Goal: Information Seeking & Learning: Learn about a topic

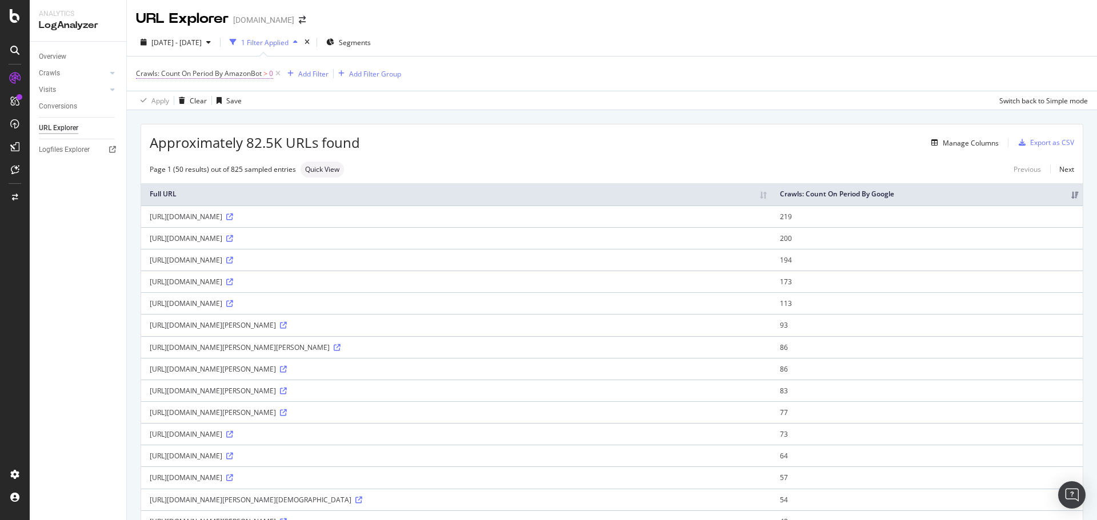
click at [251, 69] on span "Crawls: Count On Period By AmazonBot" at bounding box center [199, 74] width 126 height 10
click at [185, 100] on span "By AmazonBot" at bounding box center [169, 100] width 47 height 10
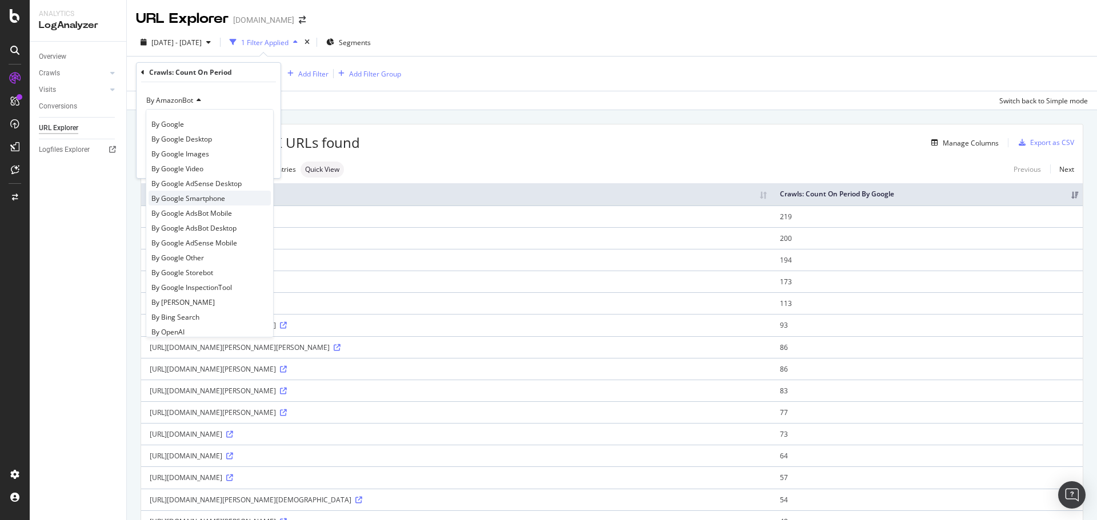
scroll to position [57, 0]
click at [175, 271] on span "By OpenAI" at bounding box center [167, 275] width 33 height 10
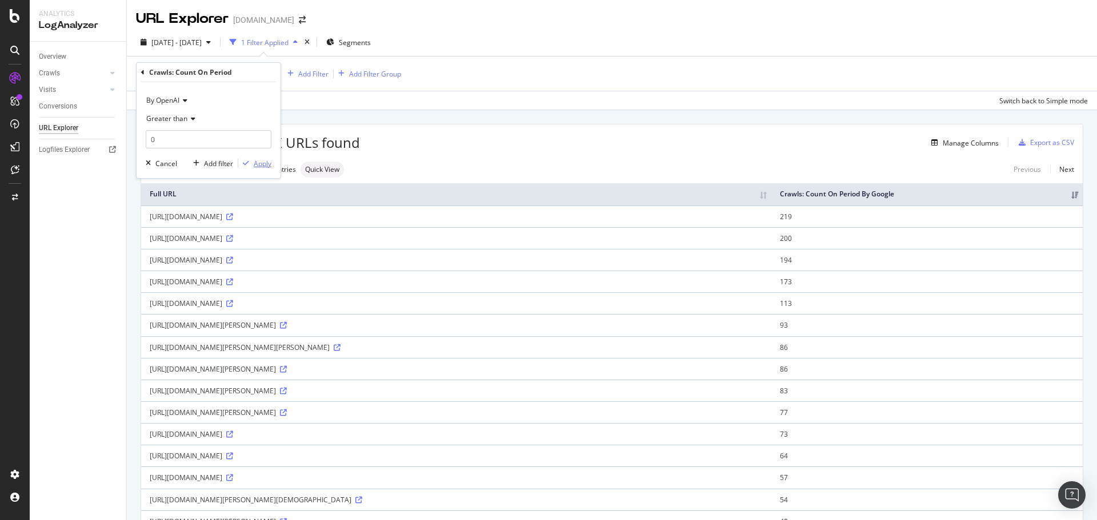
click at [260, 165] on div "Apply" at bounding box center [263, 164] width 18 height 10
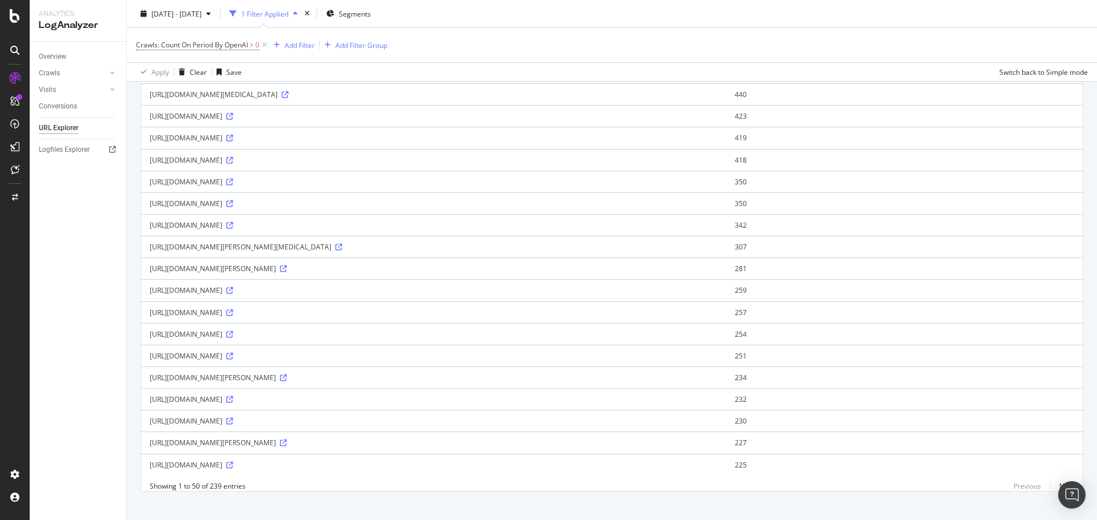
scroll to position [839, 0]
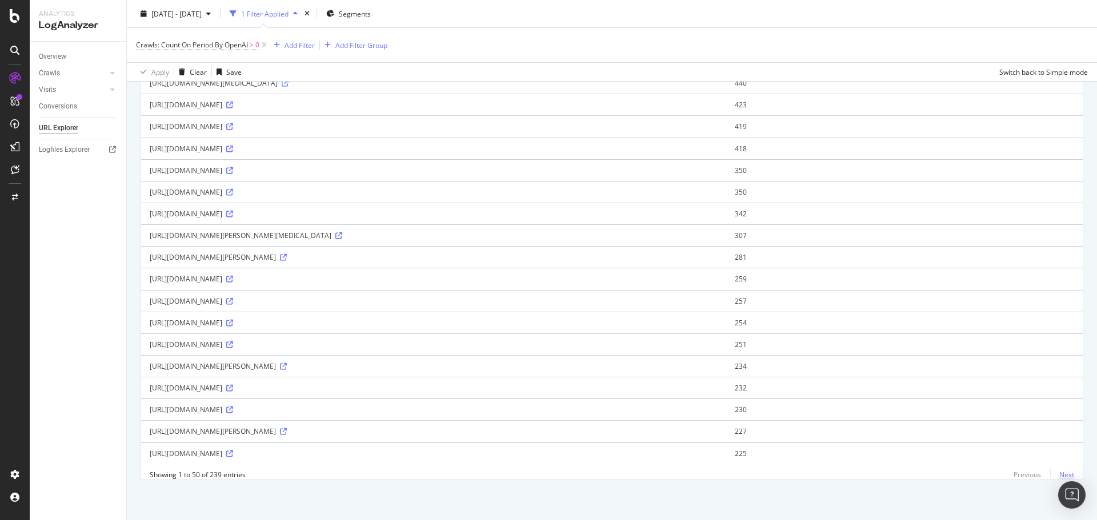
click at [1057, 472] on link "Next" at bounding box center [1062, 475] width 24 height 17
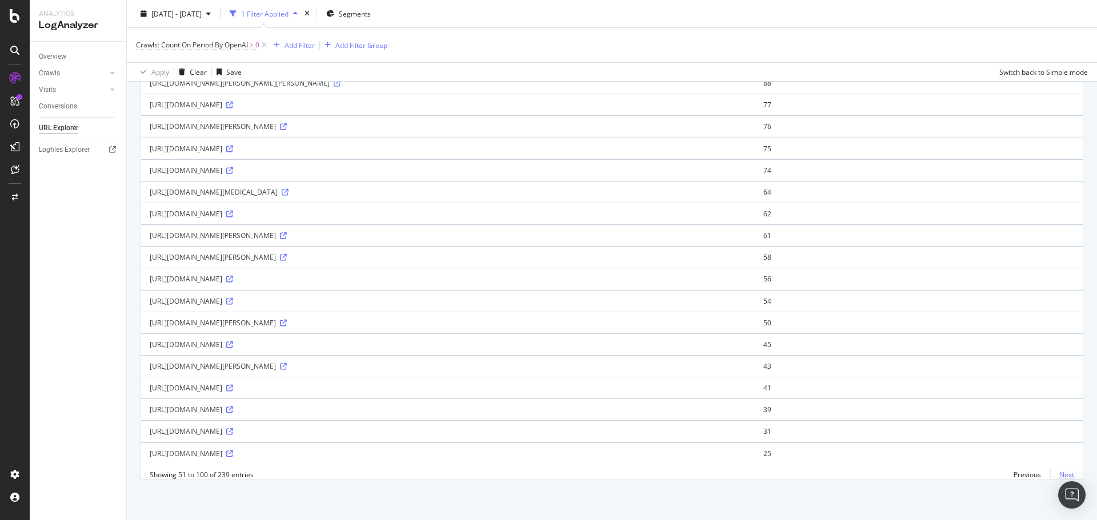
click at [1058, 475] on link "Next" at bounding box center [1062, 475] width 24 height 17
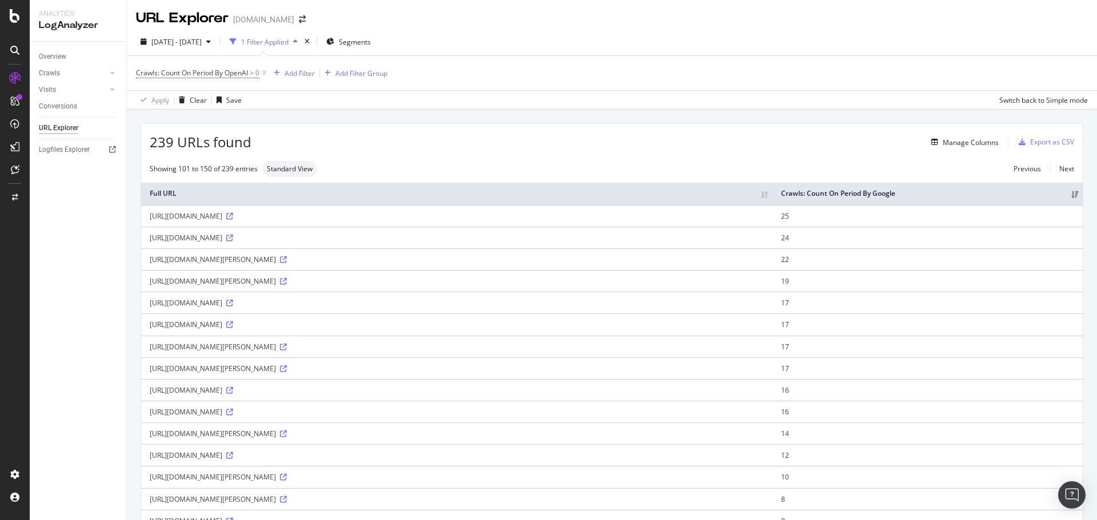
scroll to position [0, 0]
click at [972, 148] on div "Manage Columns" at bounding box center [963, 143] width 72 height 13
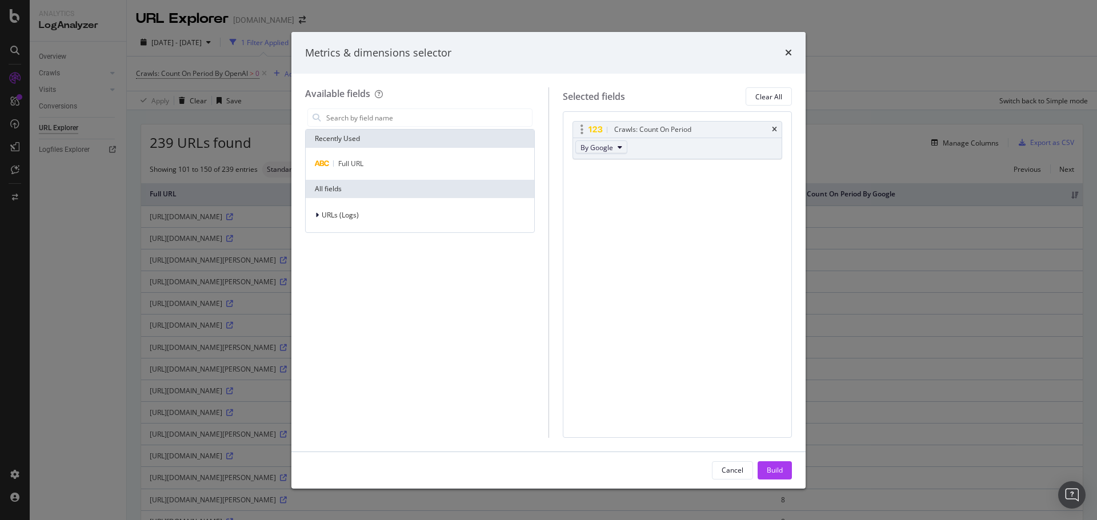
click at [618, 146] on icon "modal" at bounding box center [619, 147] width 5 height 7
click at [623, 230] on span "By OpenAI" at bounding box center [630, 235] width 90 height 10
click at [783, 466] on button "Build" at bounding box center [774, 471] width 34 height 18
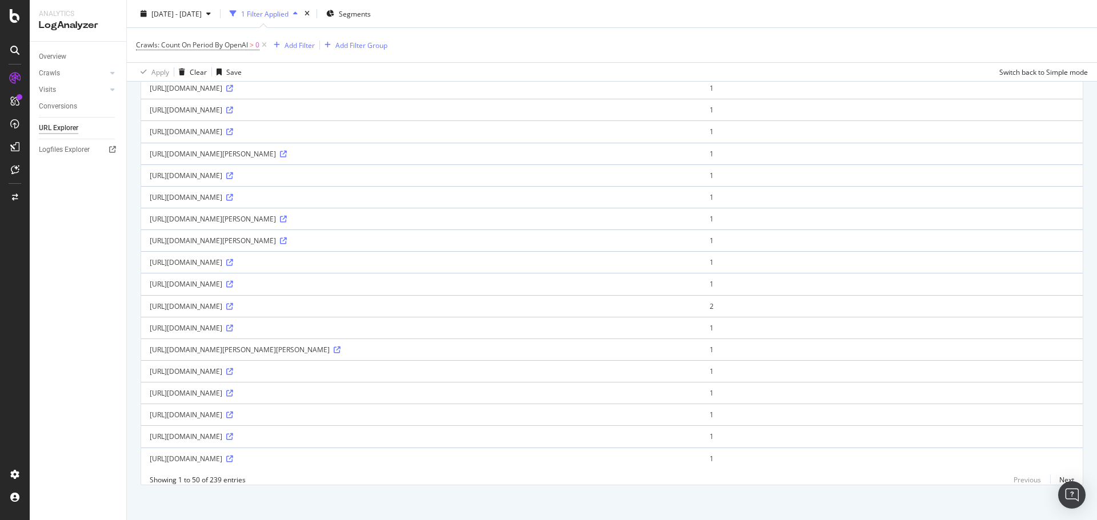
scroll to position [839, 0]
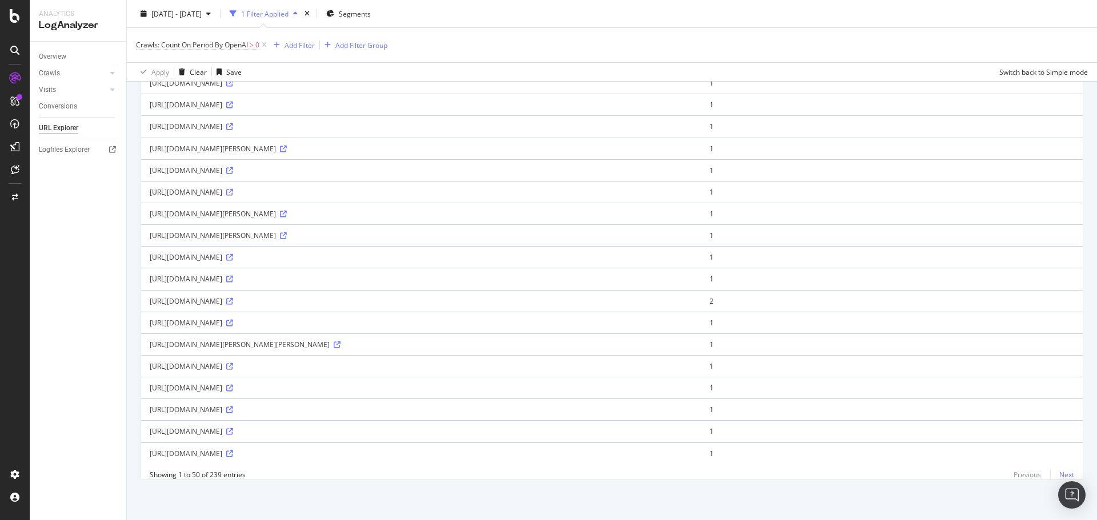
click at [1052, 475] on link "Next" at bounding box center [1062, 475] width 24 height 17
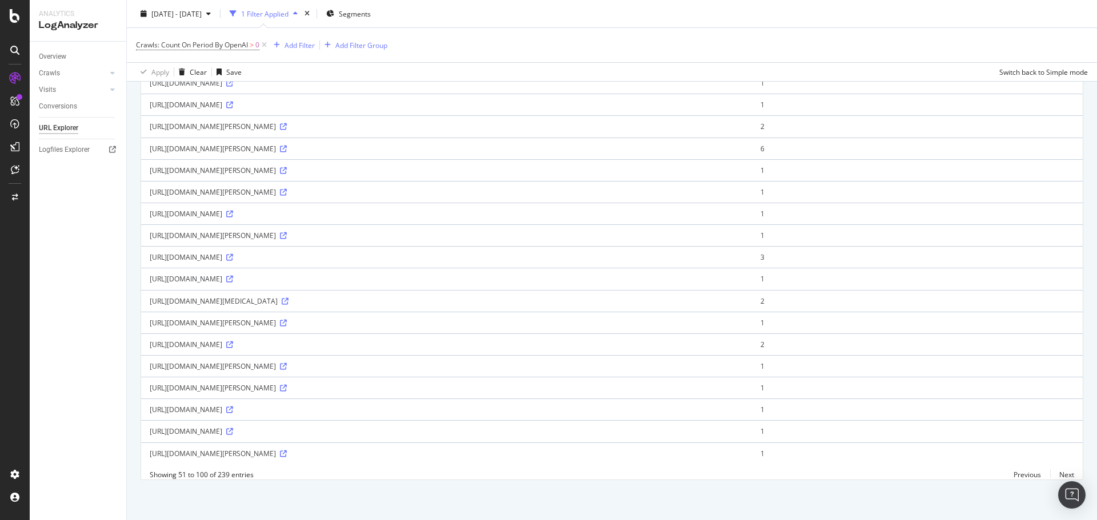
scroll to position [859, 0]
click at [1058, 477] on link "Next" at bounding box center [1062, 475] width 24 height 17
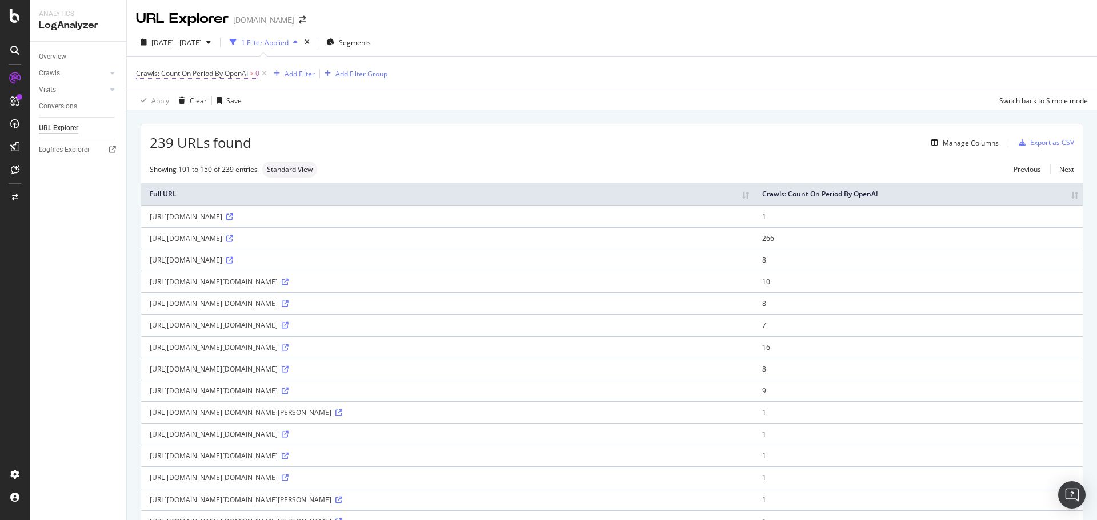
click at [222, 73] on span "Crawls: Count On Period By OpenAI" at bounding box center [192, 74] width 112 height 10
click at [172, 102] on span "By OpenAI" at bounding box center [162, 100] width 33 height 10
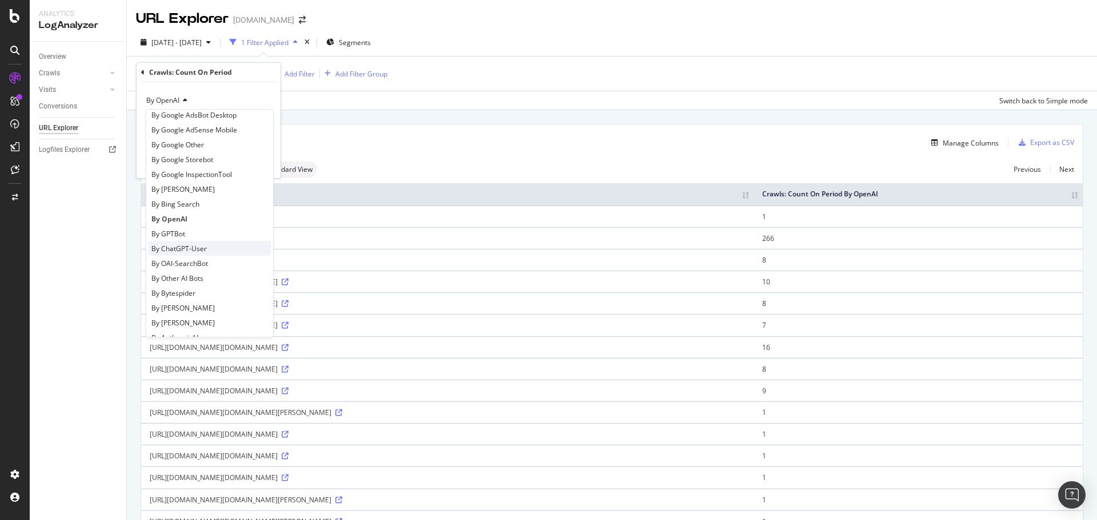
scroll to position [114, 0]
click at [178, 237] on span "By GPTBot" at bounding box center [168, 233] width 34 height 10
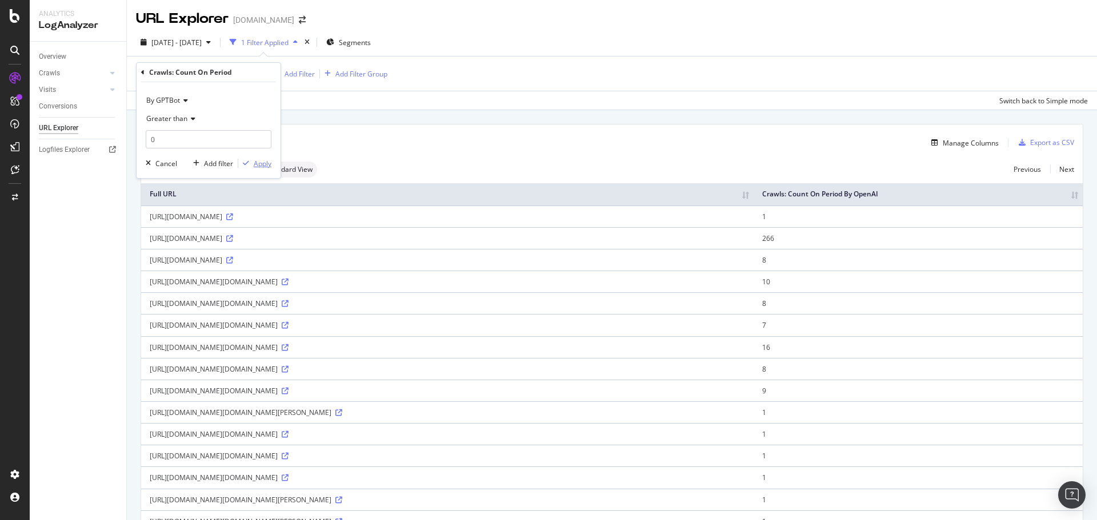
click at [260, 162] on div "Apply" at bounding box center [263, 164] width 18 height 10
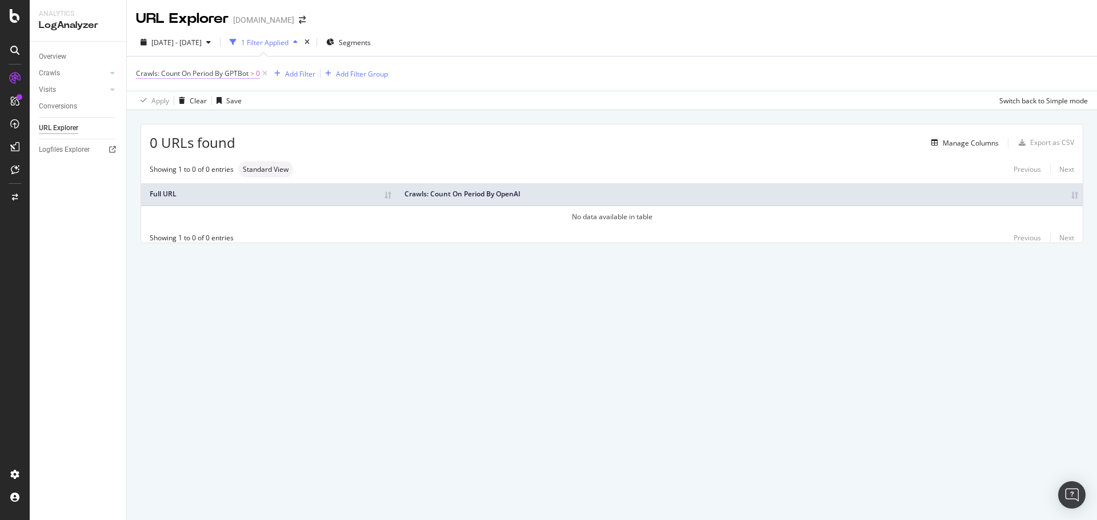
click at [226, 75] on span "Crawls: Count On Period By GPTBot" at bounding box center [192, 74] width 113 height 10
click at [177, 103] on span "By GPTBot" at bounding box center [163, 100] width 34 height 10
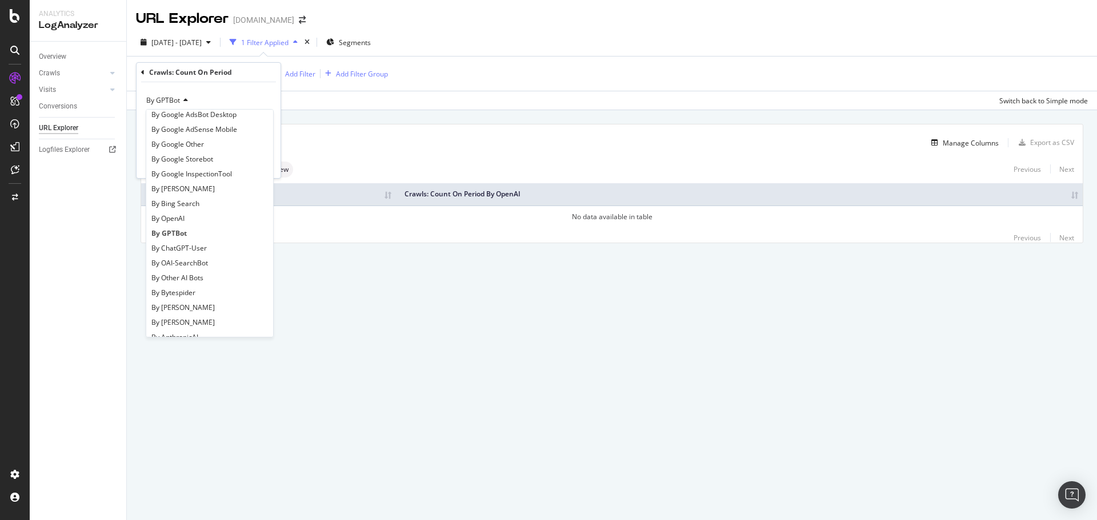
scroll to position [171, 0]
click at [189, 193] on span "By ChatGPT-User" at bounding box center [178, 191] width 55 height 10
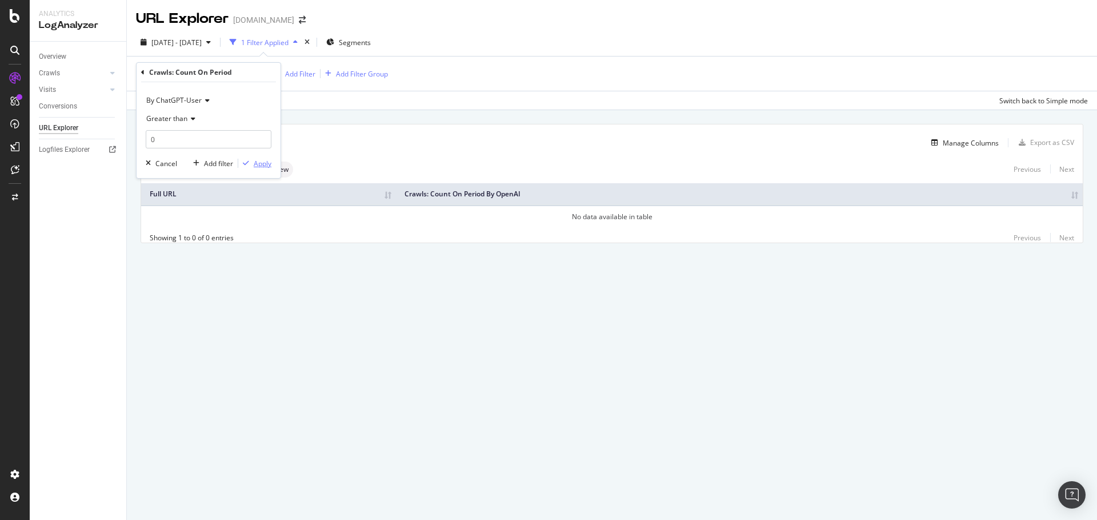
click at [259, 165] on div "Apply" at bounding box center [263, 164] width 18 height 10
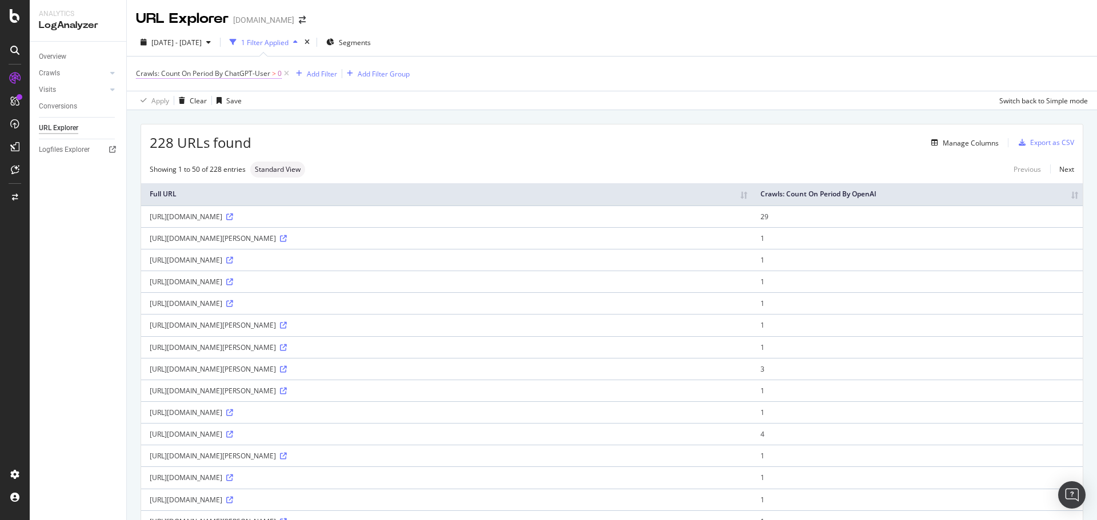
click at [255, 74] on span "Crawls: Count On Period By ChatGPT-User" at bounding box center [203, 74] width 134 height 10
click at [205, 95] on div "By ChatGPT-User" at bounding box center [209, 100] width 126 height 18
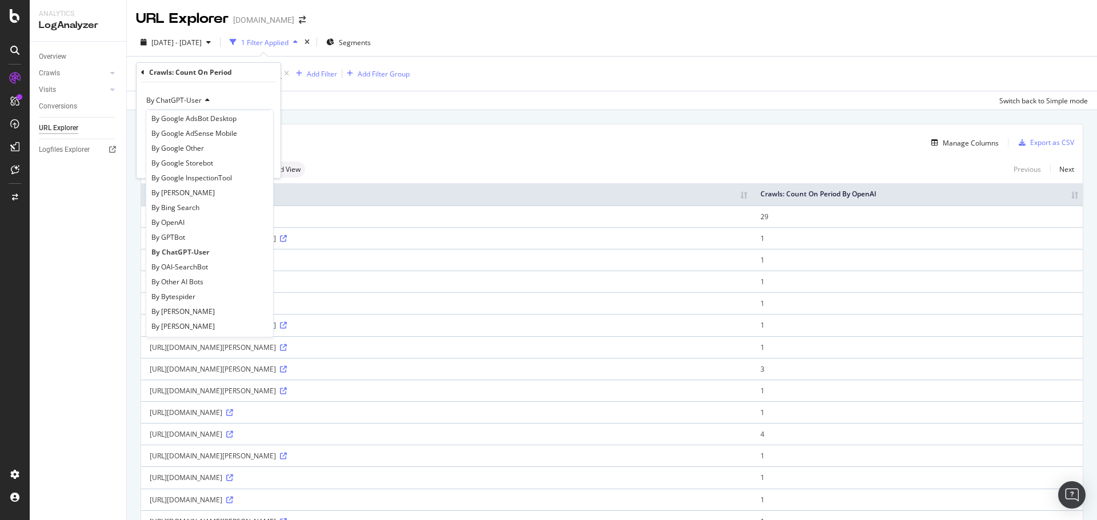
scroll to position [114, 0]
click at [189, 259] on span "By OAI-SearchBot" at bounding box center [179, 263] width 57 height 10
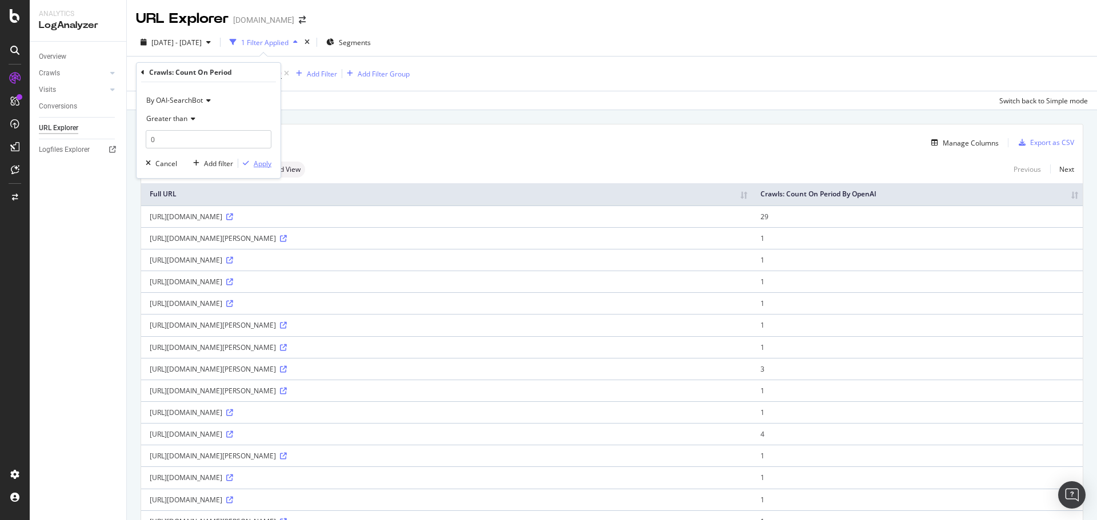
click at [266, 166] on div "Apply" at bounding box center [263, 164] width 18 height 10
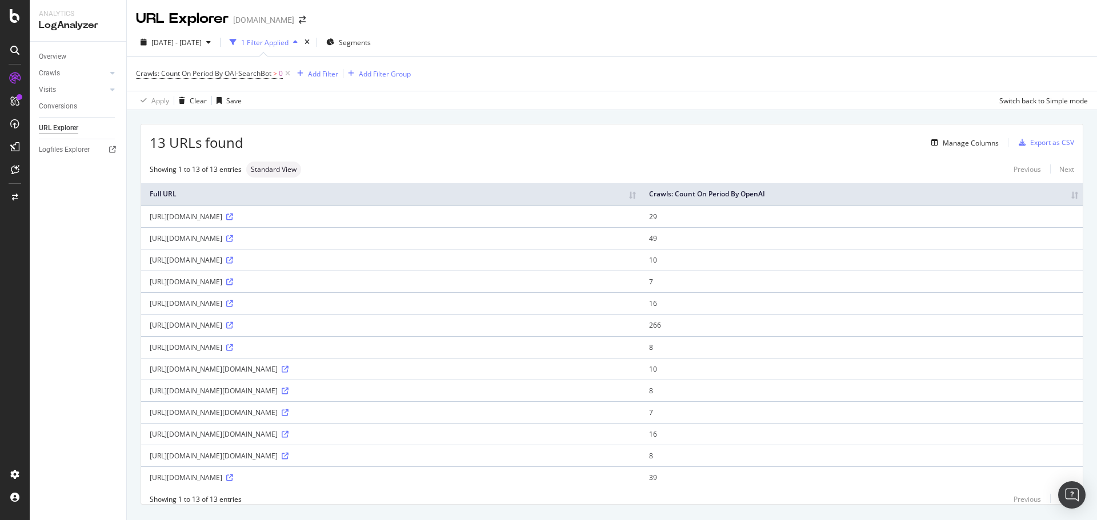
click at [238, 68] on span "Crawls: Count On Period By OAI-SearchBot > 0" at bounding box center [214, 74] width 157 height 16
click at [240, 70] on span "Crawls: Count On Period By OAI-SearchBot" at bounding box center [203, 74] width 135 height 10
click at [181, 101] on span "By OAI-SearchBot" at bounding box center [174, 100] width 57 height 10
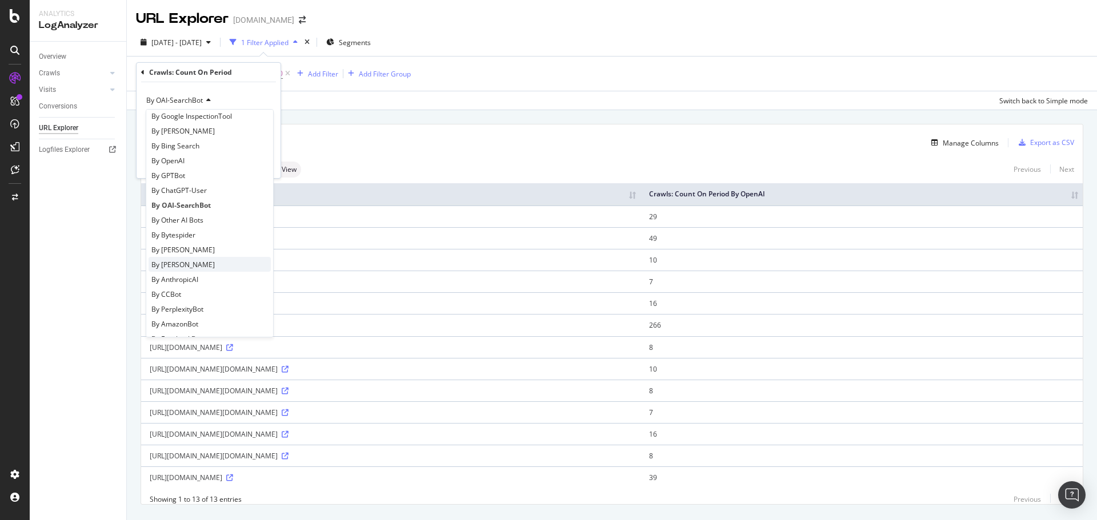
scroll to position [228, 0]
click at [193, 223] on span "By AnthropicAI" at bounding box center [174, 223] width 47 height 10
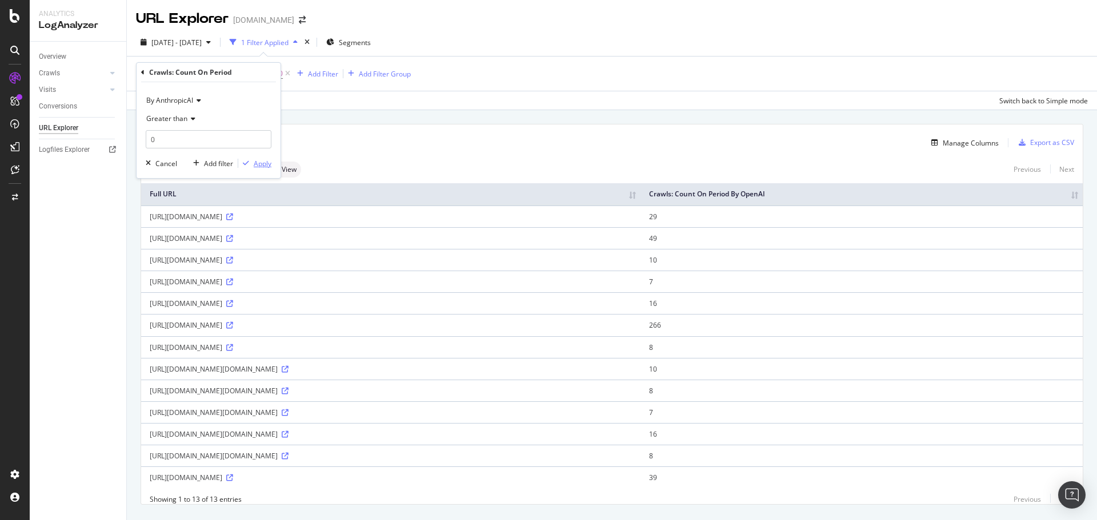
click at [265, 160] on div "Apply" at bounding box center [263, 164] width 18 height 10
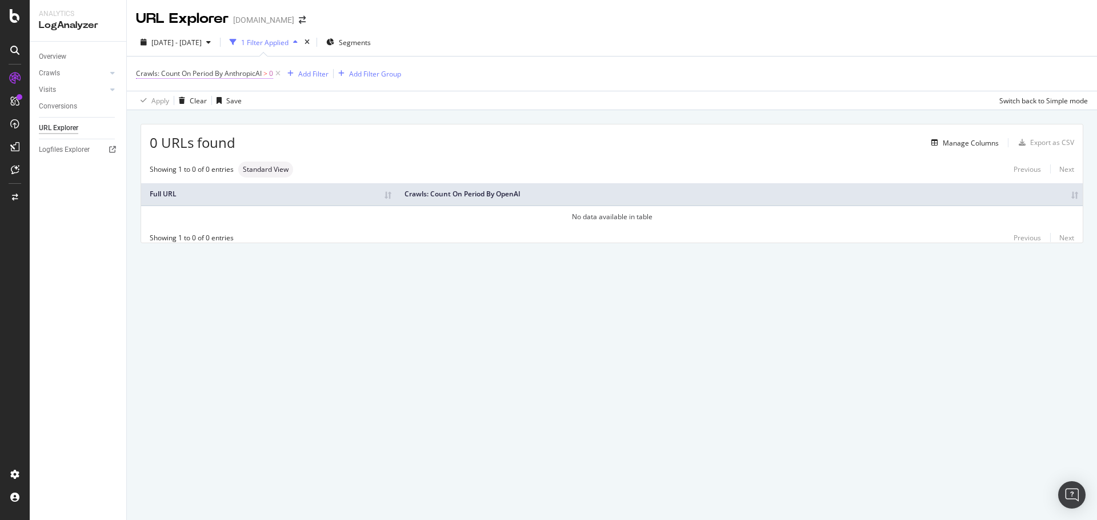
click at [232, 69] on span "Crawls: Count On Period By AnthropicAI" at bounding box center [199, 74] width 126 height 10
click at [195, 101] on icon at bounding box center [197, 100] width 8 height 7
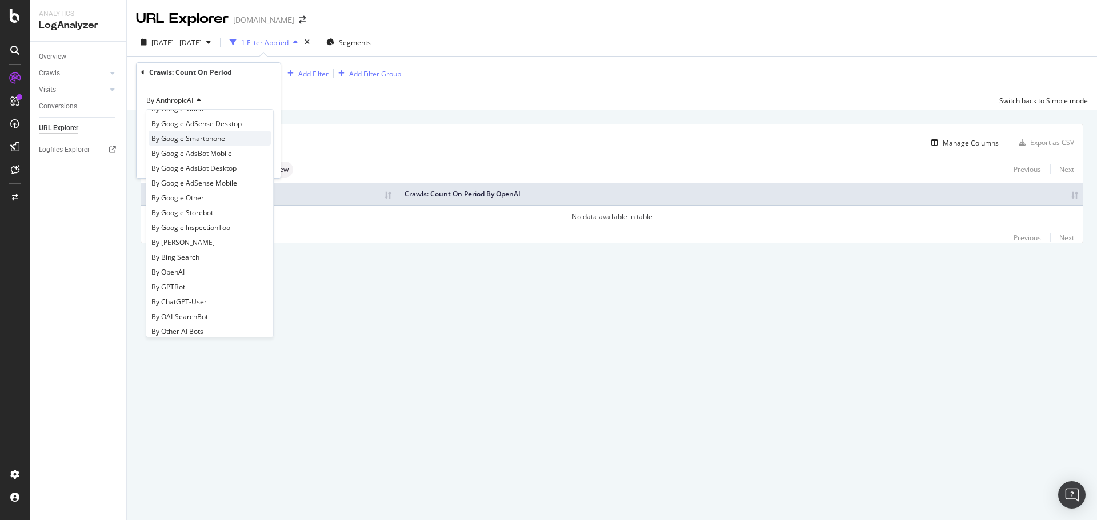
scroll to position [171, 0]
click at [197, 235] on div "By Bytespider" at bounding box center [210, 234] width 122 height 15
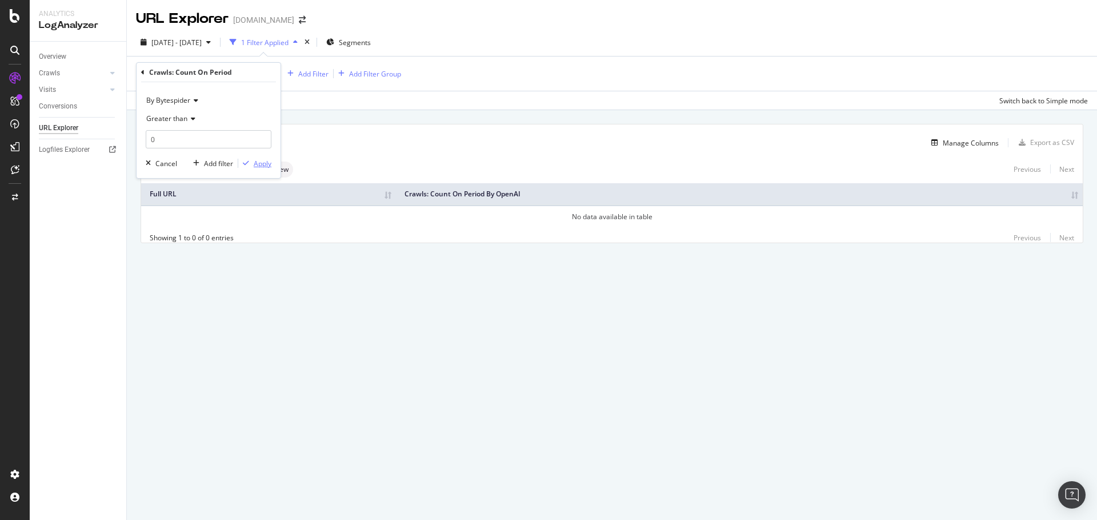
click at [264, 166] on div "Apply" at bounding box center [263, 164] width 18 height 10
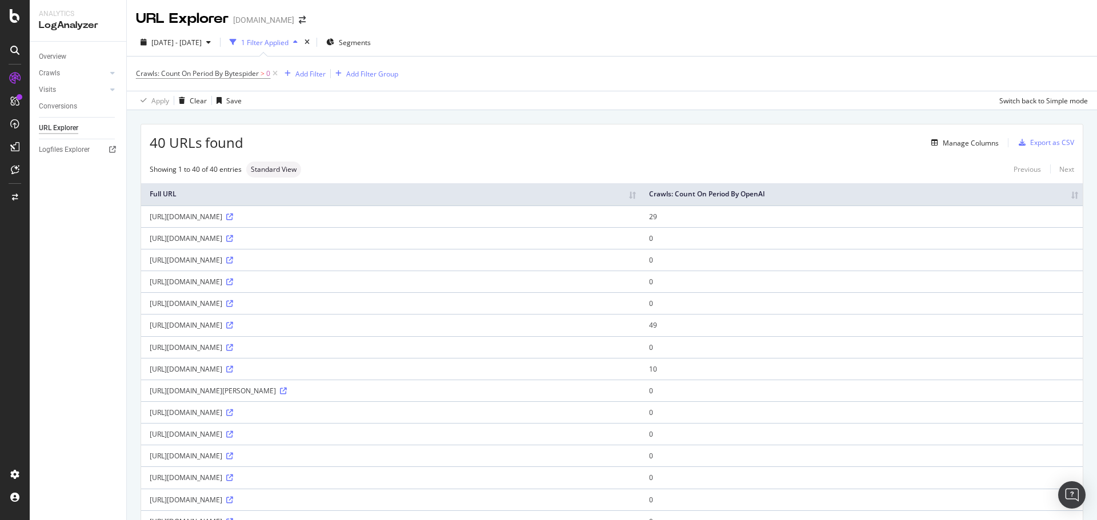
click at [248, 66] on span "Crawls: Count On Period By Bytespider > 0" at bounding box center [208, 74] width 144 height 16
click at [248, 75] on span "Crawls: Count On Period By Bytespider" at bounding box center [197, 74] width 123 height 10
click at [190, 102] on icon at bounding box center [194, 100] width 8 height 7
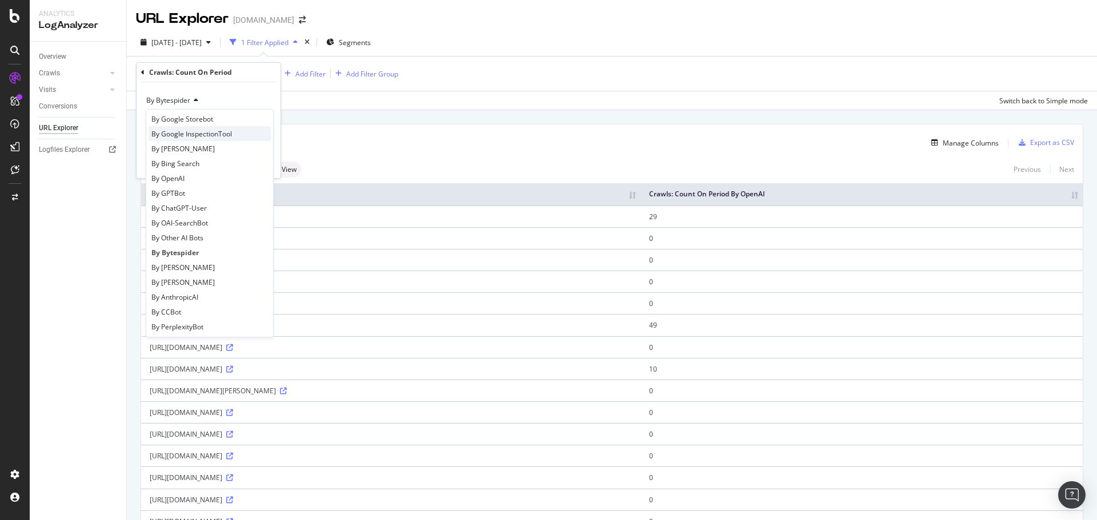
scroll to position [171, 0]
click at [189, 248] on span "By [PERSON_NAME]" at bounding box center [182, 250] width 63 height 10
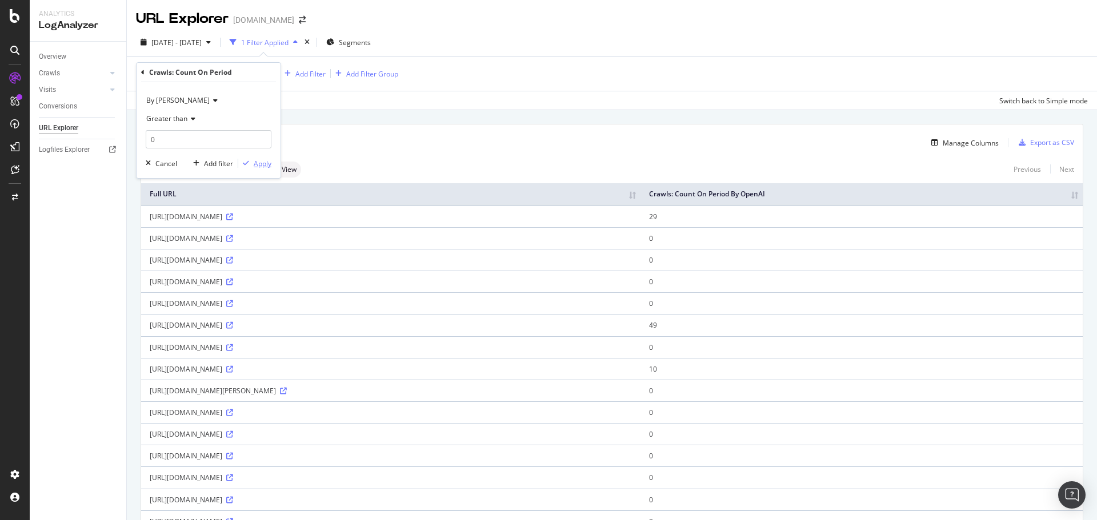
click at [256, 165] on div "Apply" at bounding box center [263, 164] width 18 height 10
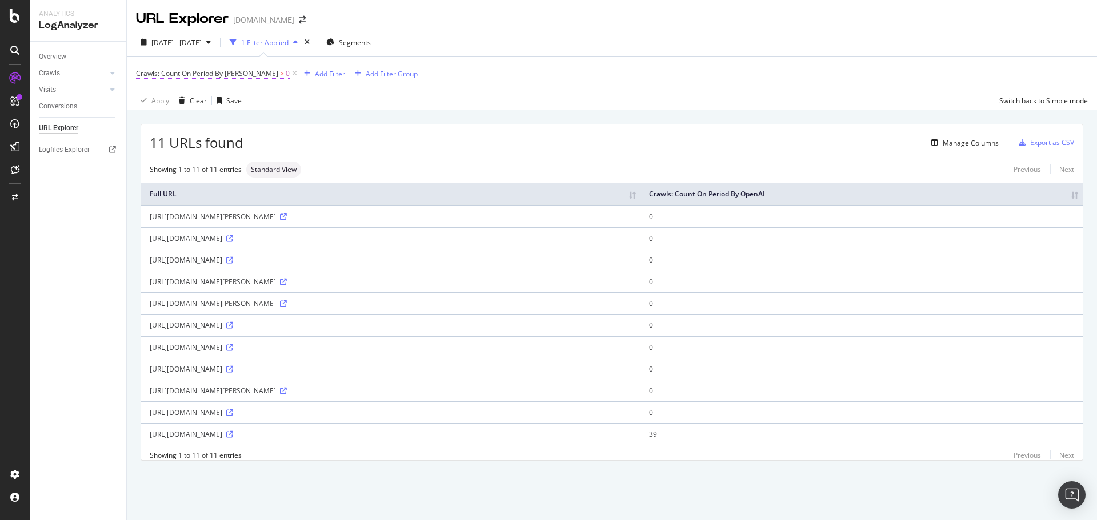
click at [210, 69] on span "Crawls: Count On Period By [PERSON_NAME]" at bounding box center [207, 74] width 142 height 10
click at [184, 93] on div "By [PERSON_NAME]" at bounding box center [209, 100] width 126 height 18
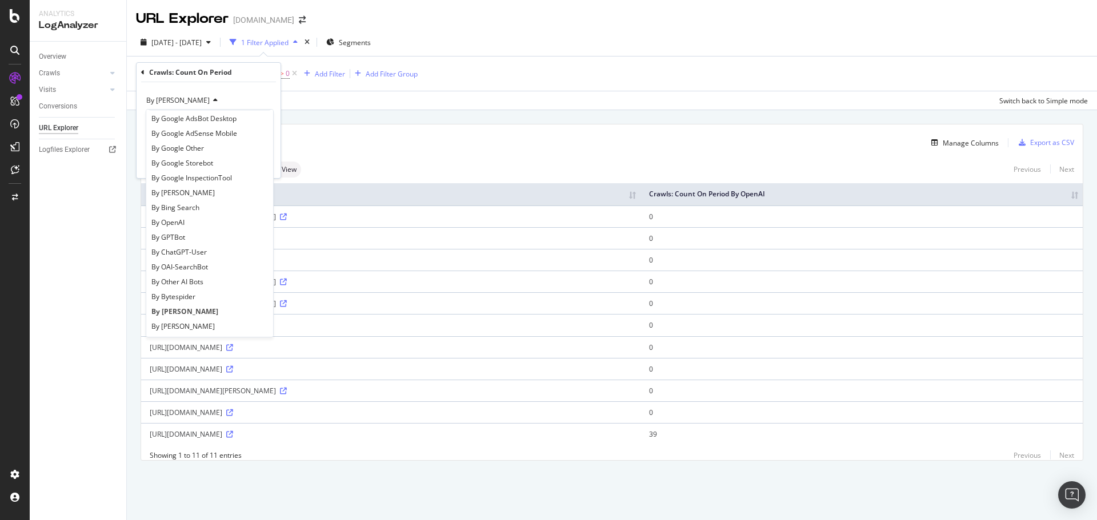
scroll to position [114, 0]
click at [190, 316] on div "By [PERSON_NAME]" at bounding box center [210, 321] width 122 height 15
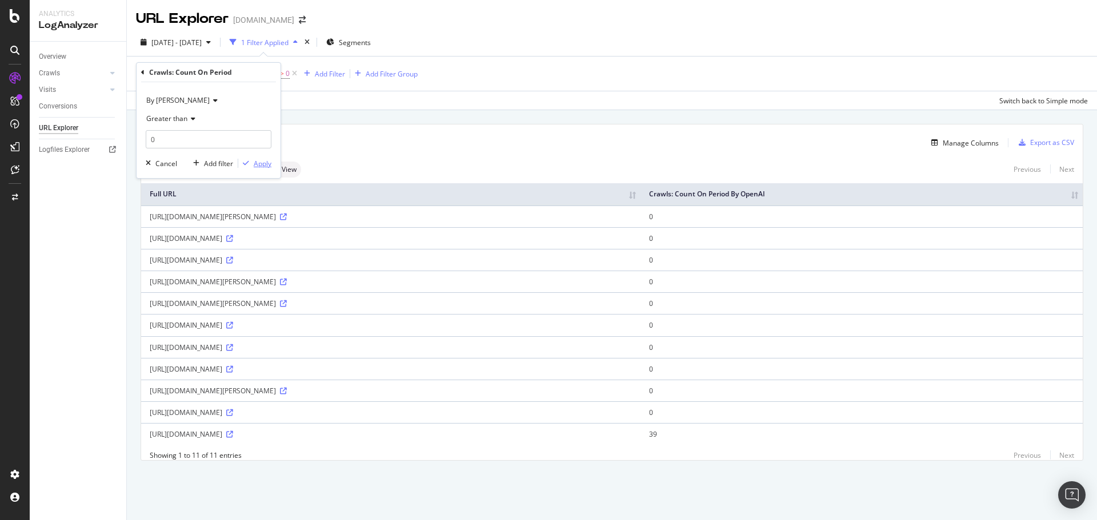
click at [260, 161] on div "Apply" at bounding box center [263, 164] width 18 height 10
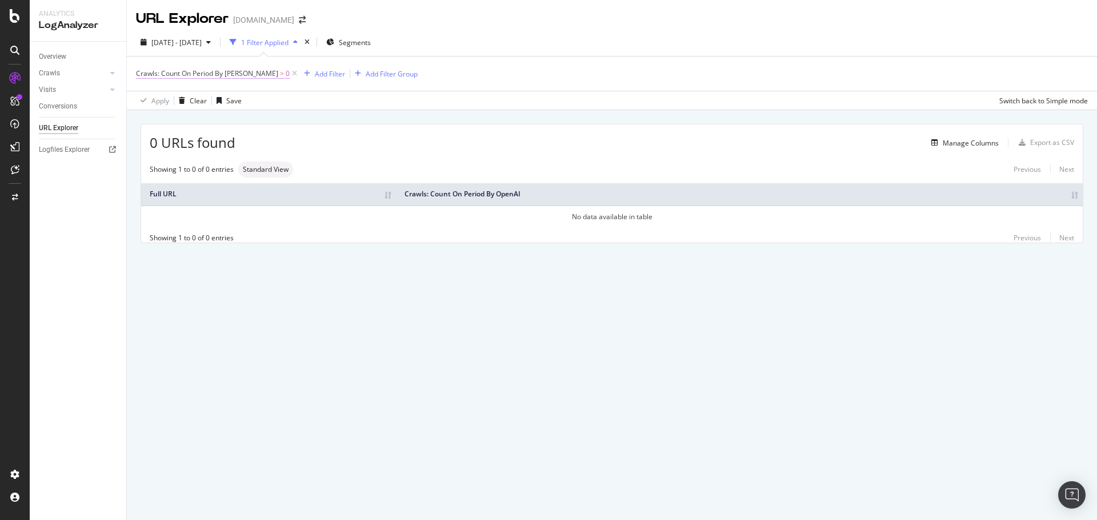
click at [252, 73] on span "Crawls: Count On Period By [PERSON_NAME]" at bounding box center [207, 74] width 142 height 10
click at [186, 99] on span "By [PERSON_NAME]" at bounding box center [177, 100] width 63 height 10
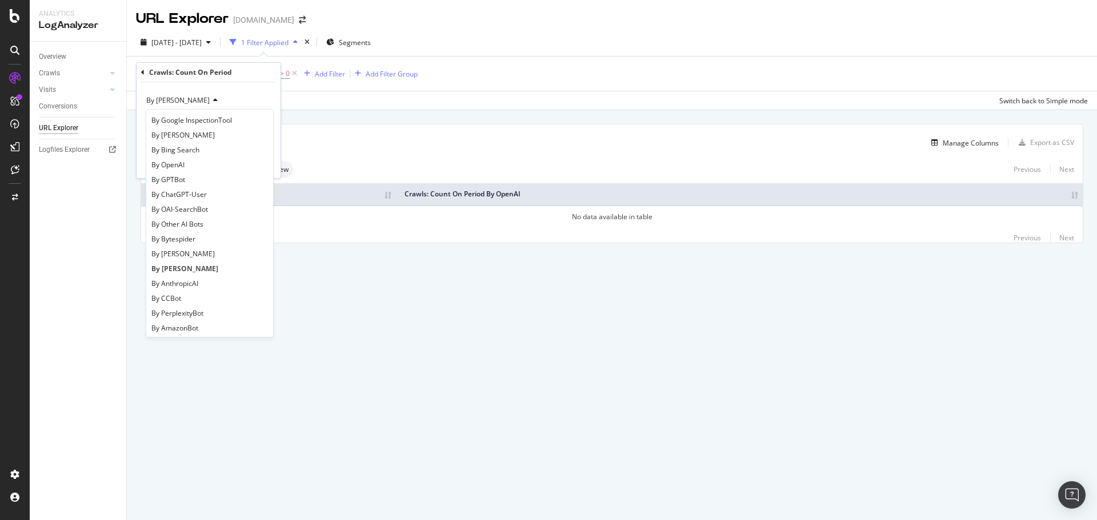
scroll to position [171, 0]
click at [182, 293] on div "By CCBot" at bounding box center [210, 294] width 122 height 15
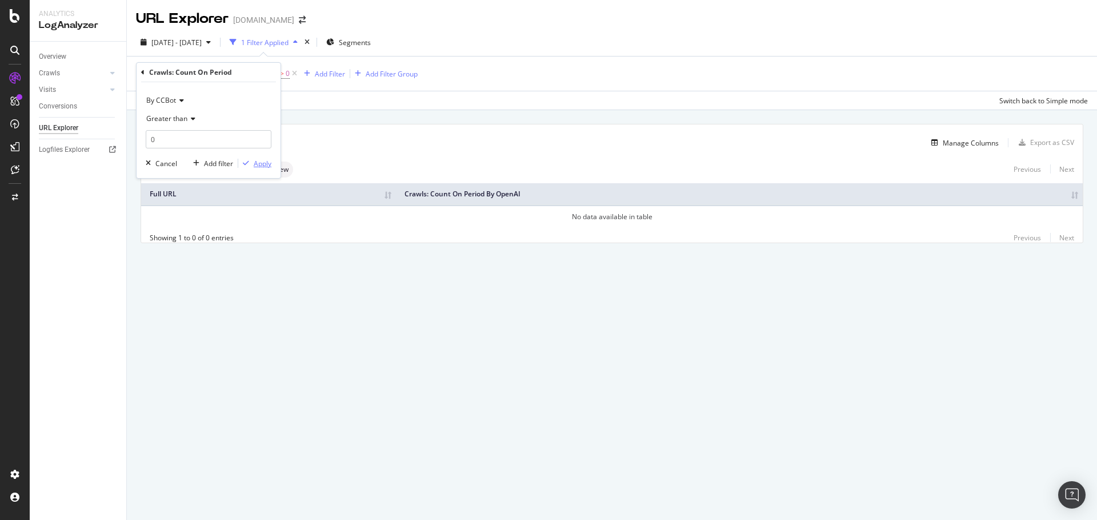
click at [265, 162] on div "Apply" at bounding box center [263, 164] width 18 height 10
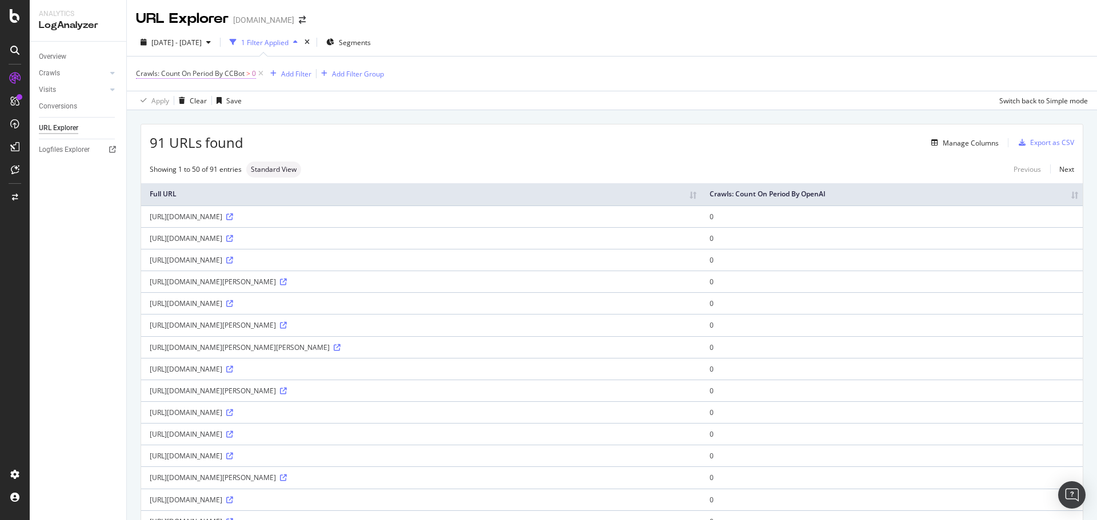
click at [241, 72] on span "Crawls: Count On Period By CCBot" at bounding box center [190, 74] width 109 height 10
click at [178, 99] on icon at bounding box center [180, 100] width 8 height 7
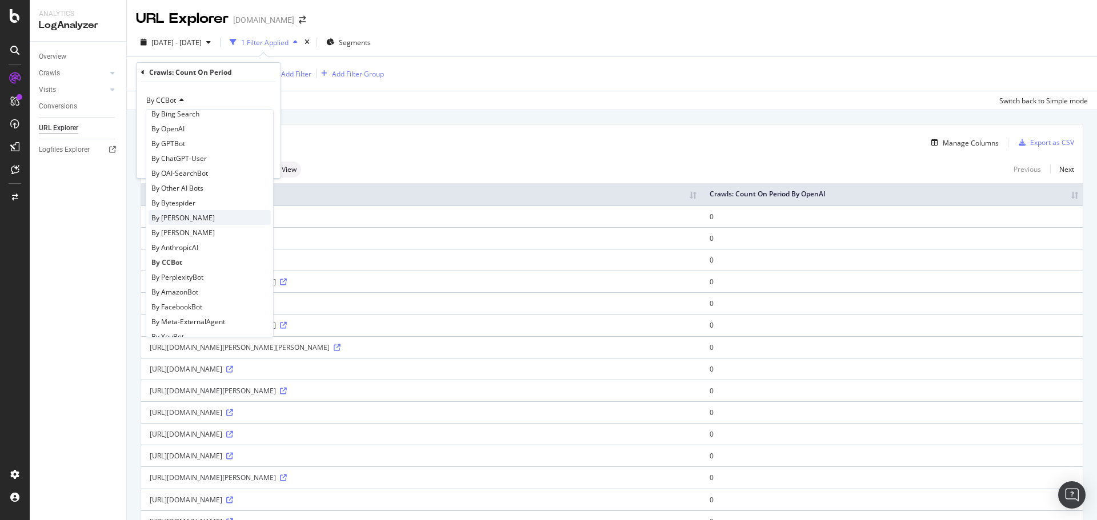
scroll to position [228, 0]
click at [198, 248] on span "By PerplexityBot" at bounding box center [177, 252] width 52 height 10
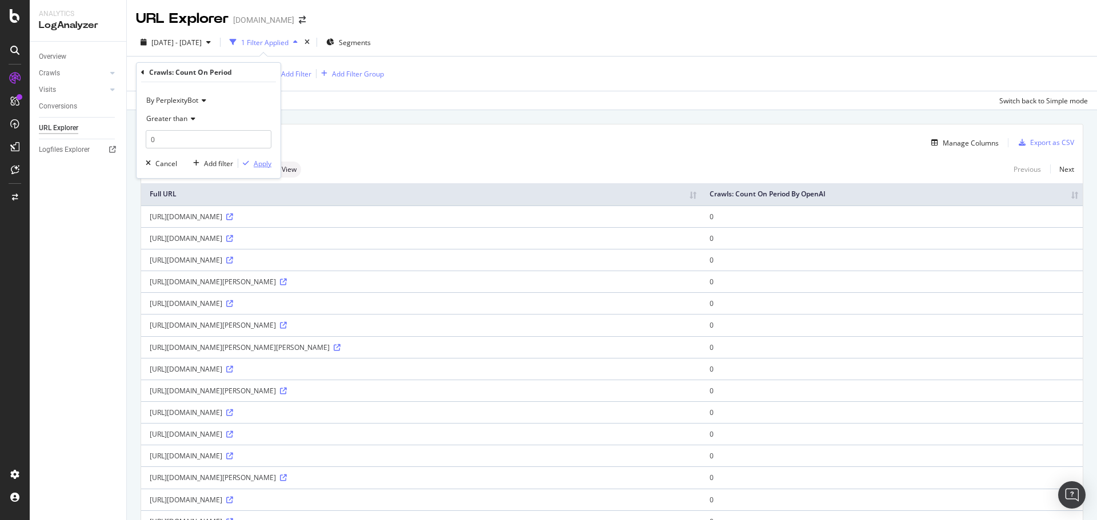
click at [266, 159] on div "Apply" at bounding box center [263, 164] width 18 height 10
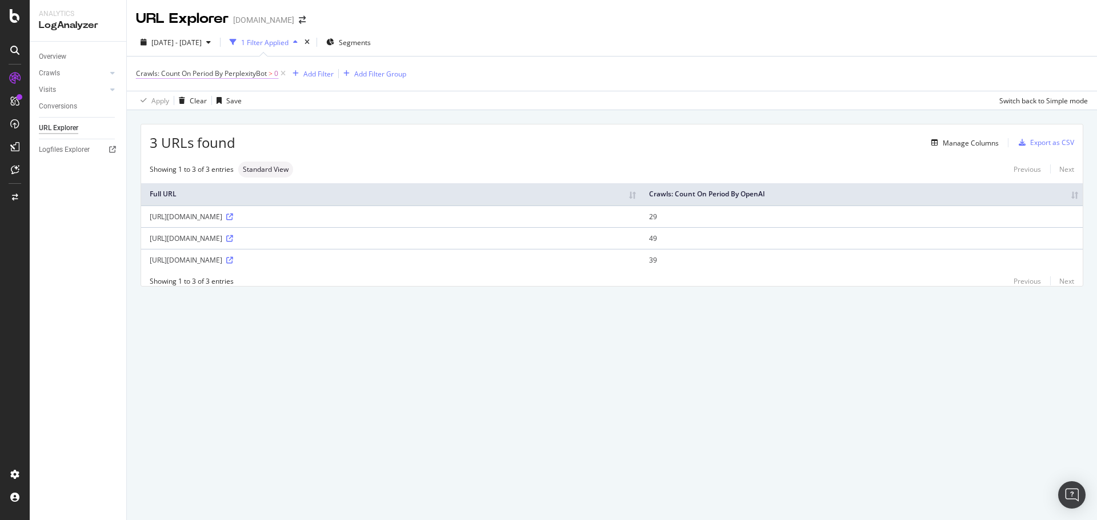
click at [263, 75] on span "Crawls: Count On Period By PerplexityBot" at bounding box center [201, 74] width 131 height 10
click at [185, 100] on span "By PerplexityBot" at bounding box center [172, 100] width 52 height 10
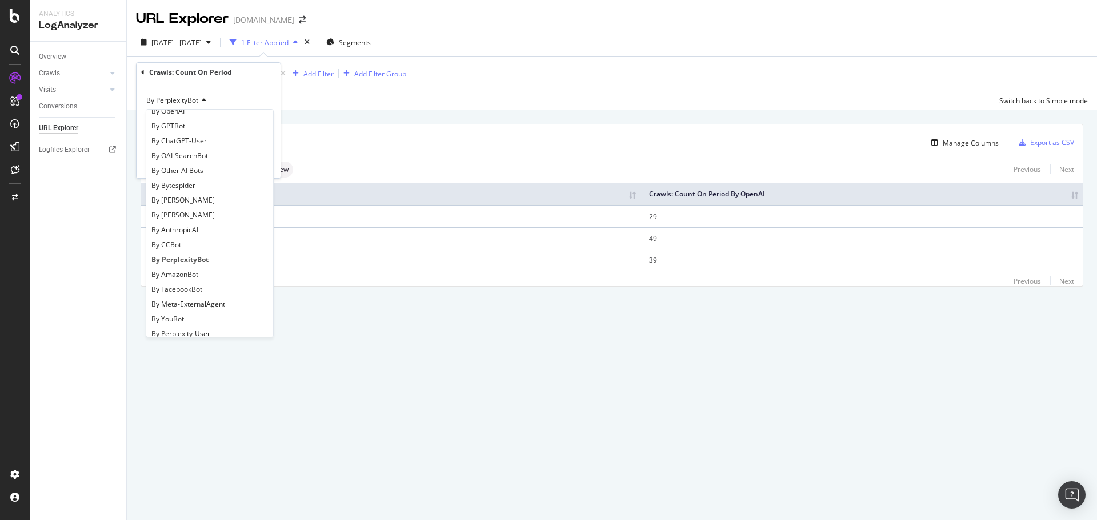
scroll to position [228, 0]
click at [198, 326] on span "By Perplexity-User" at bounding box center [180, 327] width 59 height 10
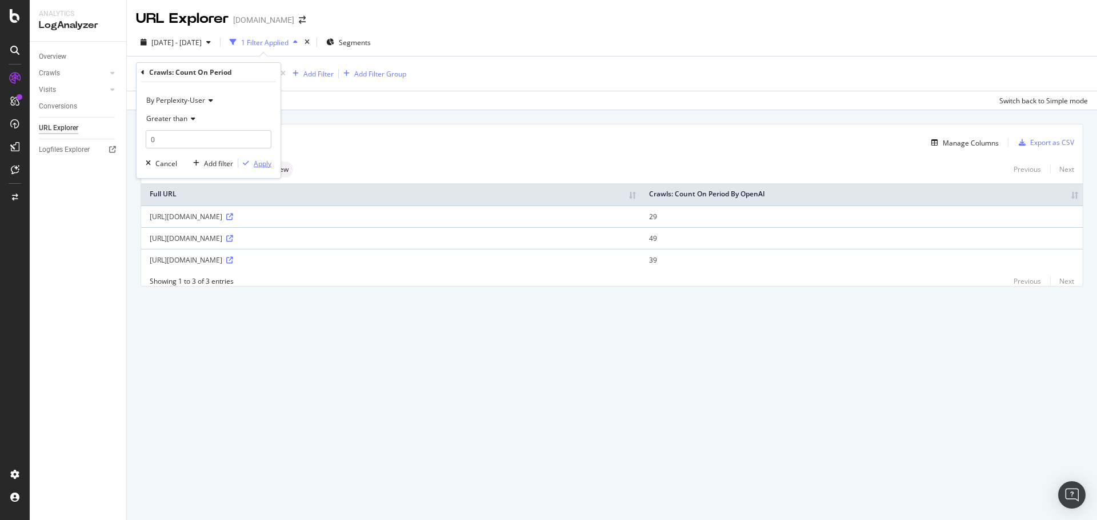
click at [262, 166] on div "Apply" at bounding box center [263, 164] width 18 height 10
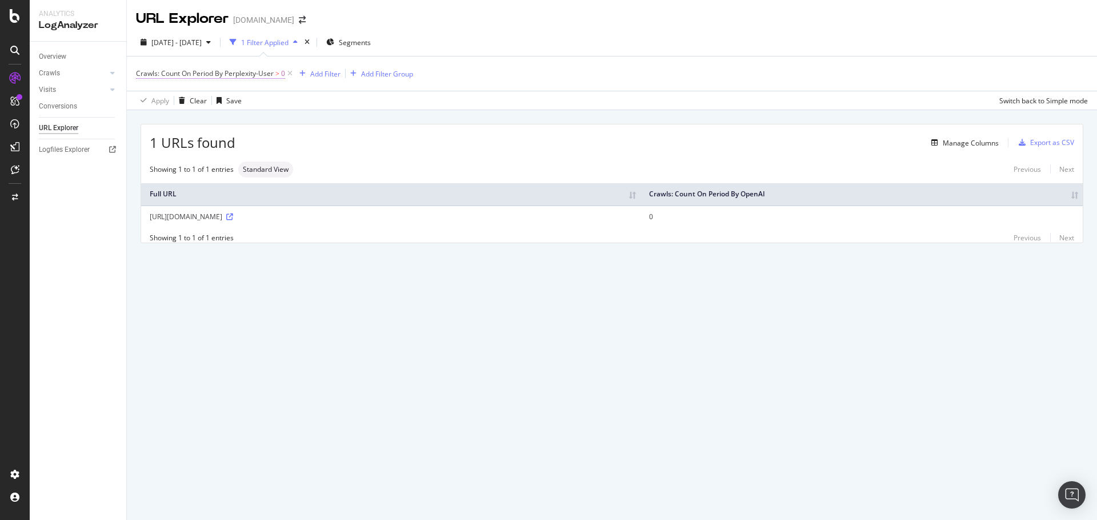
click at [262, 73] on span "Crawls: Count On Period By Perplexity-User" at bounding box center [205, 74] width 138 height 10
click at [185, 105] on span "By Perplexity-User" at bounding box center [175, 100] width 59 height 10
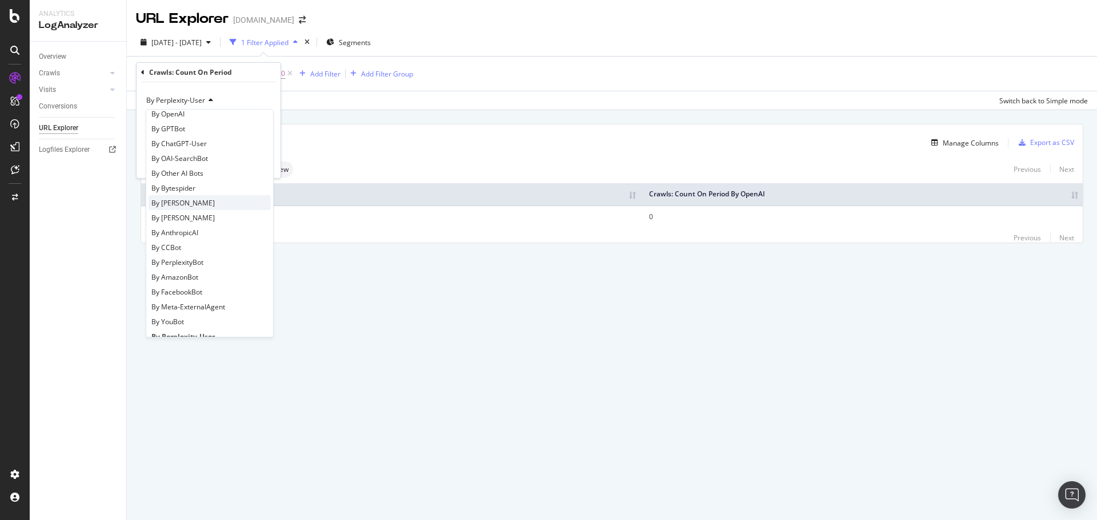
scroll to position [228, 0]
click at [188, 286] on span "By FacebookBot" at bounding box center [176, 282] width 51 height 10
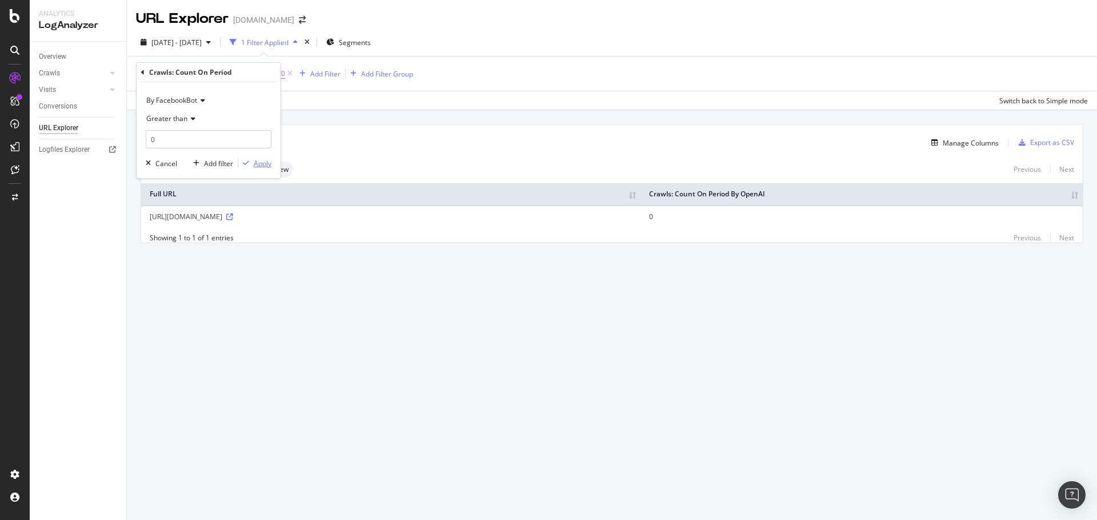
click at [261, 166] on div "Apply" at bounding box center [263, 164] width 18 height 10
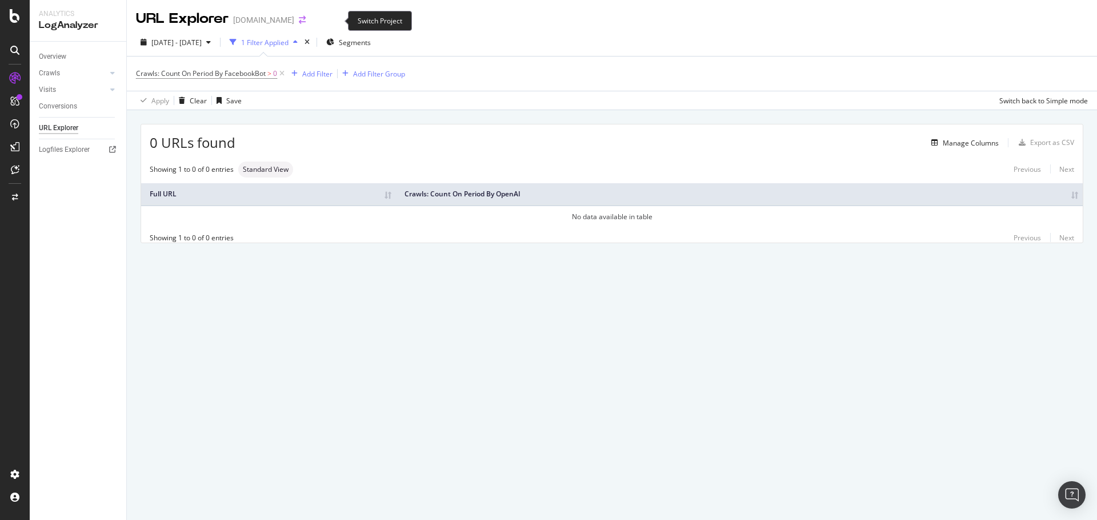
click at [306, 22] on icon "arrow-right-arrow-left" at bounding box center [302, 20] width 7 height 8
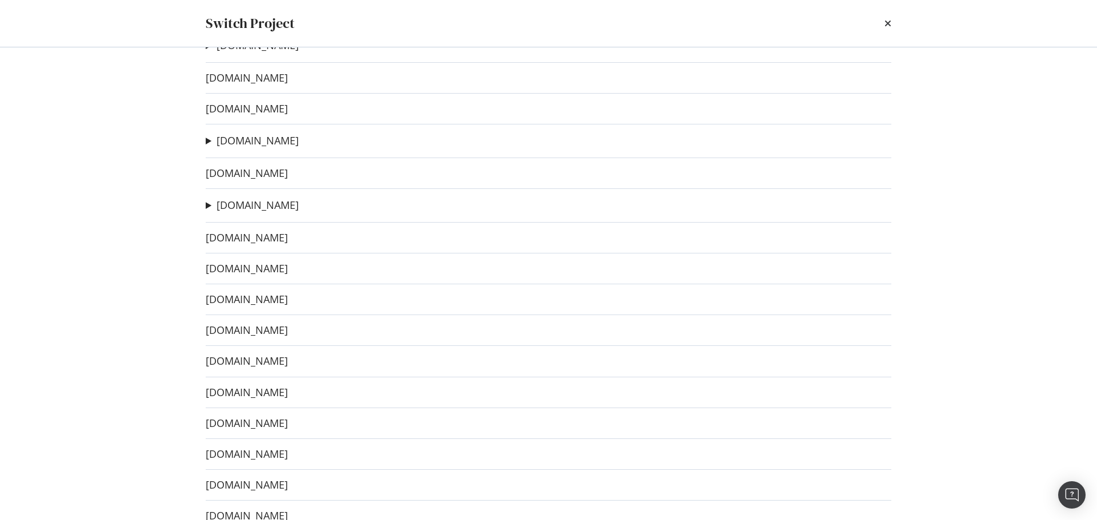
scroll to position [57, 0]
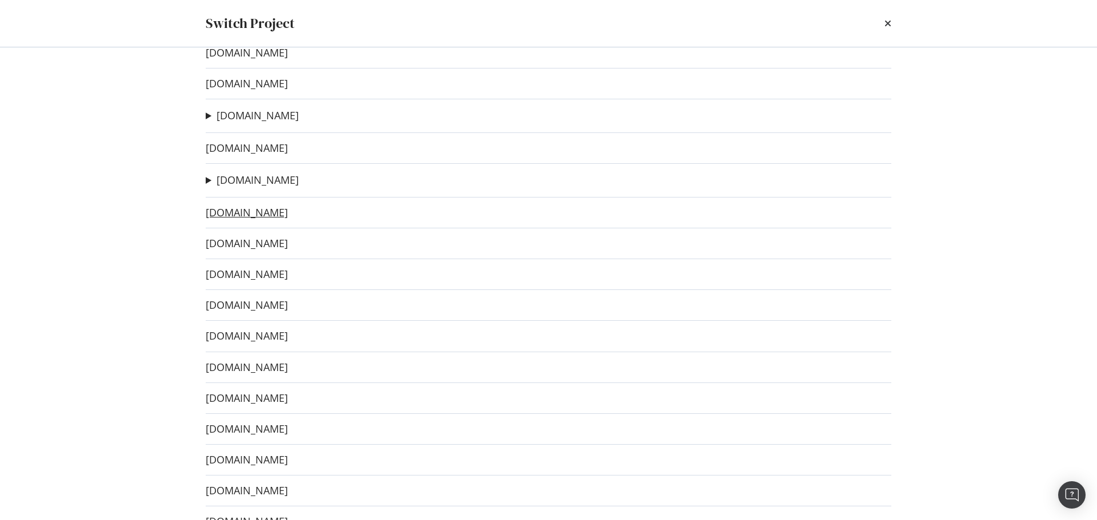
click at [288, 215] on link "[DOMAIN_NAME]" at bounding box center [247, 213] width 82 height 12
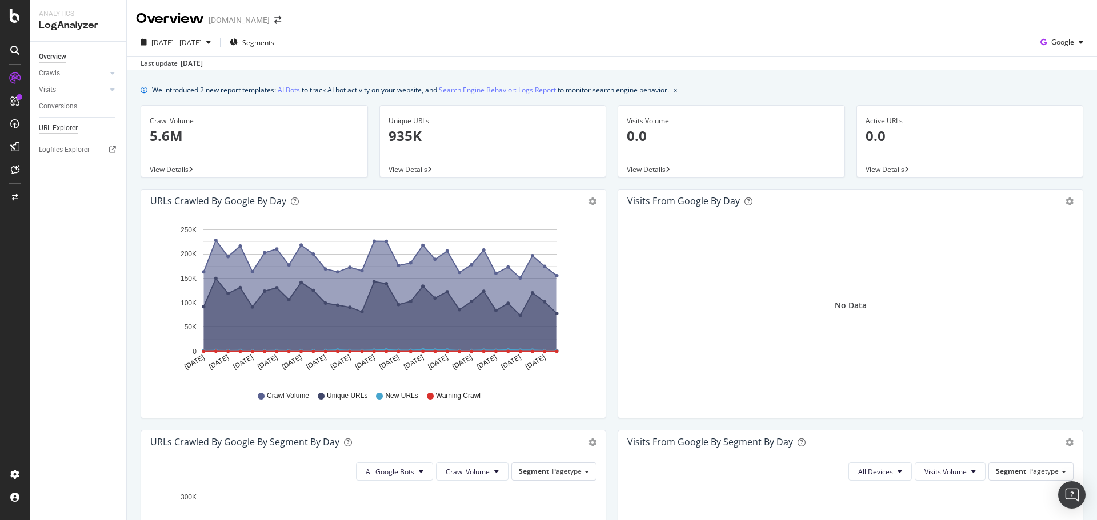
click at [74, 127] on div "URL Explorer" at bounding box center [58, 128] width 39 height 12
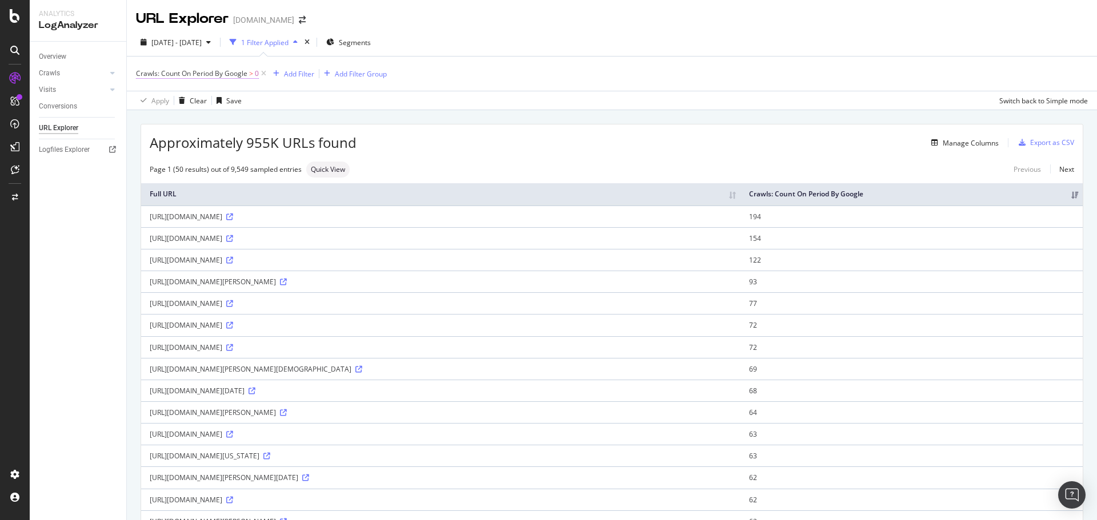
click at [214, 75] on span "Crawls: Count On Period By Google" at bounding box center [191, 74] width 111 height 10
click at [183, 98] on icon at bounding box center [183, 100] width 8 height 7
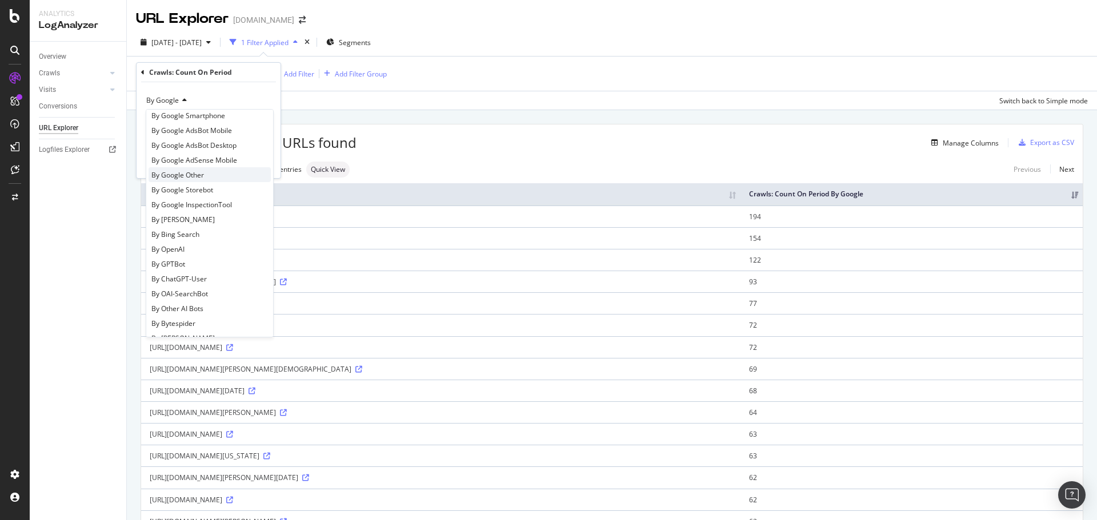
scroll to position [114, 0]
click at [186, 219] on div "By OpenAI" at bounding box center [210, 217] width 122 height 15
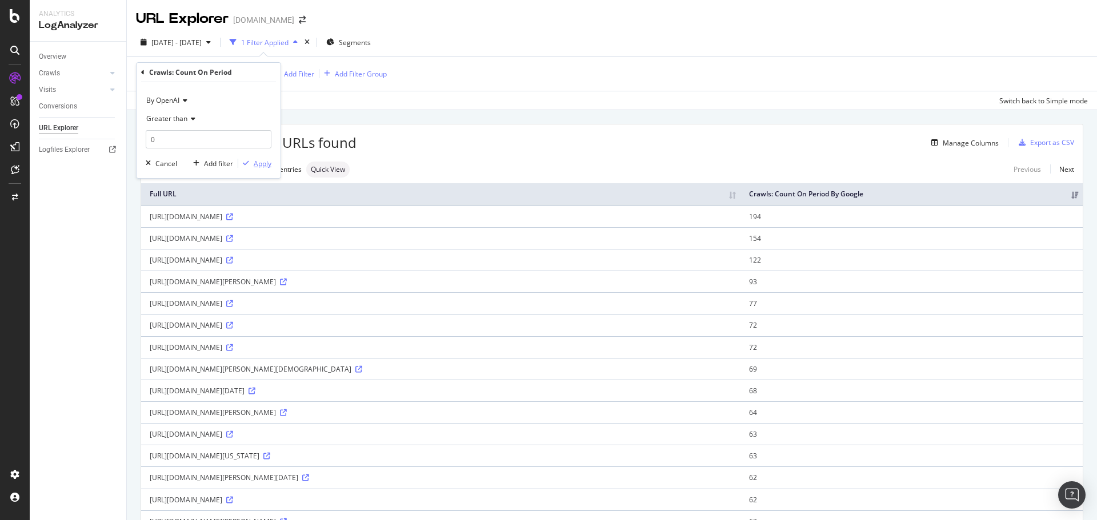
click at [259, 166] on div "Apply" at bounding box center [263, 164] width 18 height 10
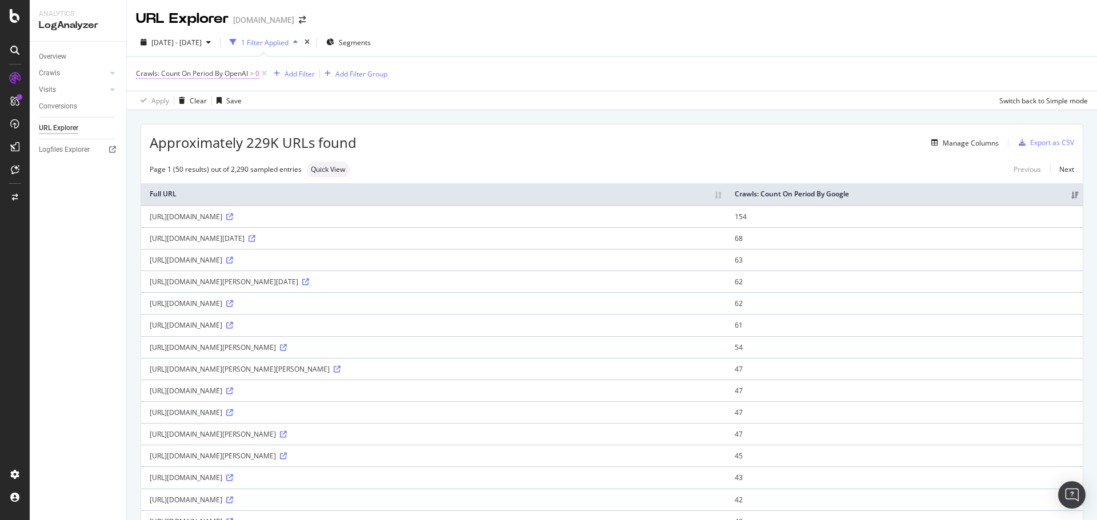
click at [243, 75] on span "Crawls: Count On Period By OpenAI" at bounding box center [192, 74] width 112 height 10
click at [180, 100] on icon at bounding box center [183, 100] width 8 height 7
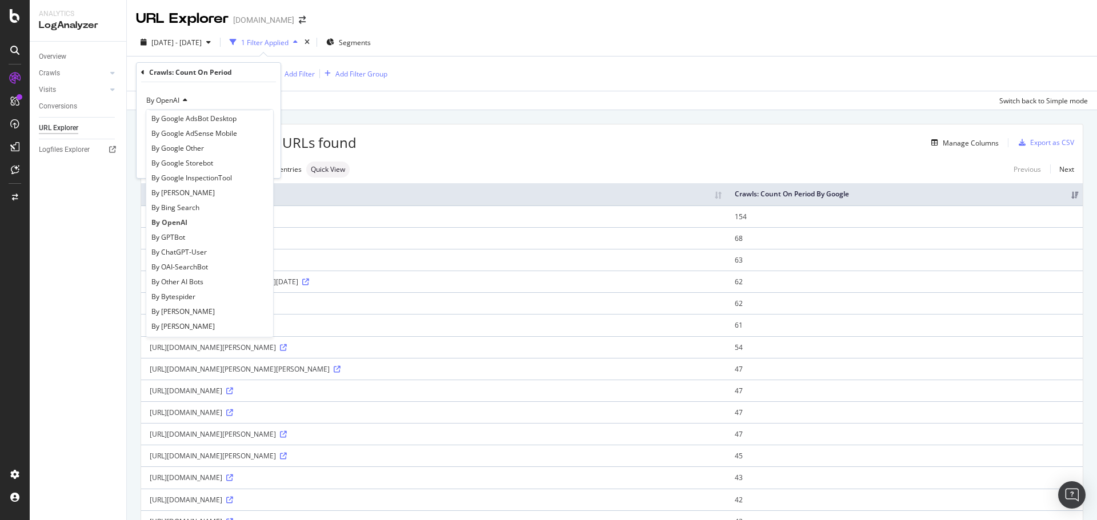
scroll to position [114, 0]
click at [186, 235] on div "By GPTBot" at bounding box center [210, 232] width 122 height 15
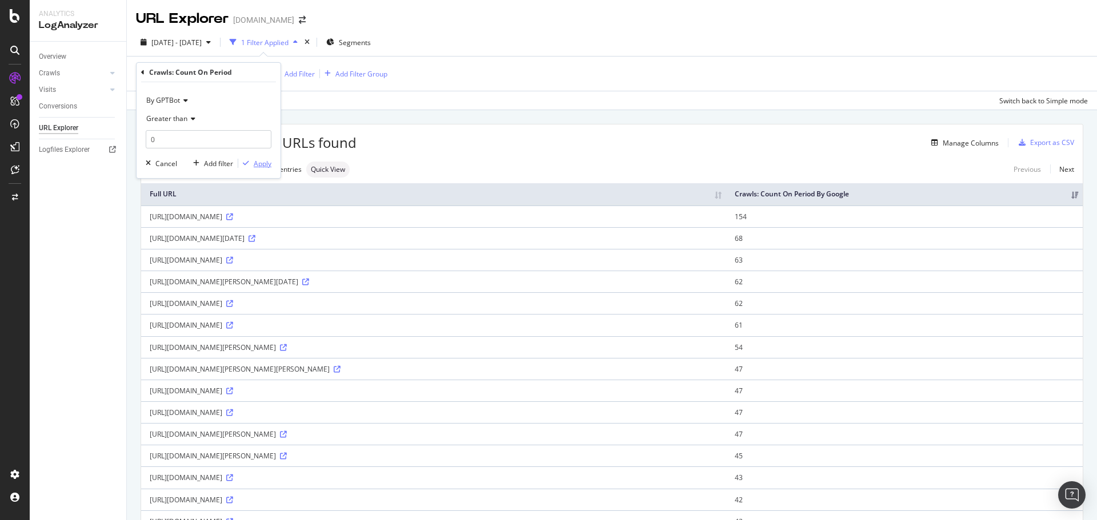
click at [262, 164] on div "Apply" at bounding box center [263, 164] width 18 height 10
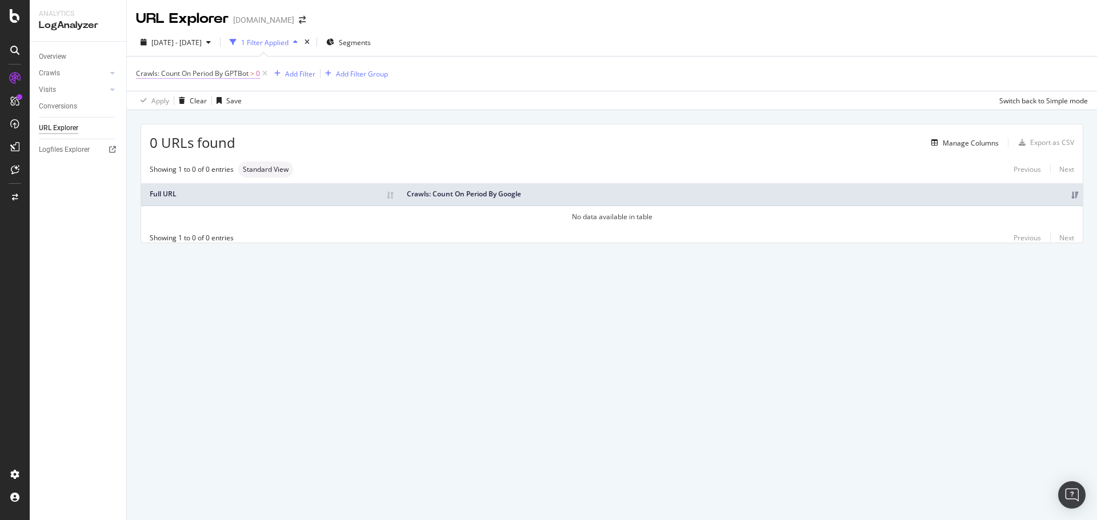
click at [244, 73] on span "Crawls: Count On Period By GPTBot" at bounding box center [192, 74] width 113 height 10
click at [179, 97] on span "By GPTBot" at bounding box center [163, 100] width 34 height 10
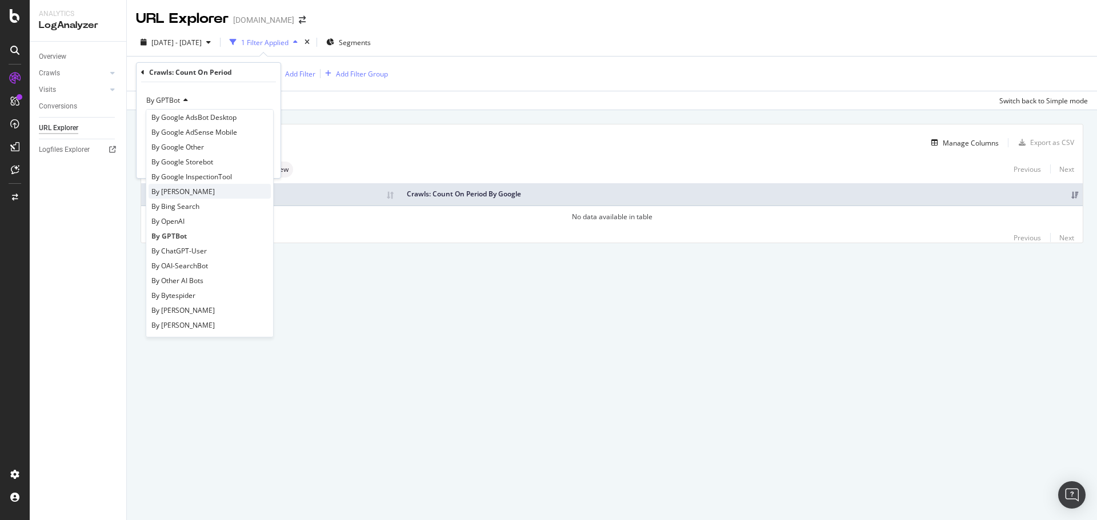
scroll to position [114, 0]
click at [190, 253] on div "By ChatGPT-User" at bounding box center [210, 247] width 122 height 15
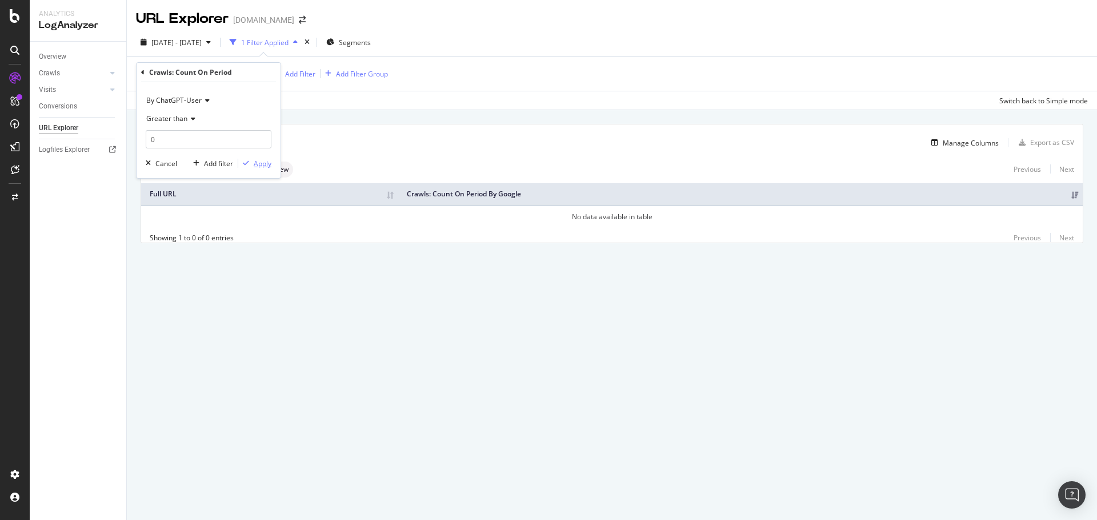
click at [263, 166] on div "Apply" at bounding box center [263, 164] width 18 height 10
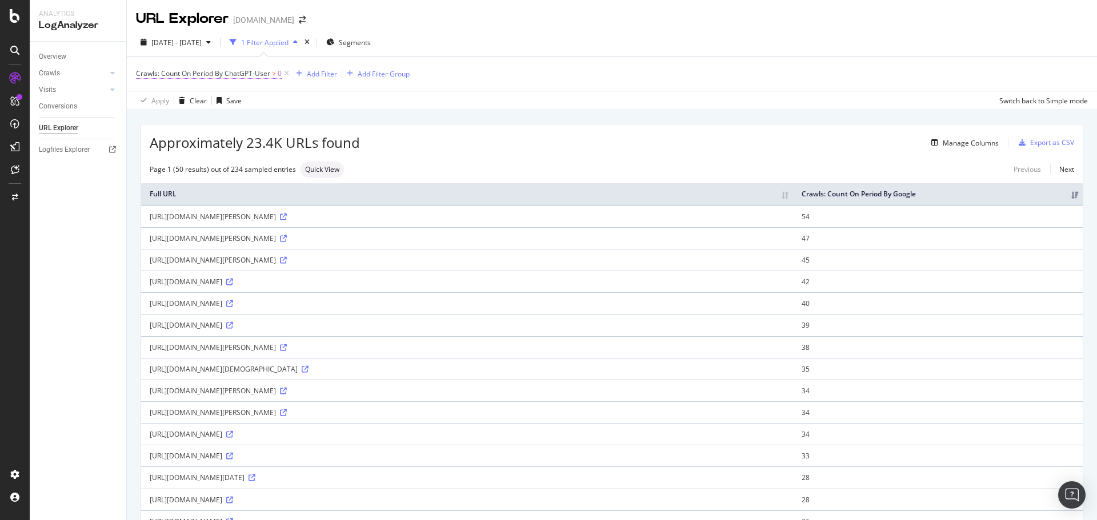
click at [246, 73] on span "Crawls: Count On Period By ChatGPT-User" at bounding box center [203, 74] width 134 height 10
click at [191, 101] on span "By ChatGPT-User" at bounding box center [173, 100] width 55 height 10
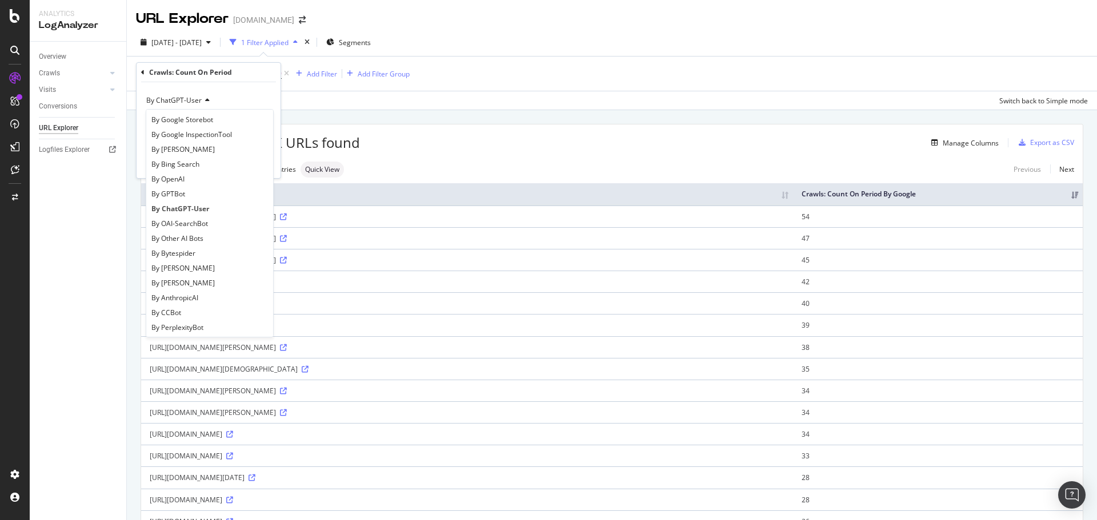
scroll to position [171, 0]
click at [194, 208] on span "By OAI-SearchBot" at bounding box center [179, 206] width 57 height 10
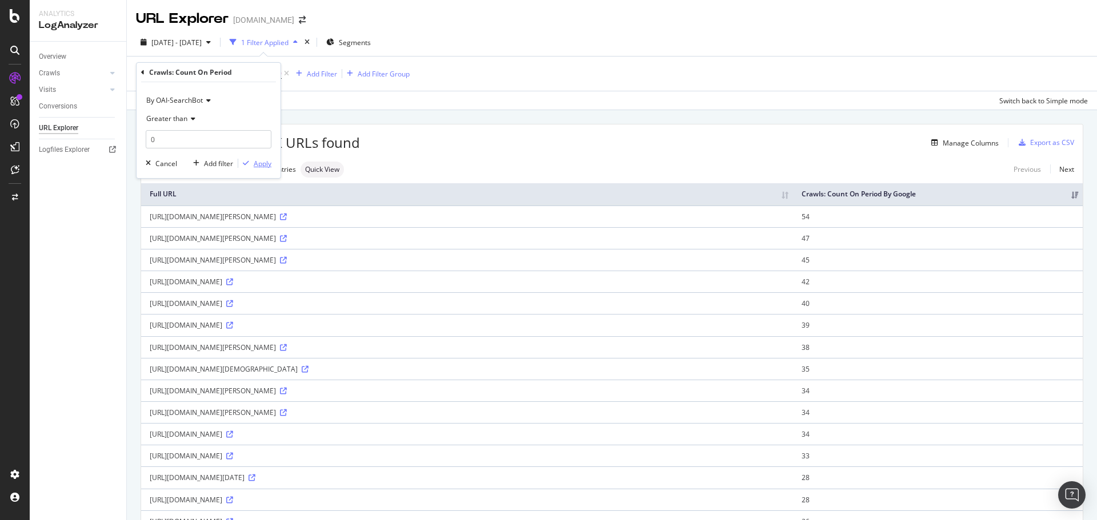
click at [264, 162] on div "Apply" at bounding box center [263, 164] width 18 height 10
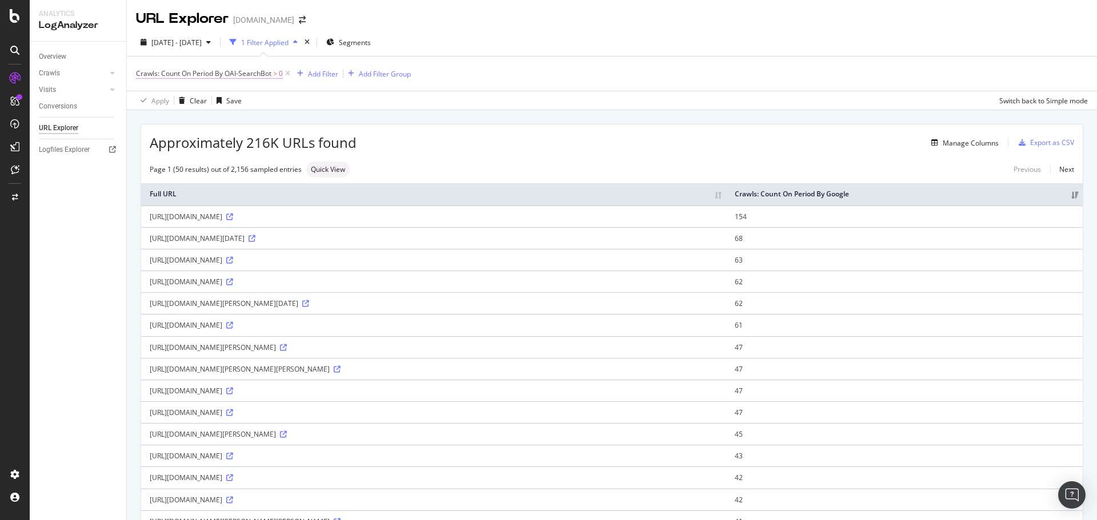
click at [266, 73] on span "Crawls: Count On Period By OAI-SearchBot" at bounding box center [203, 74] width 135 height 10
click at [187, 104] on span "By OAI-SearchBot" at bounding box center [174, 100] width 57 height 10
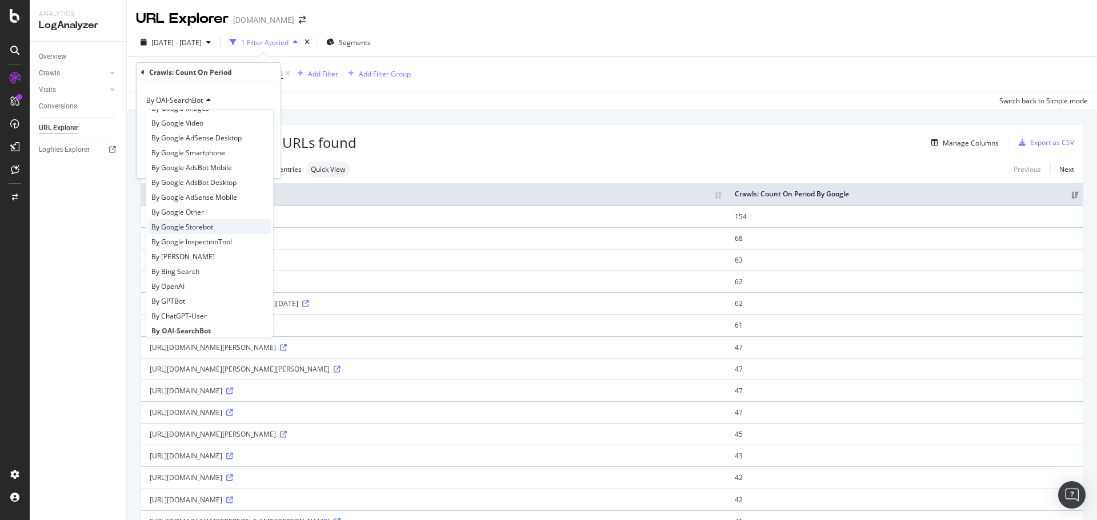
scroll to position [114, 0]
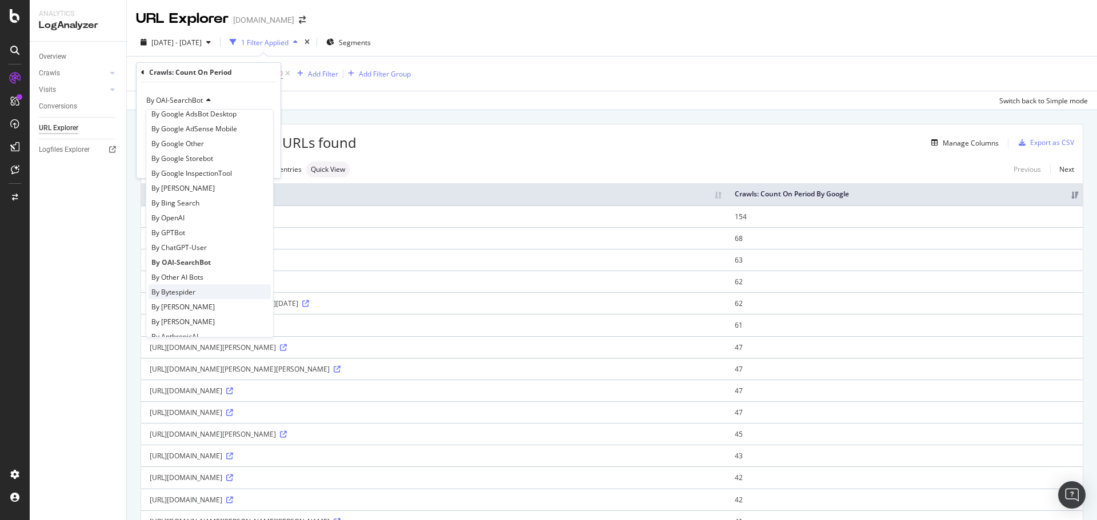
click at [189, 294] on span "By Bytespider" at bounding box center [173, 292] width 44 height 10
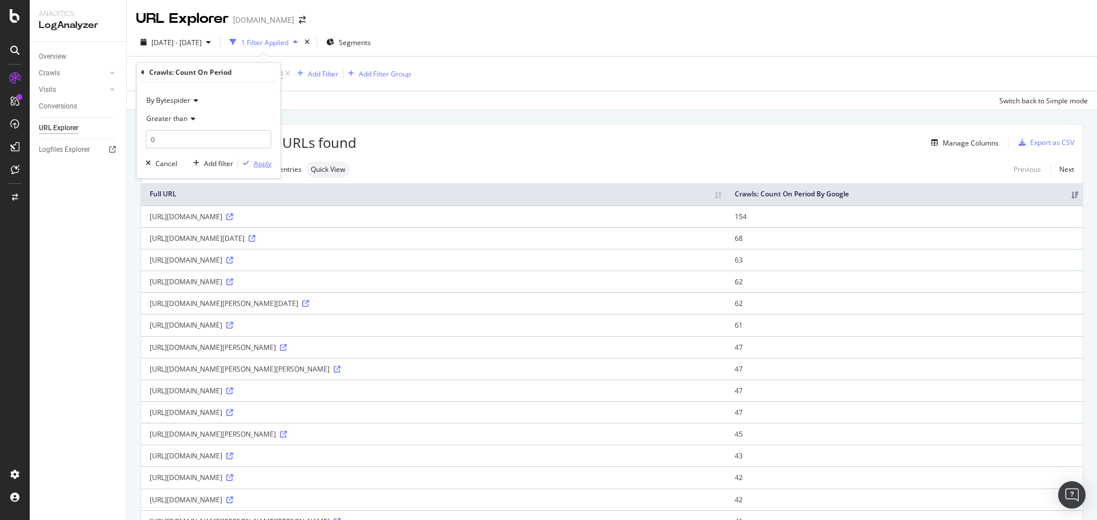
click at [260, 161] on div "Apply" at bounding box center [263, 164] width 18 height 10
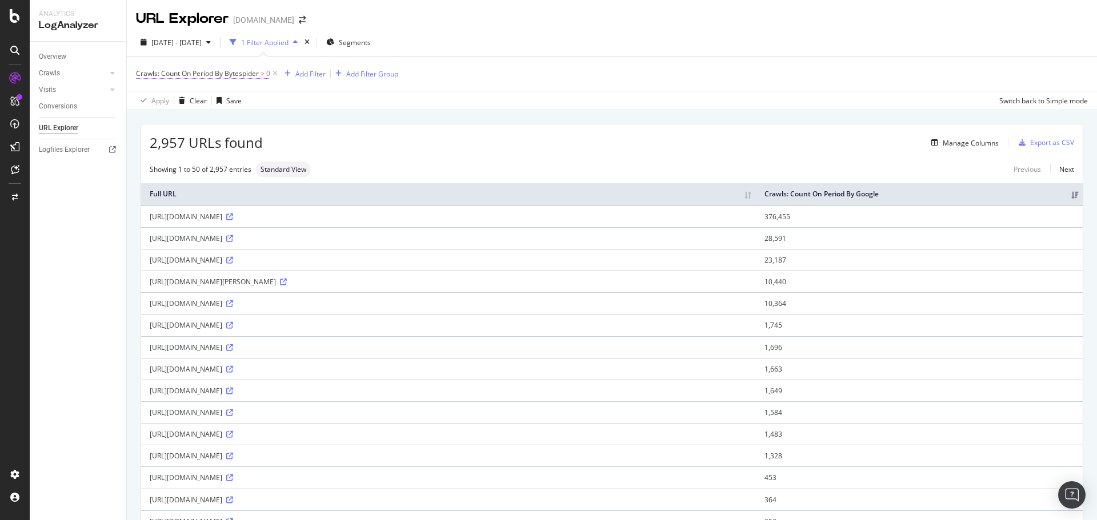
click at [250, 73] on span "Crawls: Count On Period By Bytespider" at bounding box center [197, 74] width 123 height 10
click at [195, 100] on icon at bounding box center [194, 100] width 8 height 7
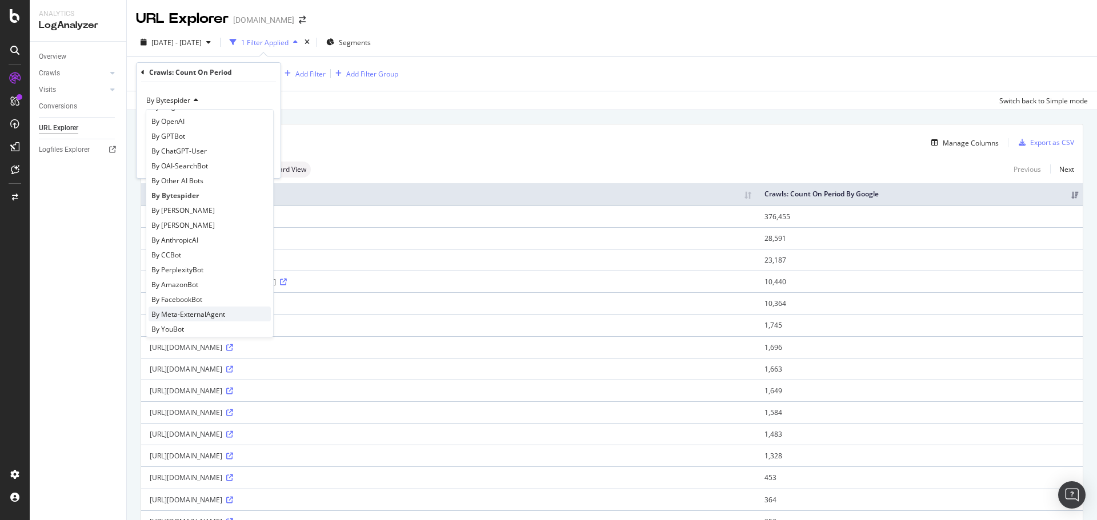
scroll to position [228, 0]
click at [191, 269] on span "By AmazonBot" at bounding box center [174, 267] width 47 height 10
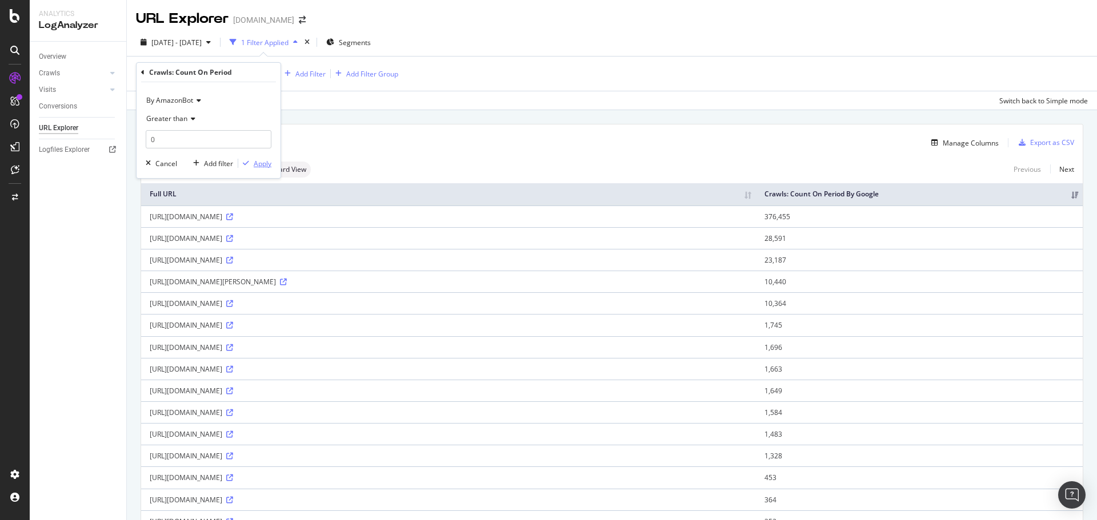
click at [263, 163] on div "Apply" at bounding box center [263, 164] width 18 height 10
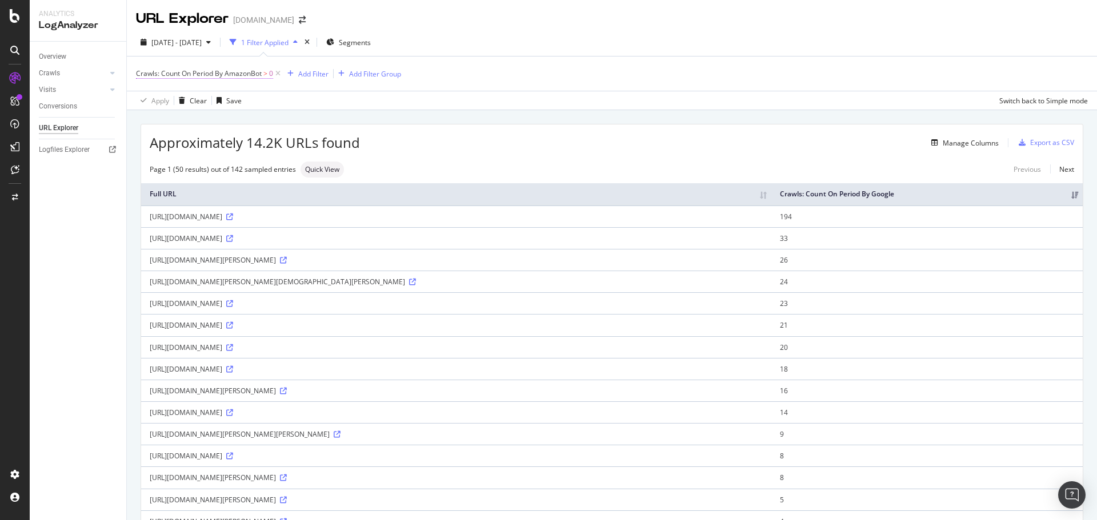
click at [247, 71] on span "Crawls: Count On Period By AmazonBot" at bounding box center [199, 74] width 126 height 10
click at [191, 102] on span "By AmazonBot" at bounding box center [169, 100] width 47 height 10
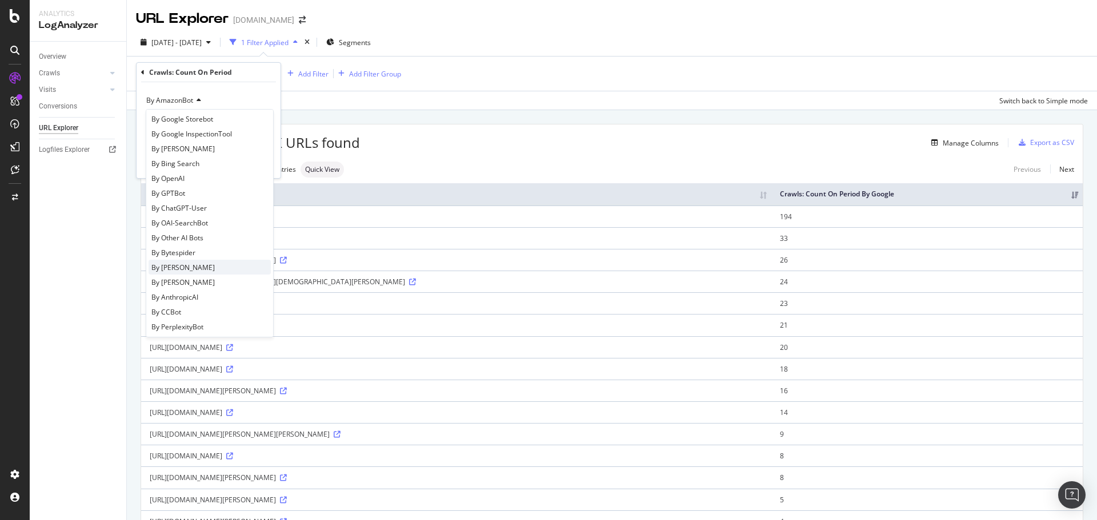
scroll to position [171, 0]
click at [195, 255] on div "By [PERSON_NAME]" at bounding box center [210, 249] width 122 height 15
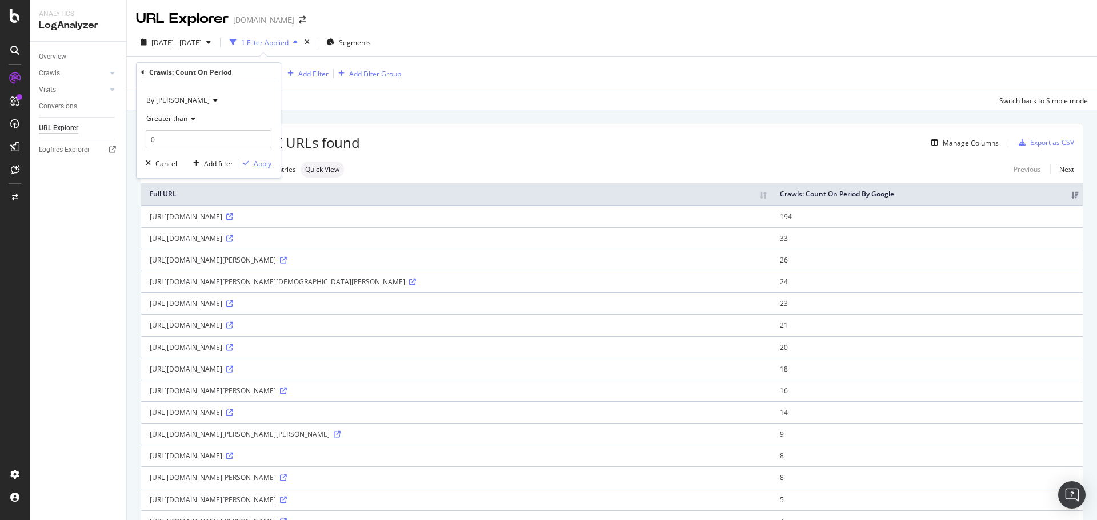
click at [266, 166] on div "Apply" at bounding box center [263, 164] width 18 height 10
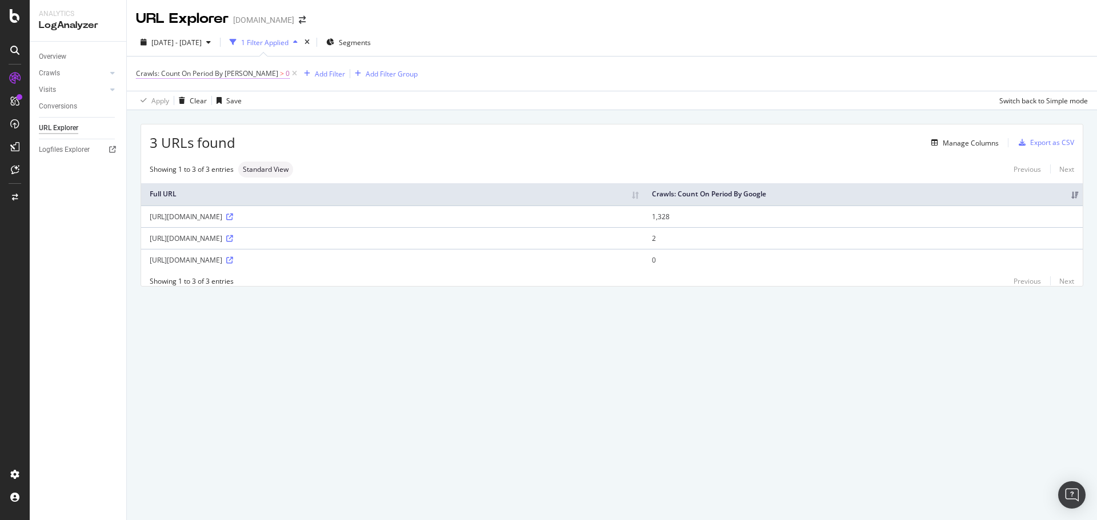
click at [246, 76] on span "Crawls: Count On Period By [PERSON_NAME]" at bounding box center [207, 74] width 142 height 10
click at [179, 106] on div "By [PERSON_NAME]" at bounding box center [209, 100] width 126 height 18
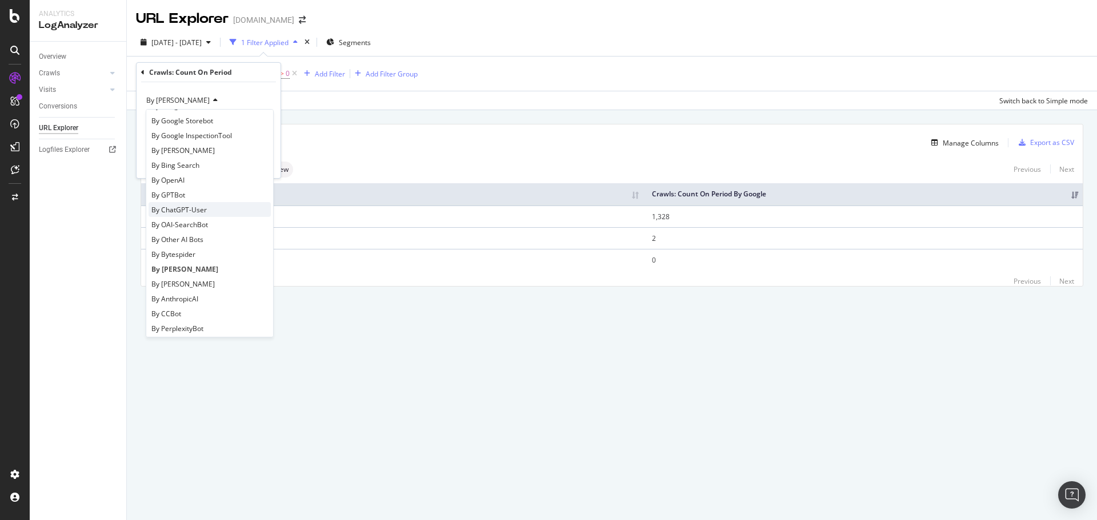
scroll to position [171, 0]
click at [199, 261] on div "By [PERSON_NAME]" at bounding box center [210, 264] width 122 height 15
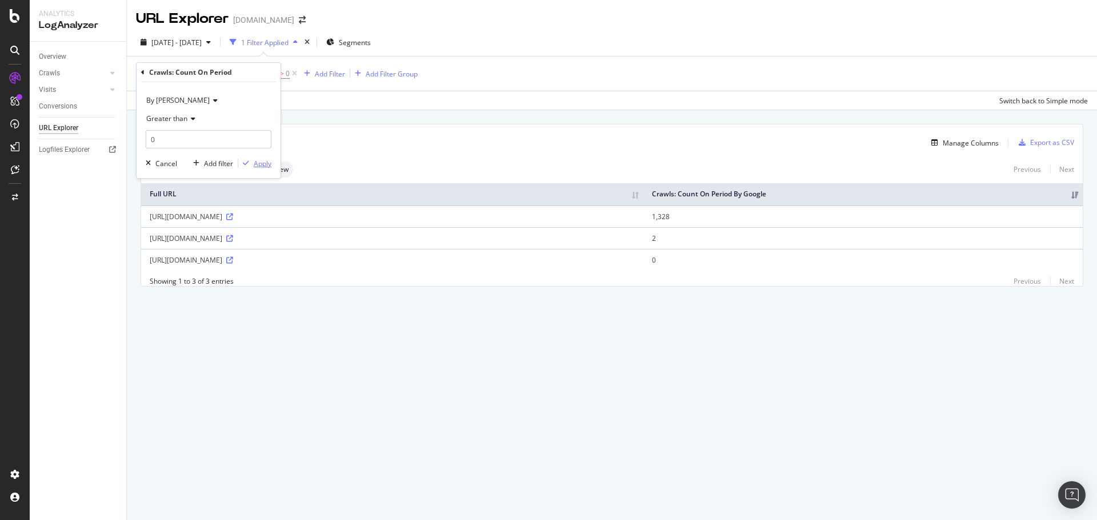
click at [264, 161] on div "Apply" at bounding box center [263, 164] width 18 height 10
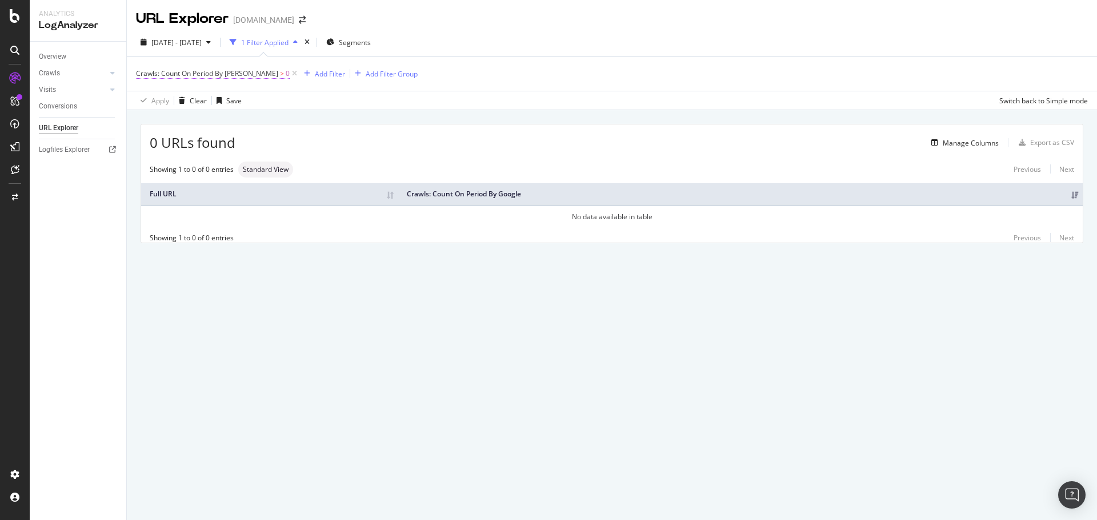
click at [241, 76] on span "Crawls: Count On Period By [PERSON_NAME]" at bounding box center [207, 74] width 142 height 10
click at [177, 103] on span "By [PERSON_NAME]" at bounding box center [177, 100] width 63 height 10
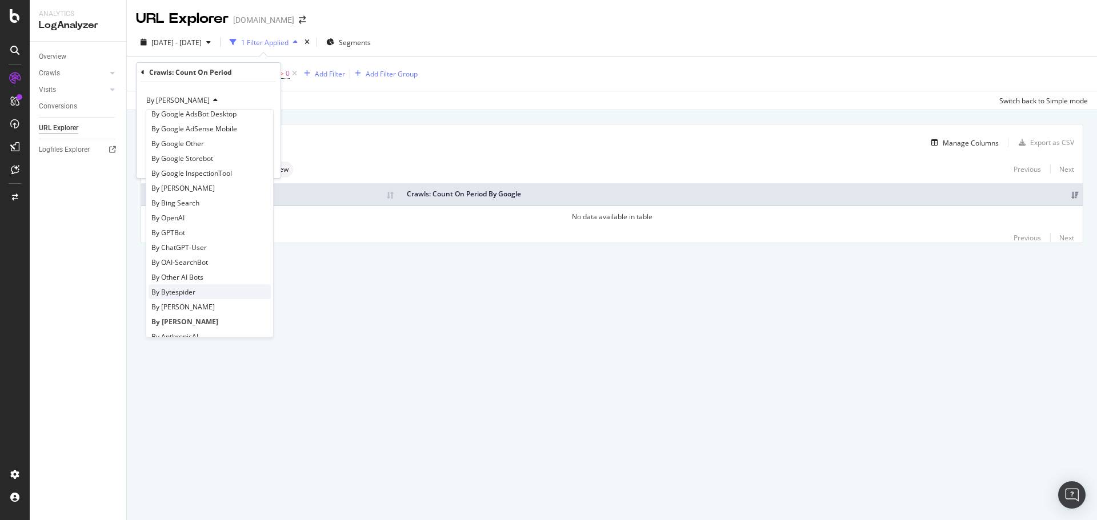
scroll to position [171, 0]
click at [188, 291] on div "By CCBot" at bounding box center [210, 294] width 122 height 15
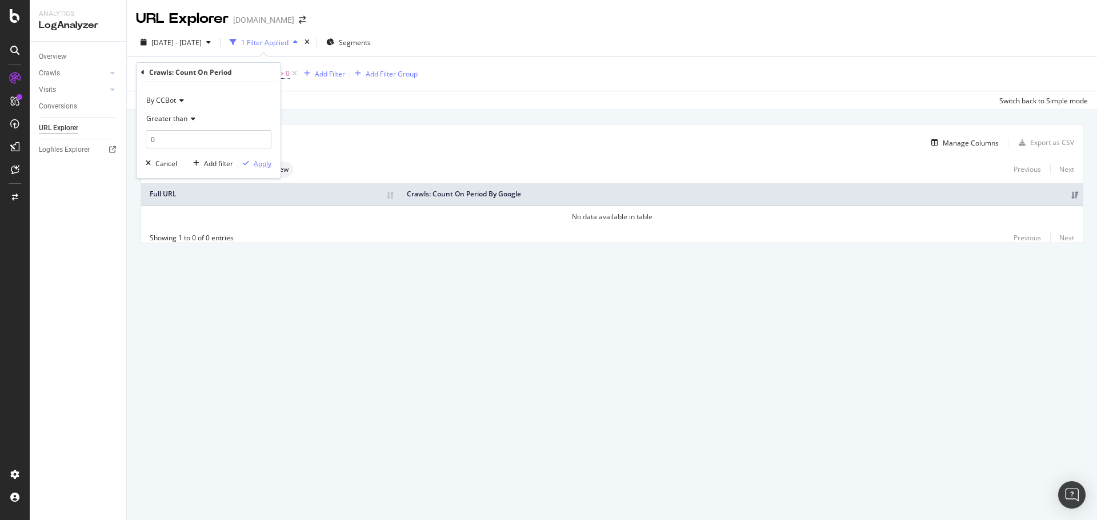
click at [264, 164] on div "Apply" at bounding box center [263, 164] width 18 height 10
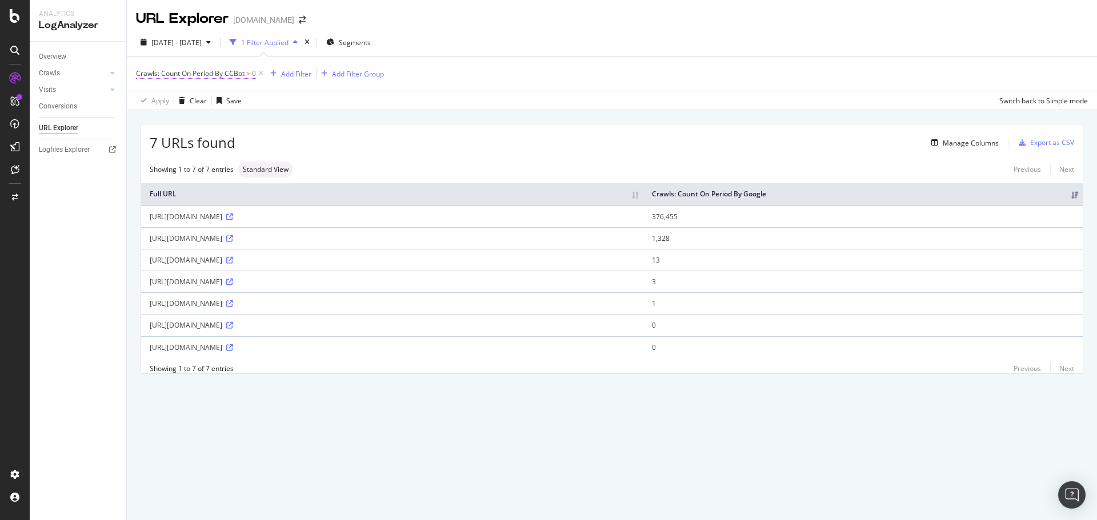
click at [226, 71] on span "Crawls: Count On Period By CCBot" at bounding box center [190, 74] width 109 height 10
click at [171, 100] on span "By CCBot" at bounding box center [161, 100] width 30 height 10
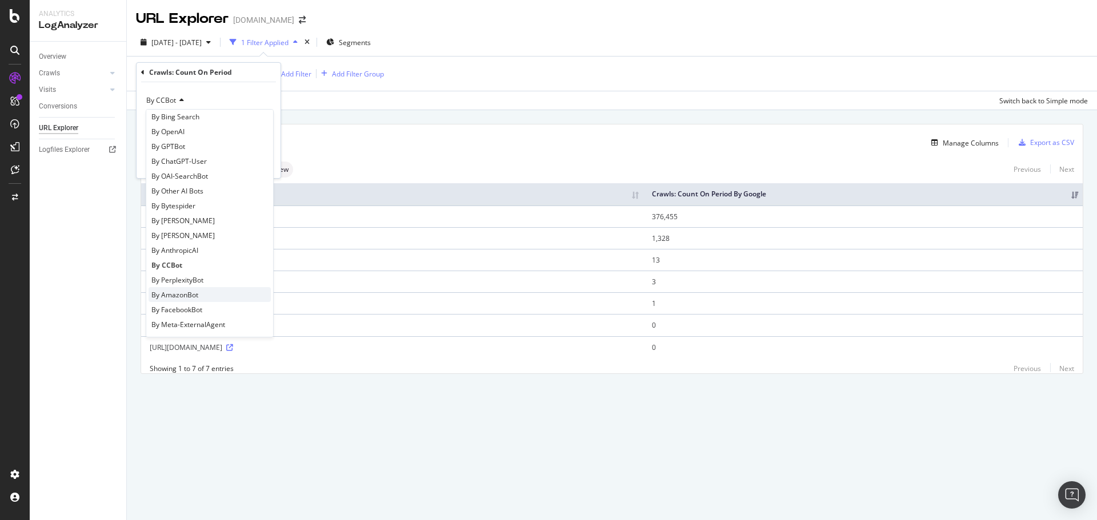
scroll to position [228, 0]
click at [194, 256] on span "By PerplexityBot" at bounding box center [177, 252] width 52 height 10
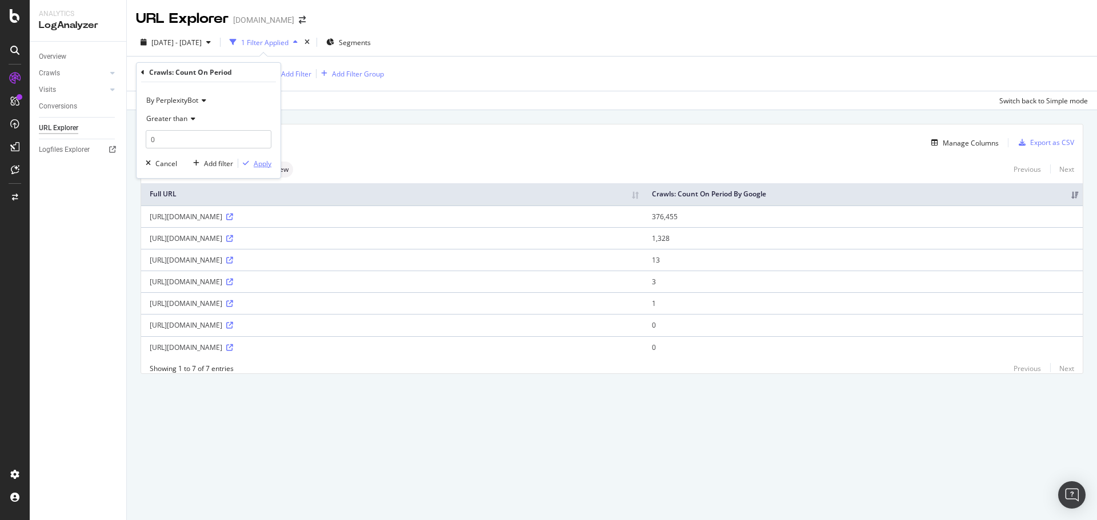
click at [263, 166] on div "Apply" at bounding box center [263, 164] width 18 height 10
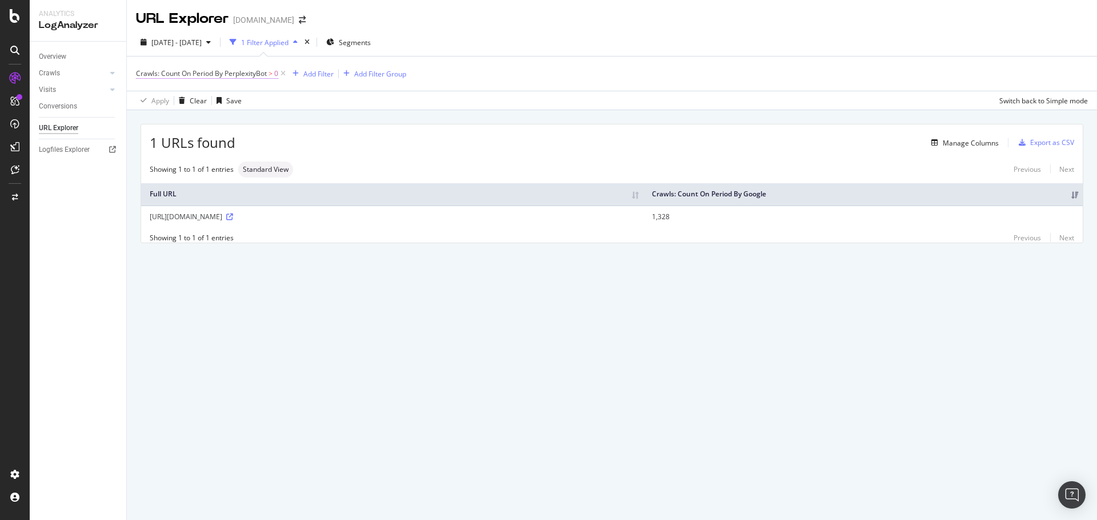
click at [259, 70] on span "Crawls: Count On Period By PerplexityBot" at bounding box center [201, 74] width 131 height 10
click at [189, 99] on span "By PerplexityBot" at bounding box center [172, 100] width 52 height 10
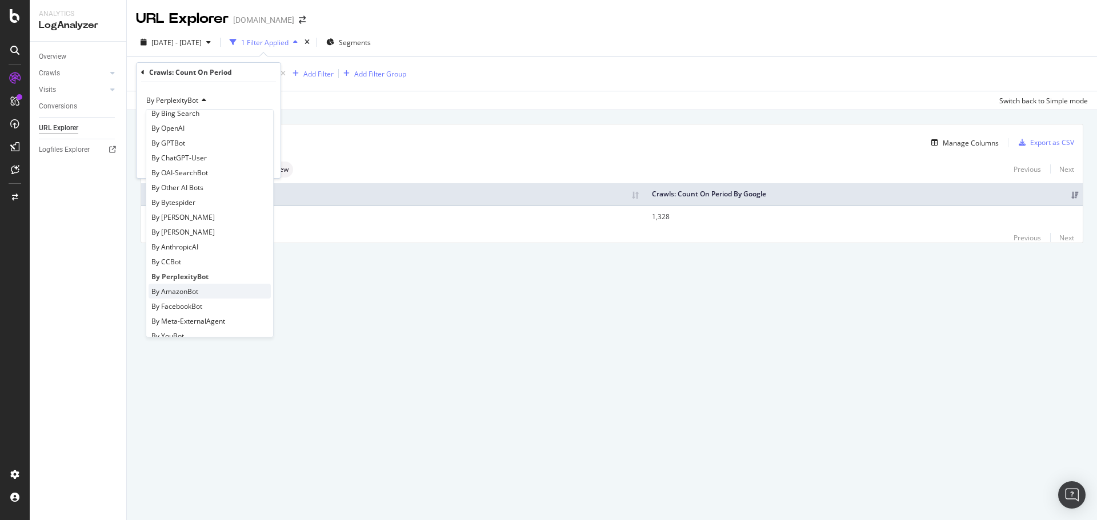
scroll to position [228, 0]
click at [193, 322] on span "By Perplexity-User" at bounding box center [180, 327] width 59 height 10
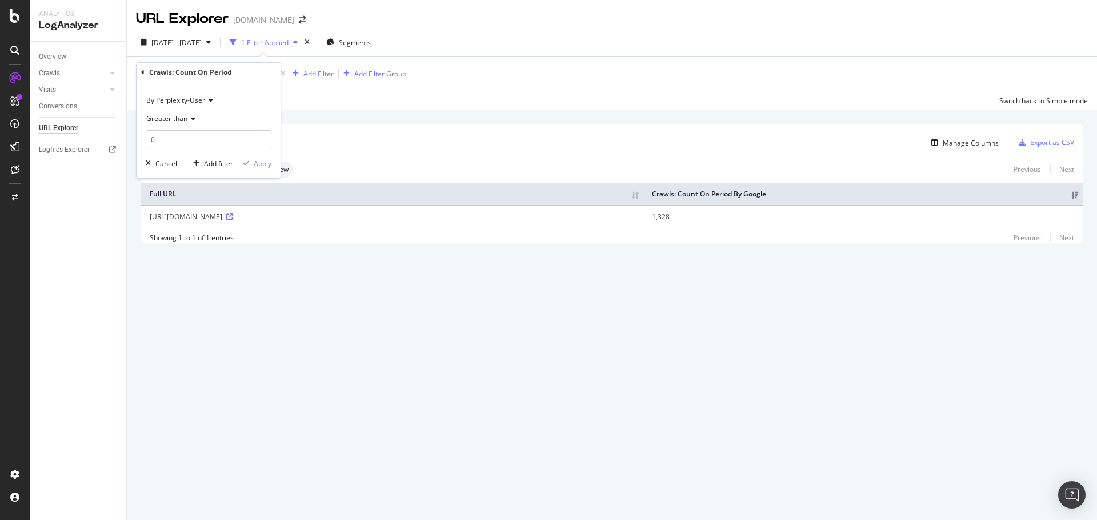
click at [257, 165] on div "Apply" at bounding box center [263, 164] width 18 height 10
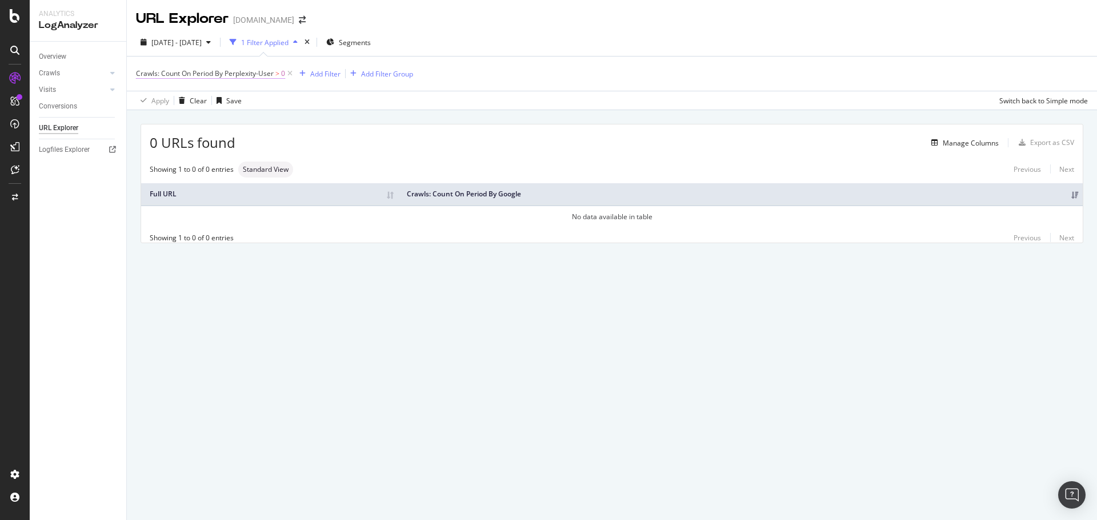
click at [244, 75] on span "Crawls: Count On Period By Perplexity-User" at bounding box center [205, 74] width 138 height 10
click at [183, 99] on span "By Perplexity-User" at bounding box center [175, 100] width 59 height 10
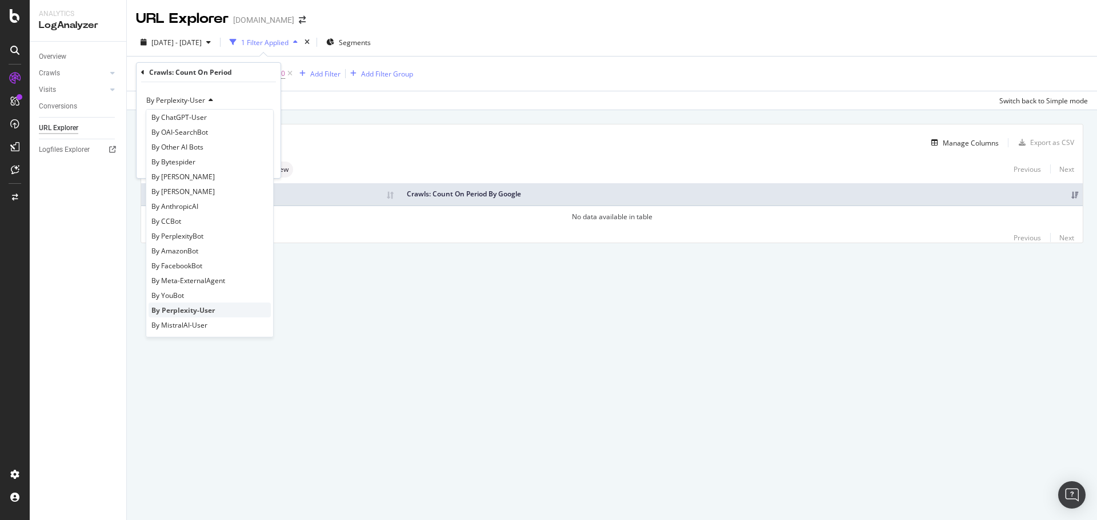
scroll to position [247, 0]
click at [189, 267] on span "By FacebookBot" at bounding box center [176, 264] width 51 height 10
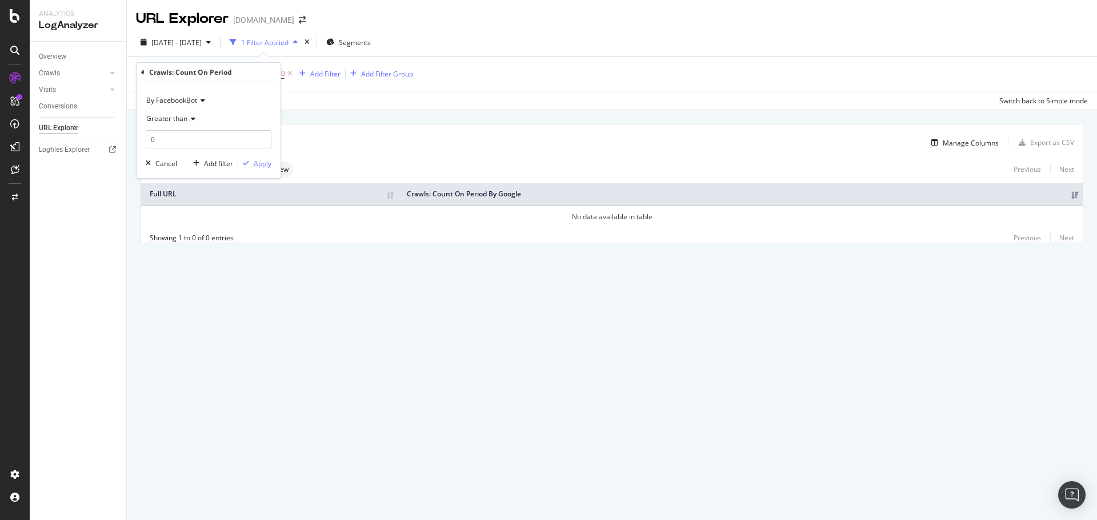
click at [264, 161] on div "Apply" at bounding box center [263, 164] width 18 height 10
click at [306, 22] on icon "arrow-right-arrow-left" at bounding box center [302, 20] width 7 height 8
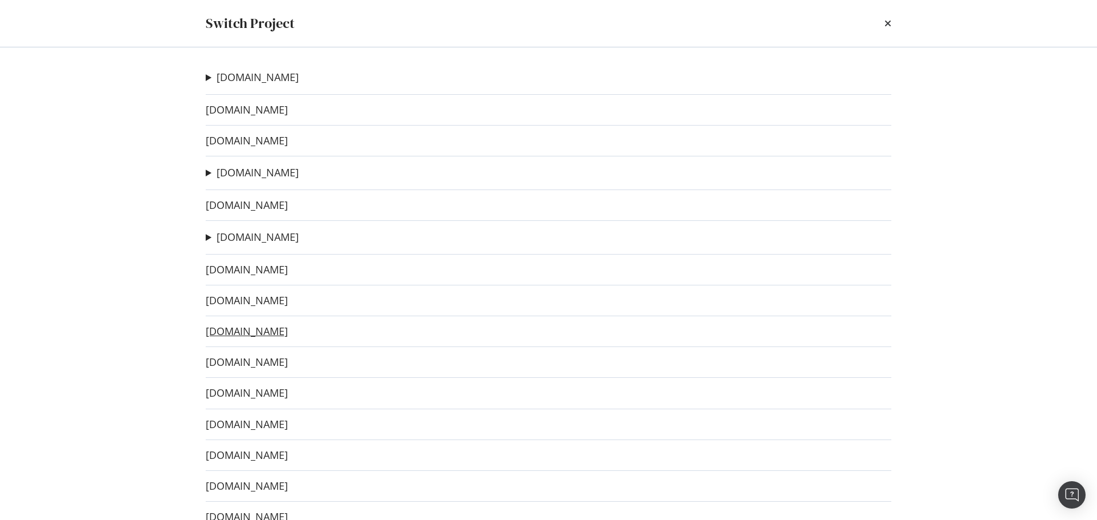
click at [288, 331] on link "[DOMAIN_NAME]" at bounding box center [247, 332] width 82 height 12
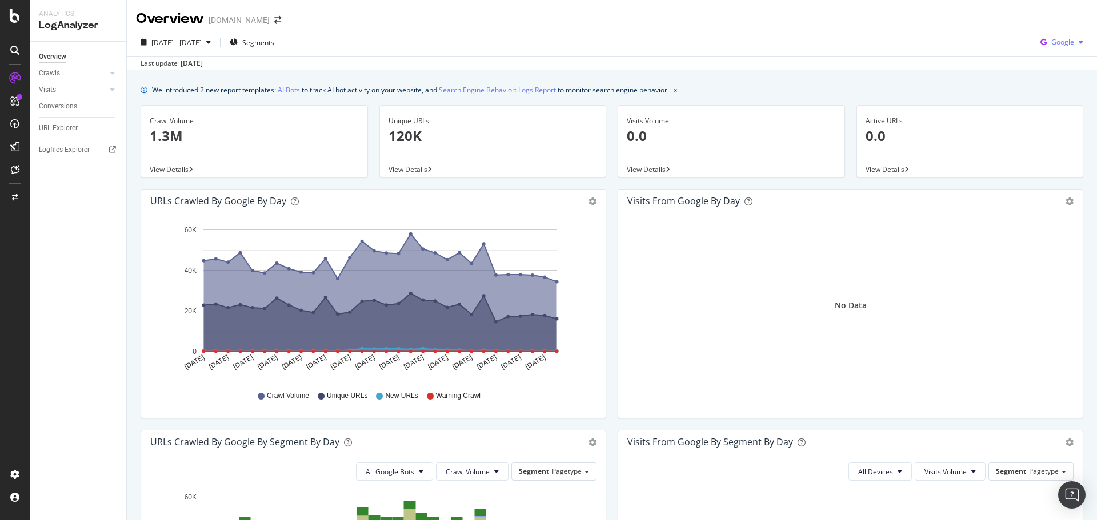
click at [1056, 39] on span "Google" at bounding box center [1062, 42] width 23 height 10
click at [1049, 105] on span "OpenAI" at bounding box center [1062, 107] width 42 height 10
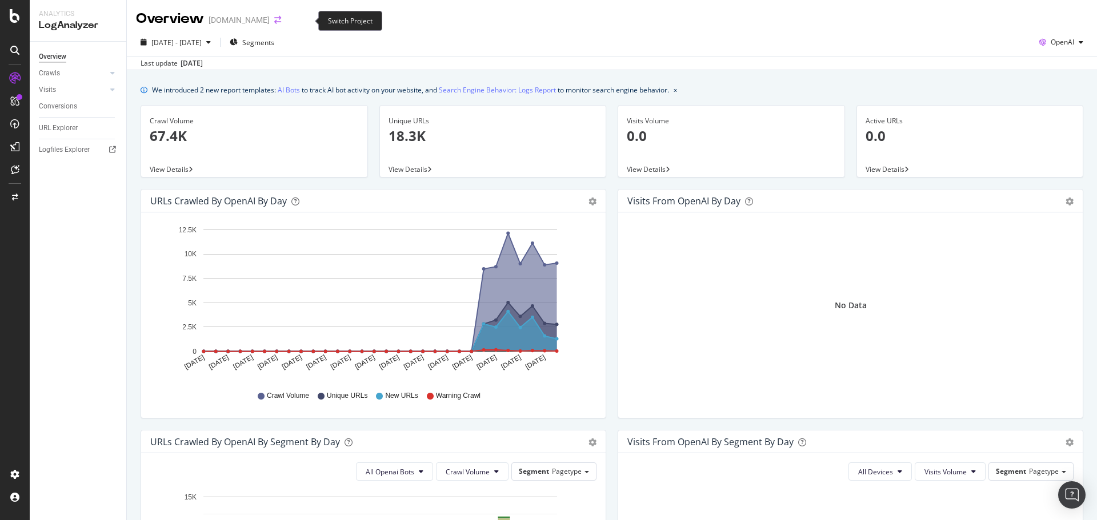
click at [281, 21] on icon "arrow-right-arrow-left" at bounding box center [277, 20] width 7 height 8
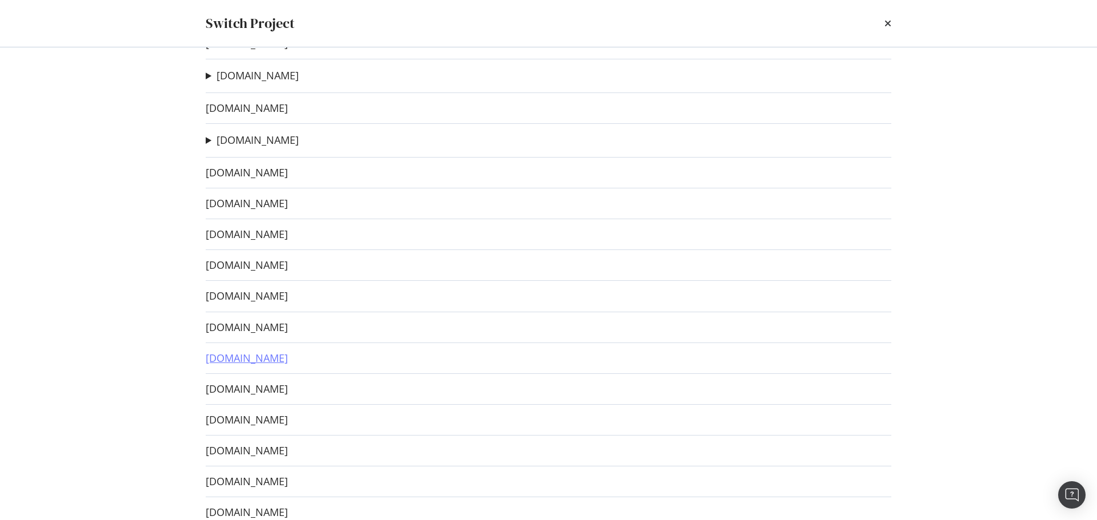
scroll to position [114, 0]
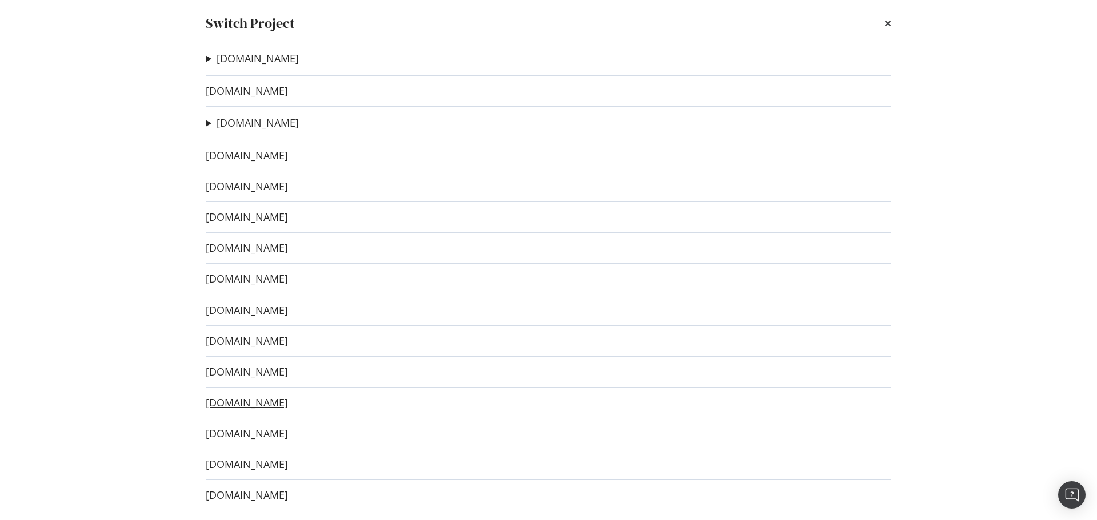
click at [288, 404] on link "[DOMAIN_NAME]" at bounding box center [247, 403] width 82 height 12
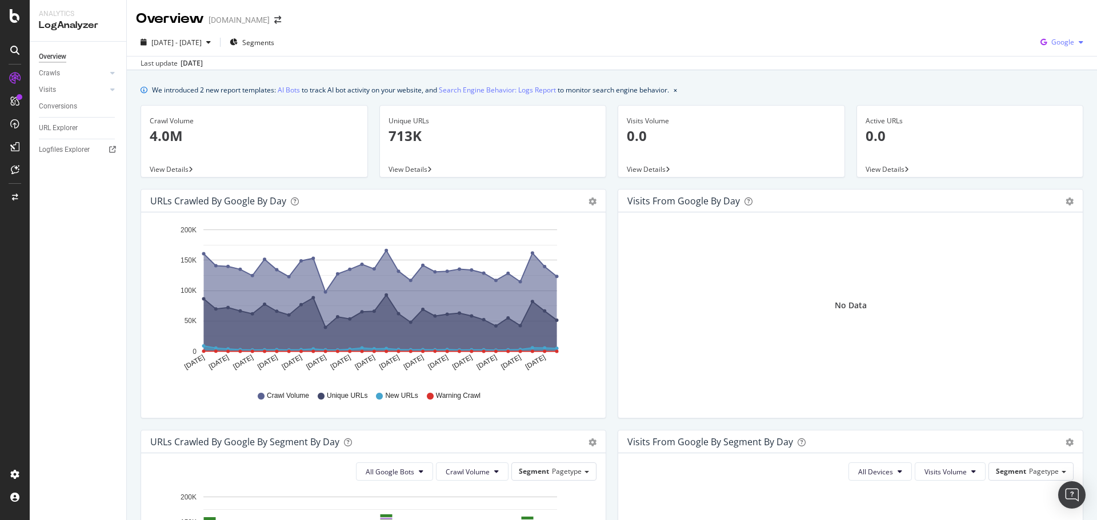
click at [1063, 42] on span "Google" at bounding box center [1062, 42] width 23 height 10
click at [1048, 107] on span "OpenAI" at bounding box center [1062, 107] width 42 height 10
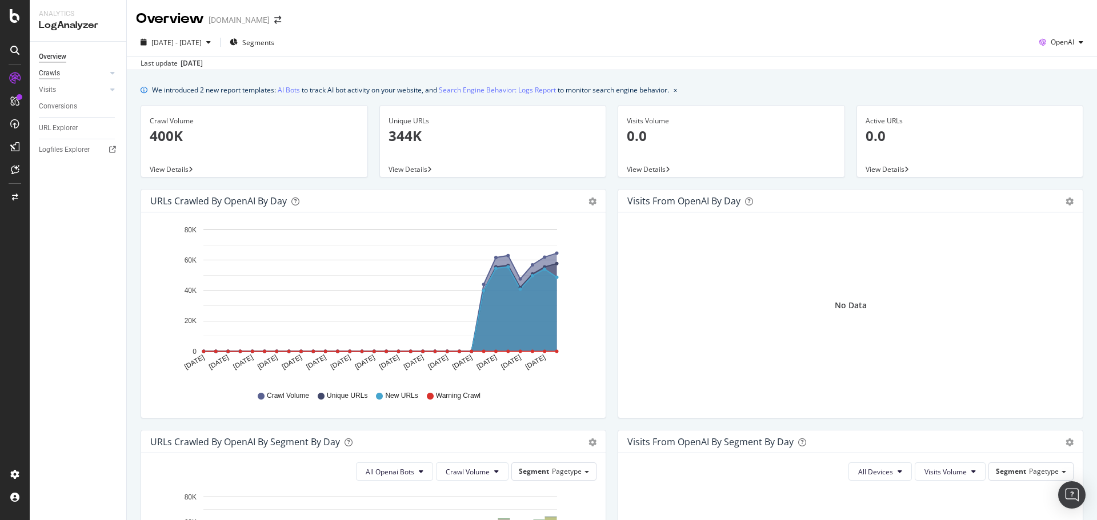
click at [57, 71] on div "Crawls" at bounding box center [49, 73] width 21 height 12
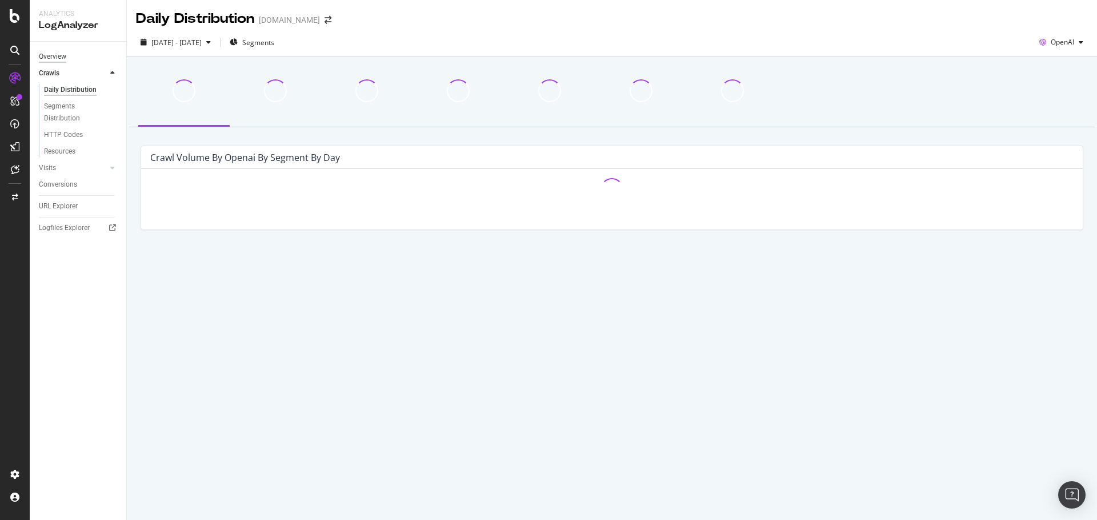
click at [49, 51] on div "Overview" at bounding box center [52, 57] width 27 height 12
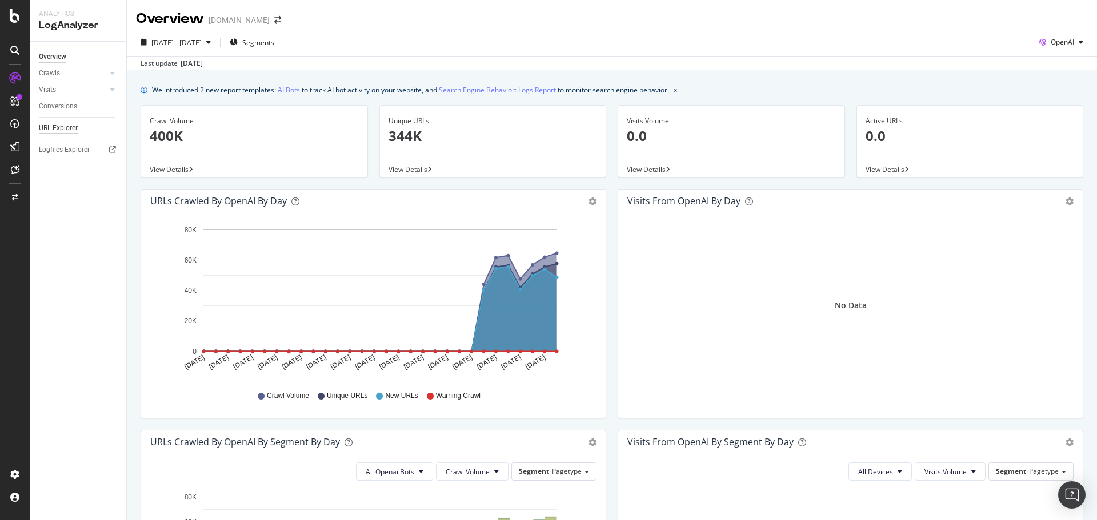
click at [63, 133] on div "URL Explorer" at bounding box center [58, 128] width 39 height 12
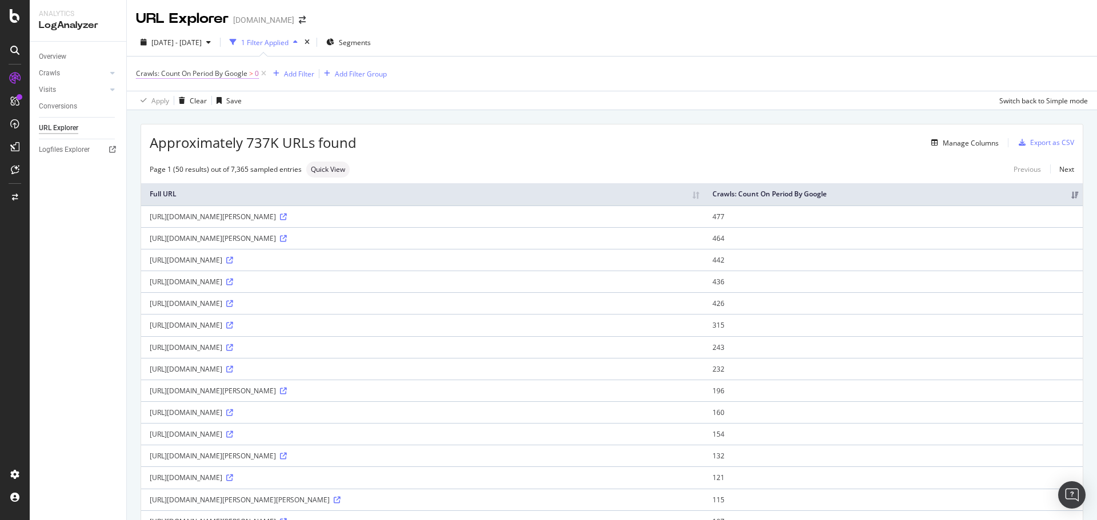
click at [227, 74] on span "Crawls: Count On Period By Google" at bounding box center [191, 74] width 111 height 10
click at [508, 98] on div "Apply Clear Save Switch back to Simple mode" at bounding box center [612, 100] width 970 height 19
click at [230, 71] on span "Crawls: Count On Period By Google" at bounding box center [191, 74] width 111 height 10
click at [176, 102] on span "By Google" at bounding box center [162, 100] width 33 height 10
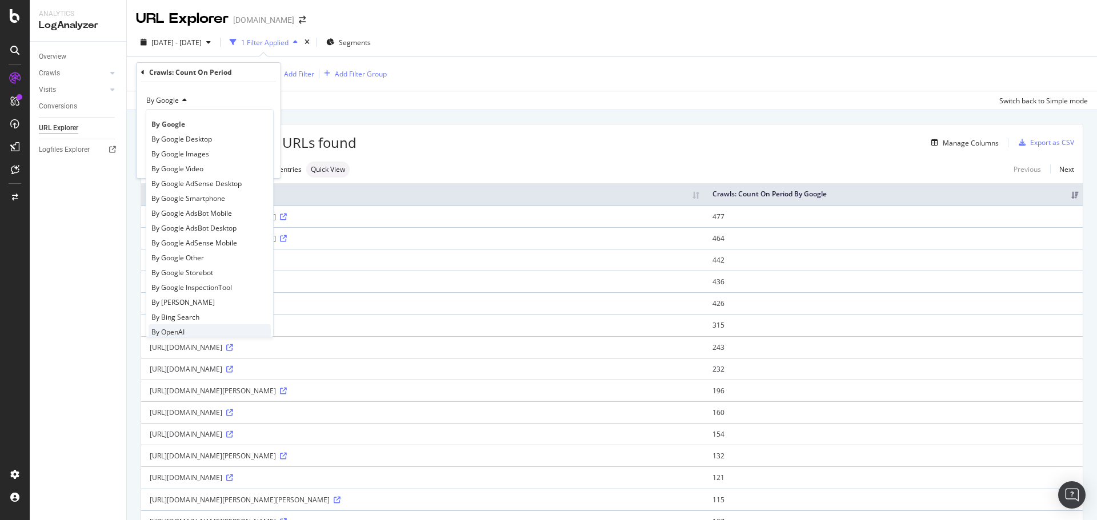
click at [199, 330] on div "By OpenAI" at bounding box center [210, 331] width 122 height 15
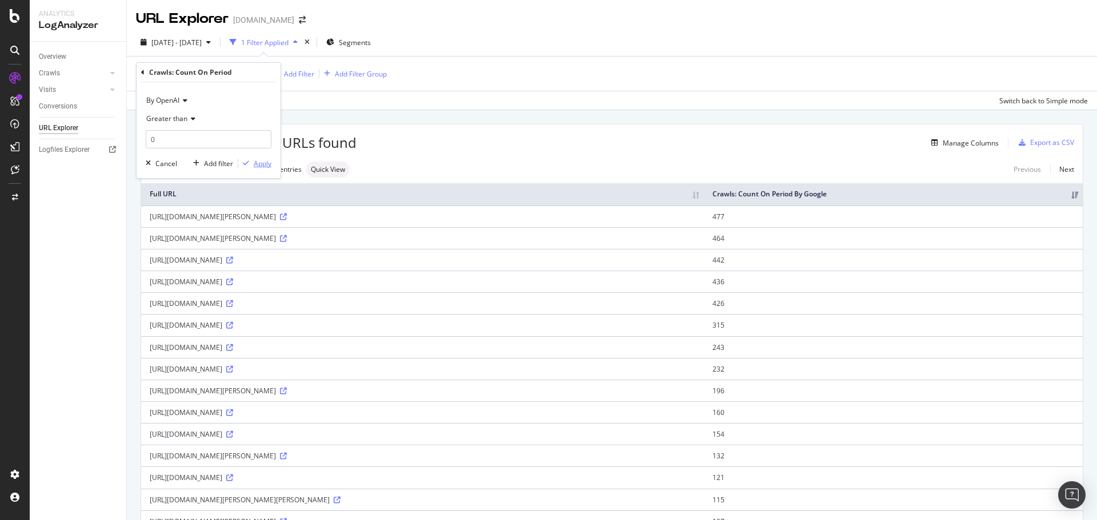
click at [256, 165] on div "Apply" at bounding box center [263, 164] width 18 height 10
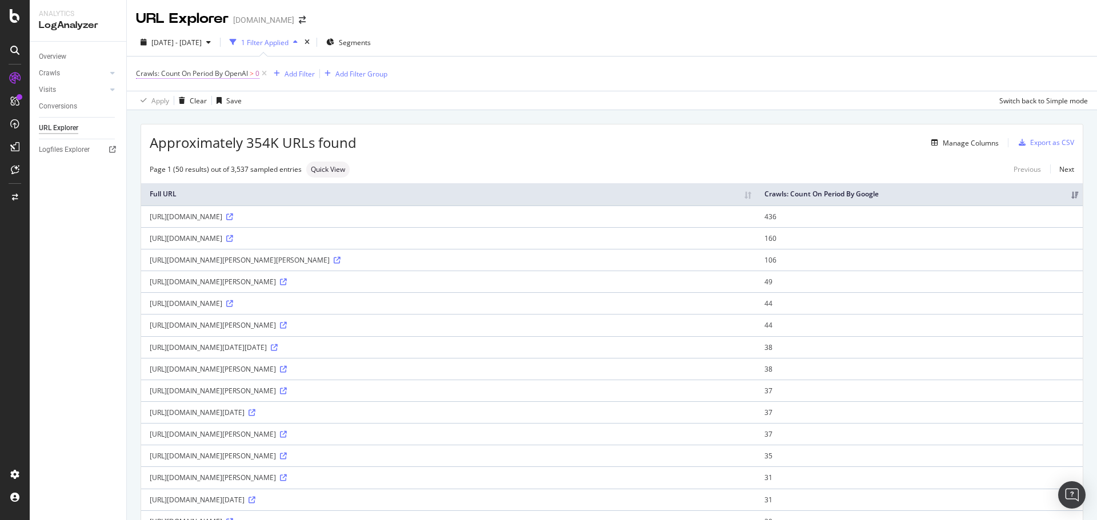
click at [246, 72] on span "Crawls: Count On Period By OpenAI" at bounding box center [192, 74] width 112 height 10
click at [177, 101] on span "By OpenAI" at bounding box center [162, 100] width 33 height 10
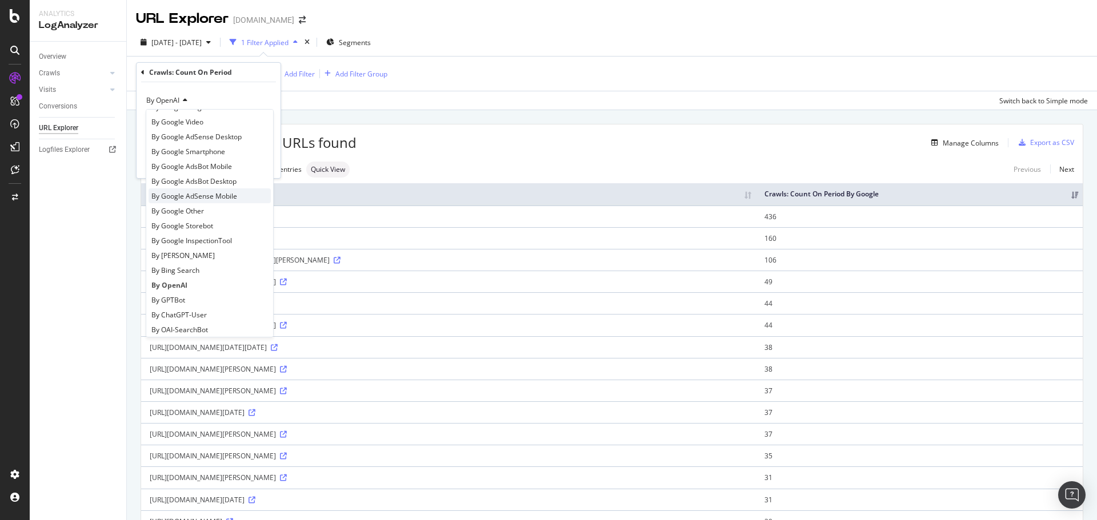
scroll to position [114, 0]
click at [183, 234] on span "By GPTBot" at bounding box center [168, 233] width 34 height 10
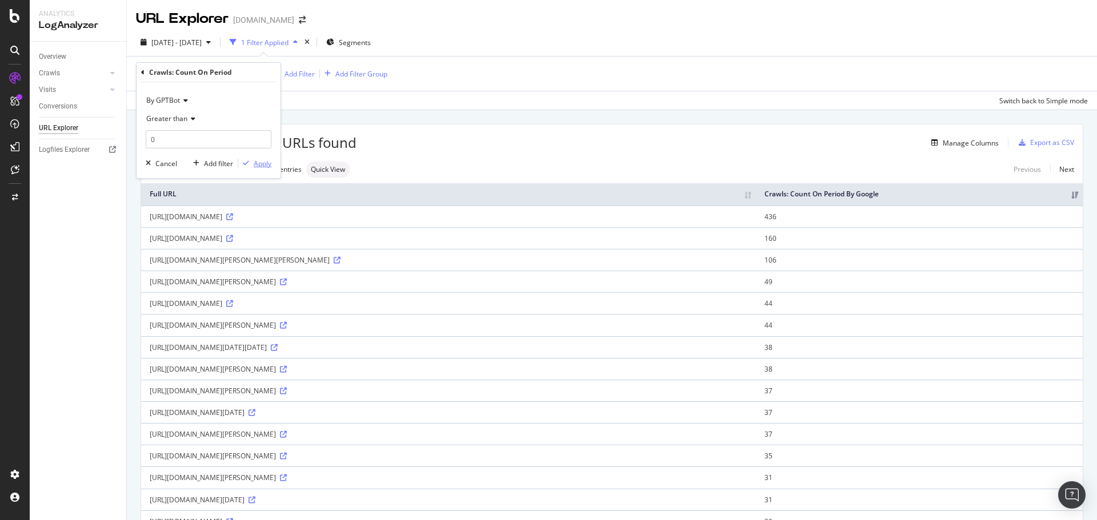
click at [260, 159] on div "Apply" at bounding box center [263, 164] width 18 height 10
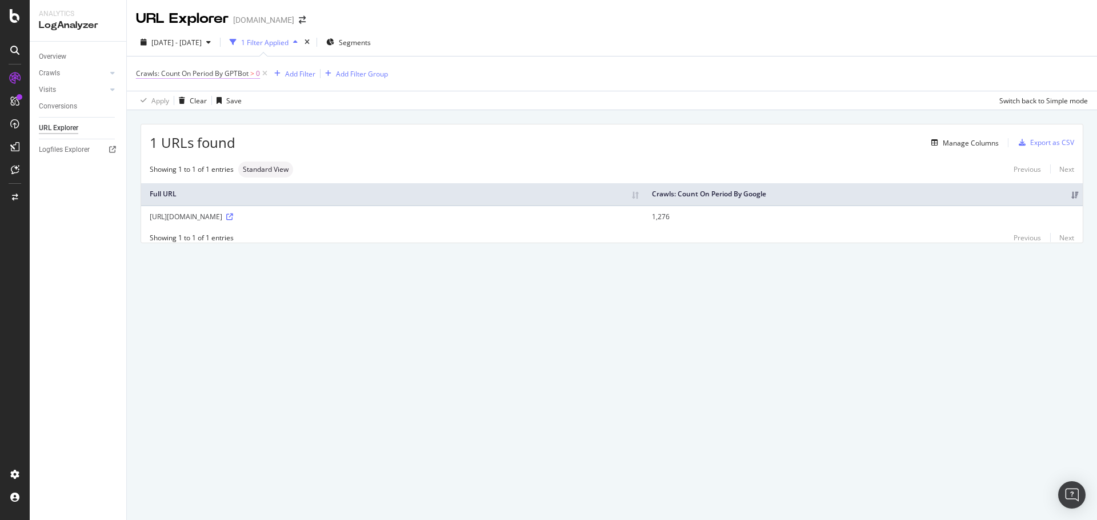
click at [216, 73] on span "Crawls: Count On Period By GPTBot" at bounding box center [192, 74] width 113 height 10
click at [173, 97] on span "By GPTBot" at bounding box center [163, 100] width 34 height 10
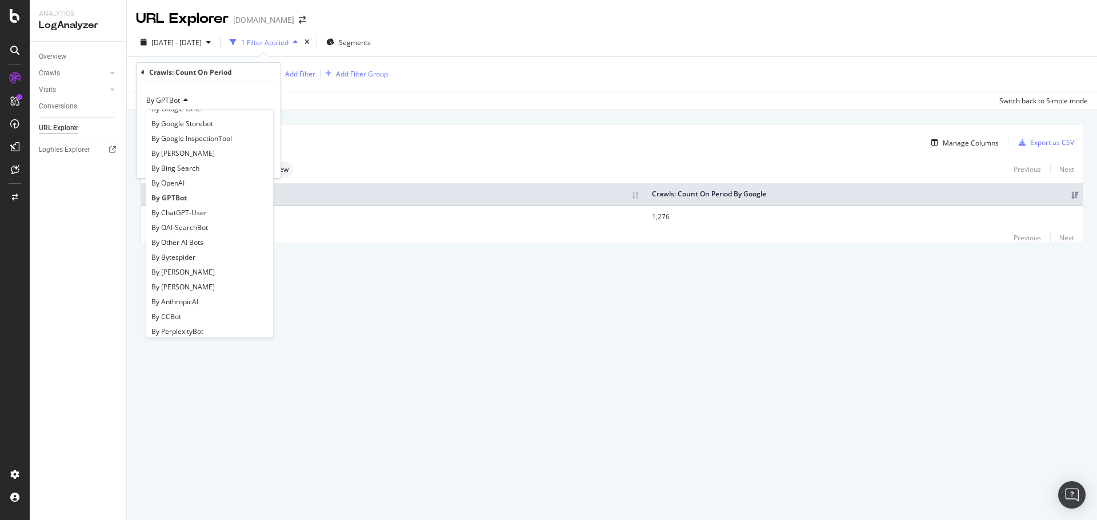
scroll to position [228, 0]
click at [186, 135] on span "By ChatGPT-User" at bounding box center [178, 134] width 55 height 10
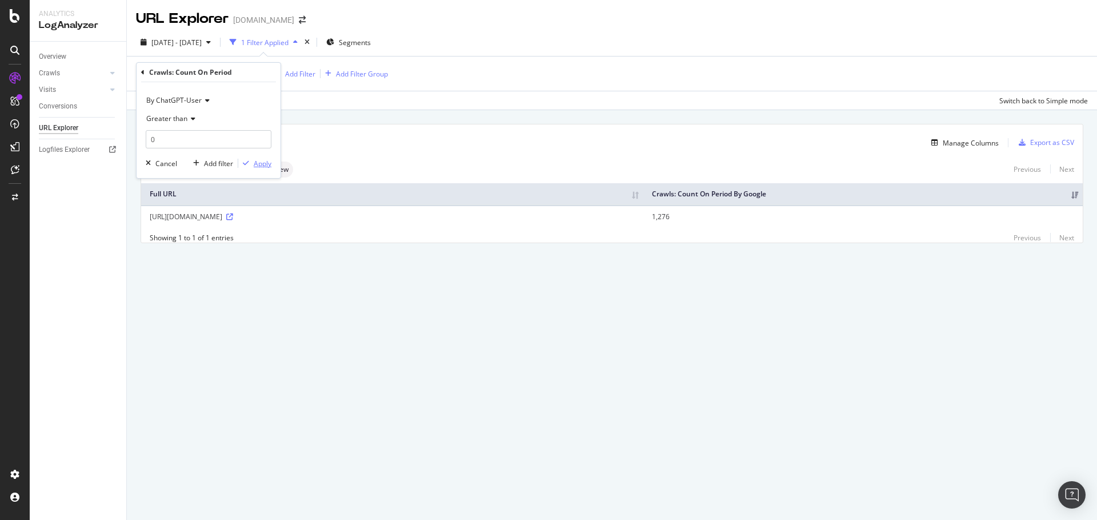
click at [264, 169] on button "Apply" at bounding box center [254, 163] width 33 height 11
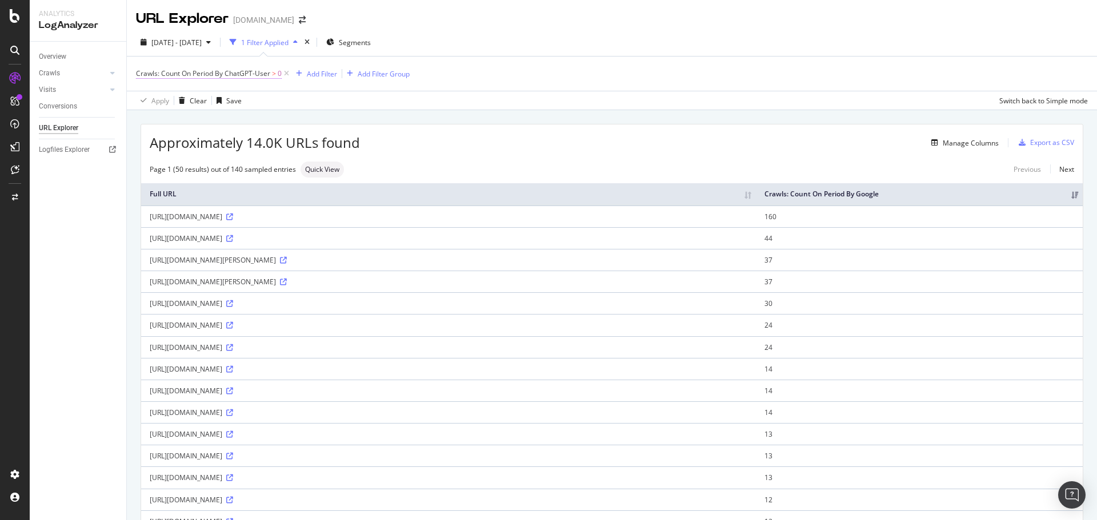
click at [256, 74] on span "Crawls: Count On Period By ChatGPT-User" at bounding box center [203, 74] width 134 height 10
click at [190, 98] on span "By ChatGPT-User" at bounding box center [173, 100] width 55 height 10
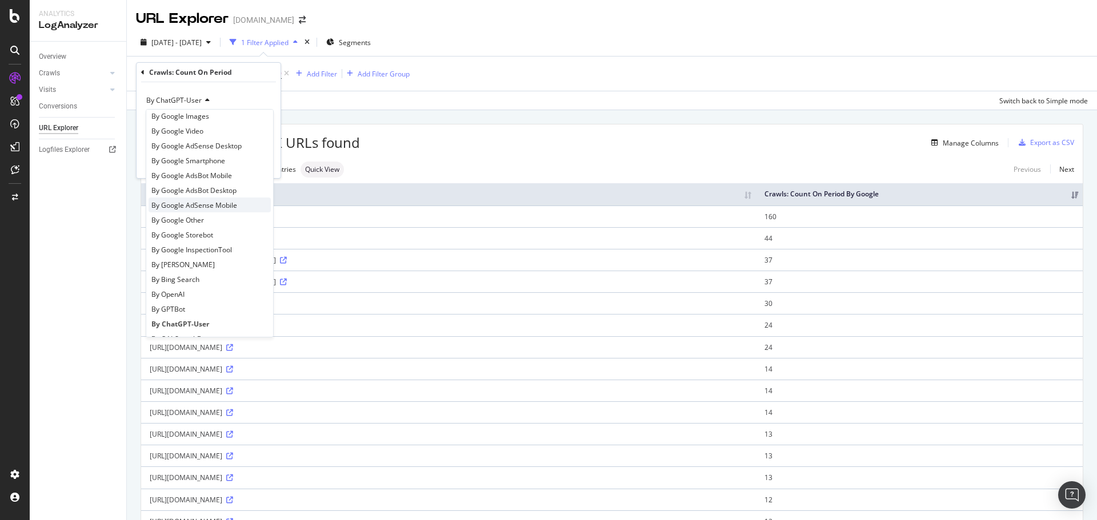
scroll to position [114, 0]
click at [195, 262] on span "By OAI-SearchBot" at bounding box center [179, 263] width 57 height 10
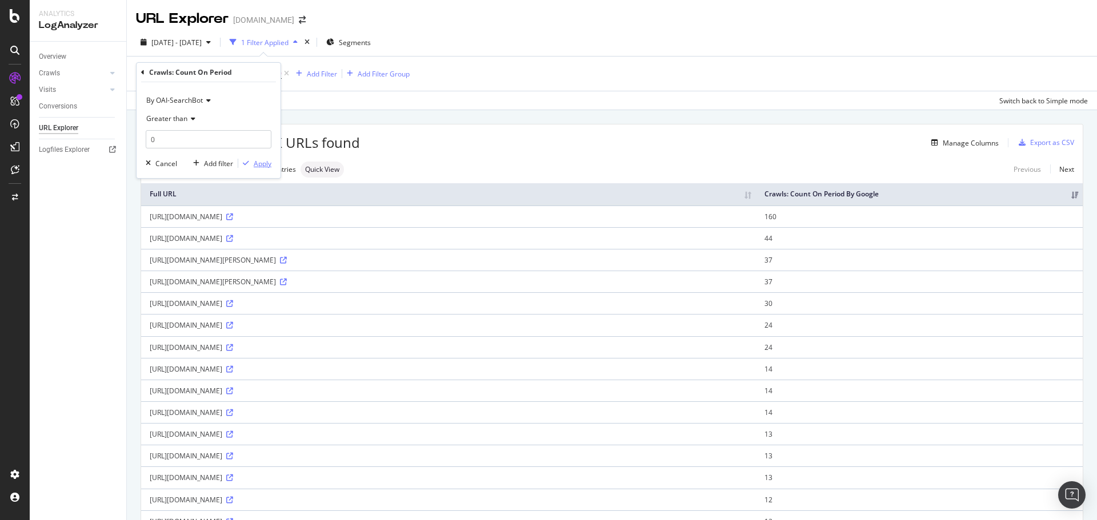
click at [263, 162] on div "Apply" at bounding box center [263, 164] width 18 height 10
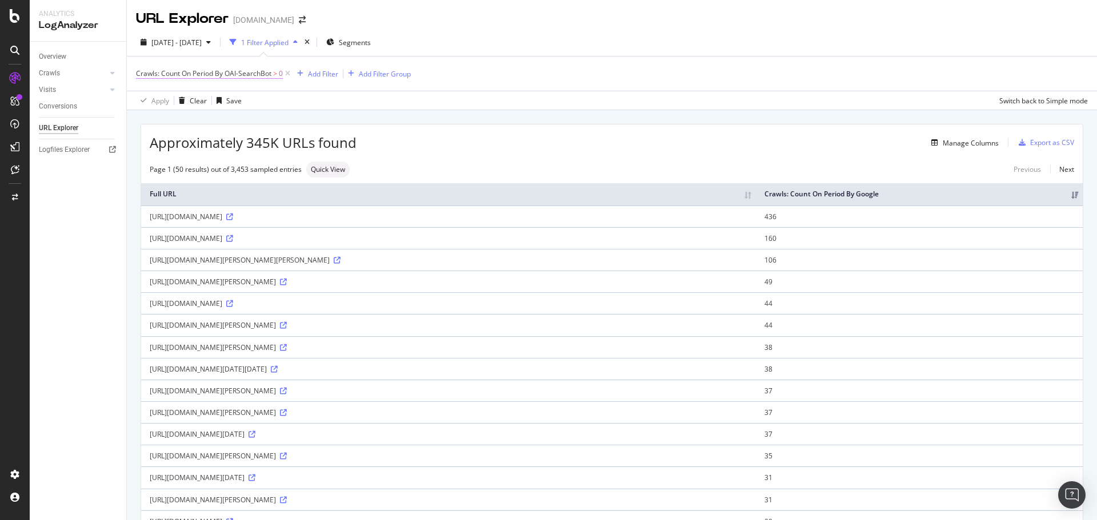
click at [232, 75] on span "Crawls: Count On Period By OAI-SearchBot" at bounding box center [203, 74] width 135 height 10
click at [197, 98] on span "By OAI-SearchBot" at bounding box center [174, 100] width 57 height 10
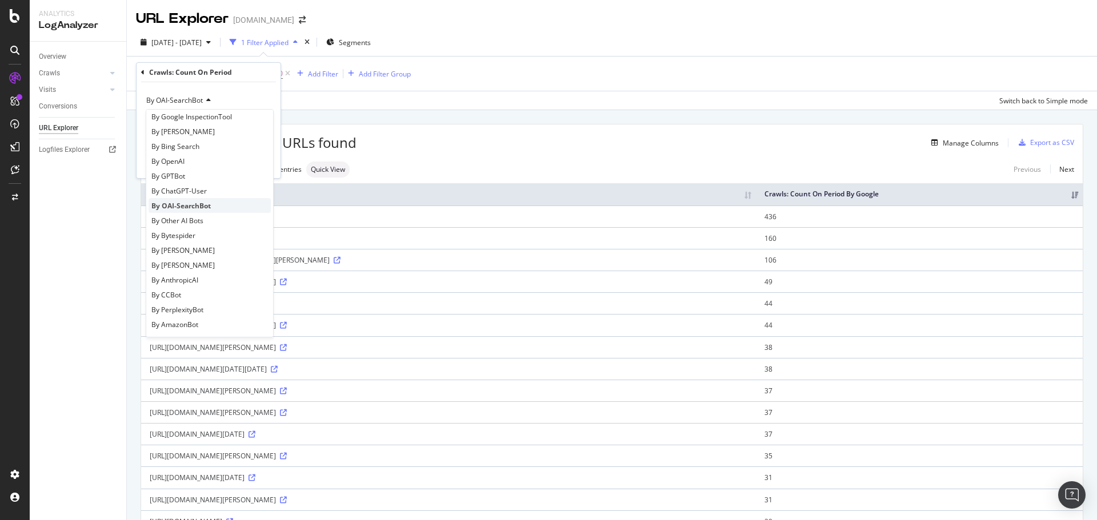
scroll to position [171, 0]
click at [182, 275] on span "By AnthropicAI" at bounding box center [174, 280] width 47 height 10
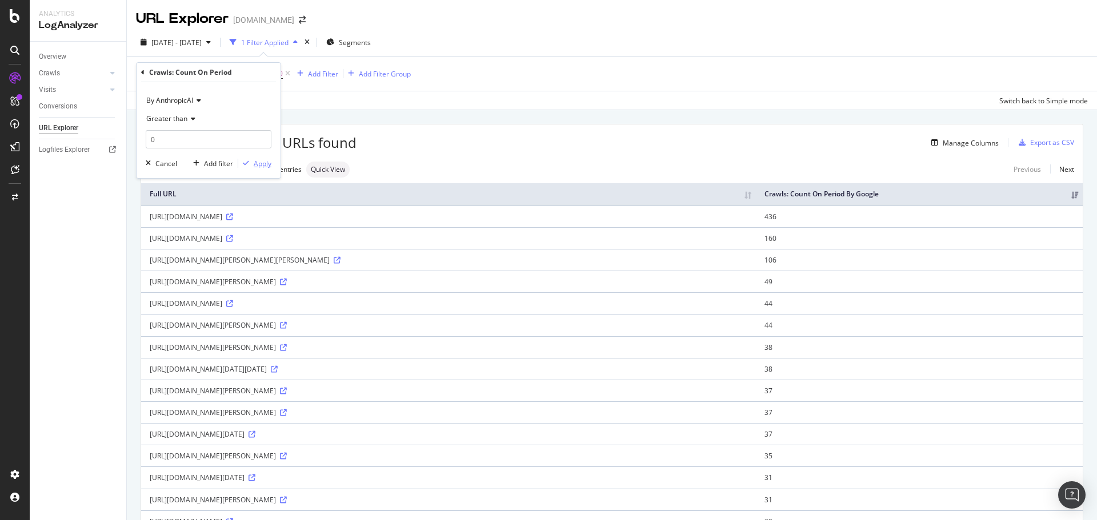
click at [264, 165] on div "Apply" at bounding box center [263, 164] width 18 height 10
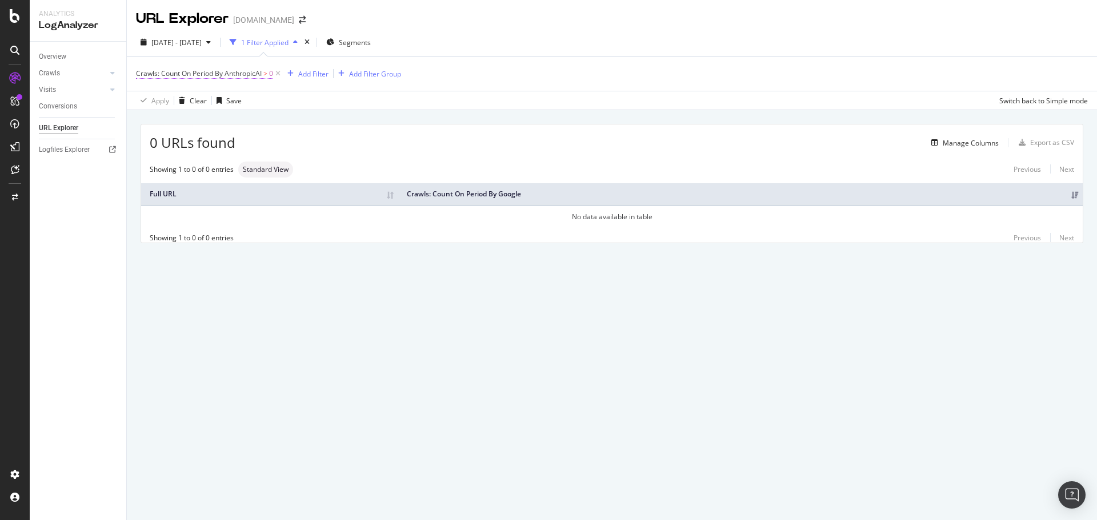
click at [250, 77] on span "Crawls: Count On Period By AnthropicAI" at bounding box center [199, 74] width 126 height 10
click at [189, 104] on span "By AnthropicAI" at bounding box center [169, 100] width 47 height 10
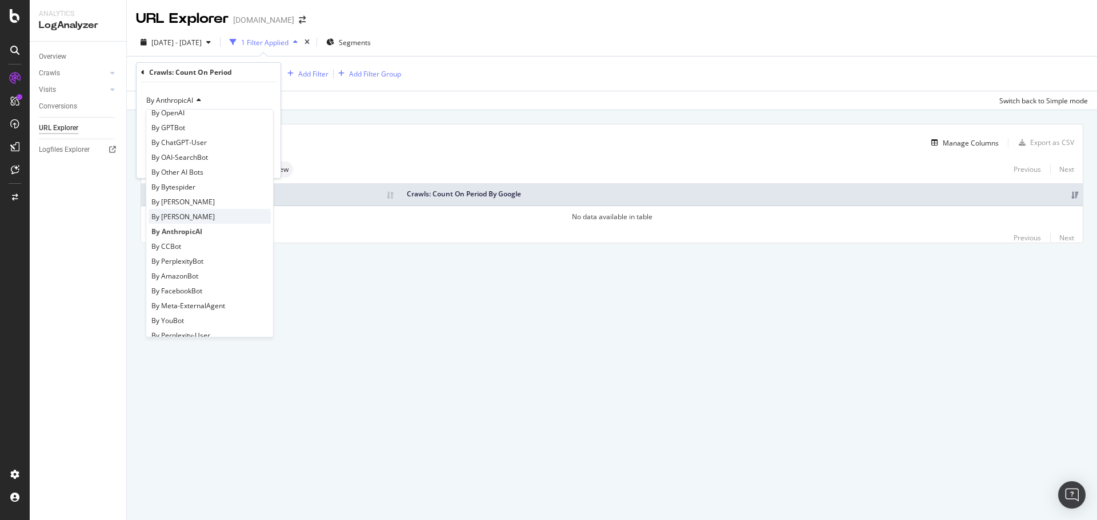
scroll to position [228, 0]
click at [183, 184] on div "By Bytespider" at bounding box center [210, 177] width 122 height 15
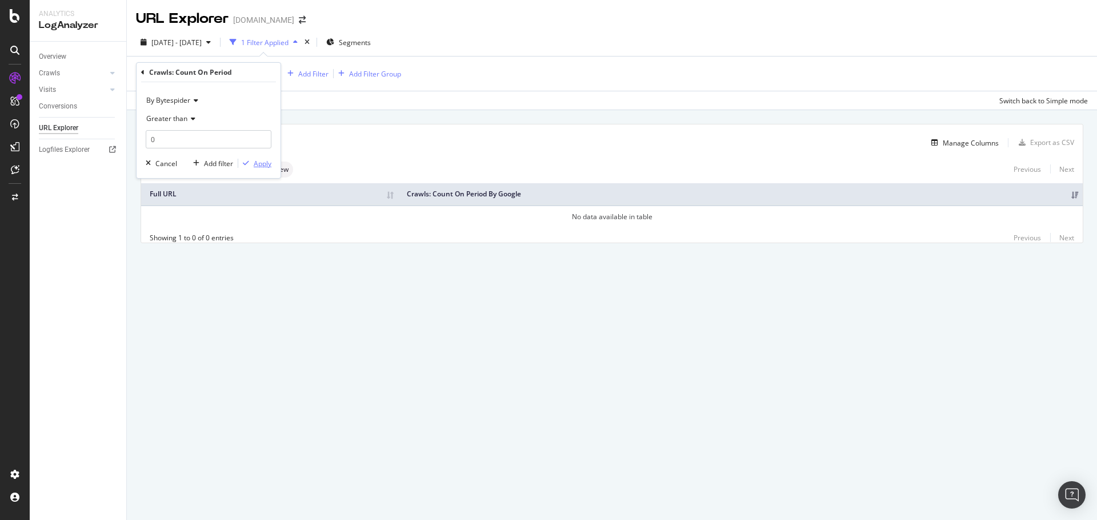
click at [260, 161] on div "Apply" at bounding box center [263, 164] width 18 height 10
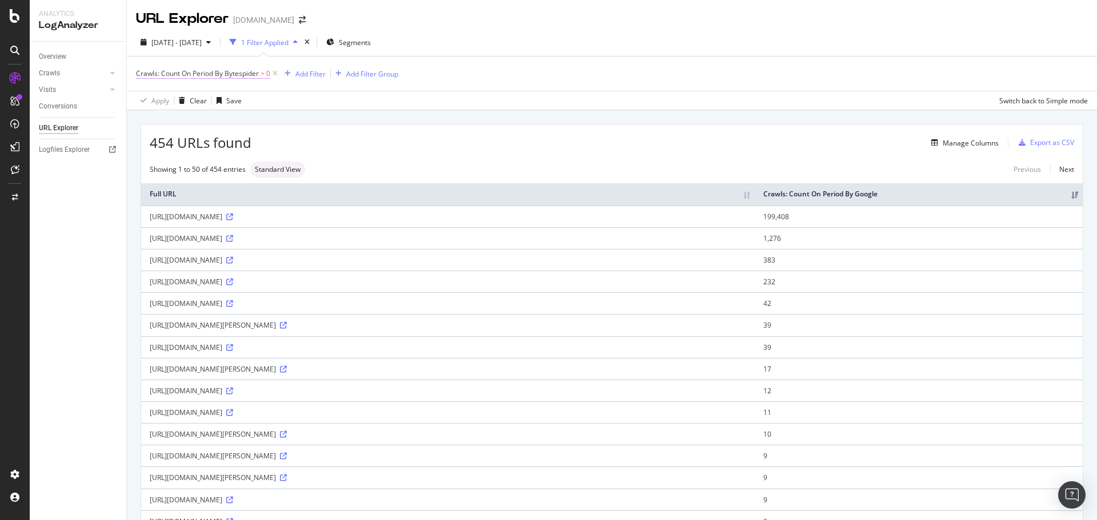
click at [251, 71] on span "Crawls: Count On Period By Bytespider" at bounding box center [197, 74] width 123 height 10
click at [194, 97] on icon at bounding box center [194, 100] width 8 height 7
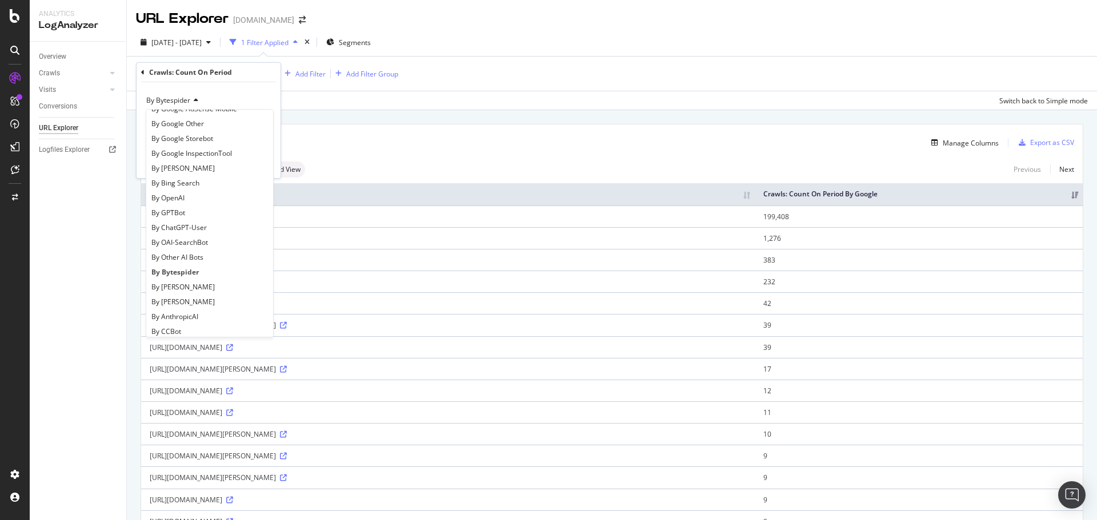
scroll to position [171, 0]
click at [182, 252] on span "By [PERSON_NAME]" at bounding box center [182, 250] width 63 height 10
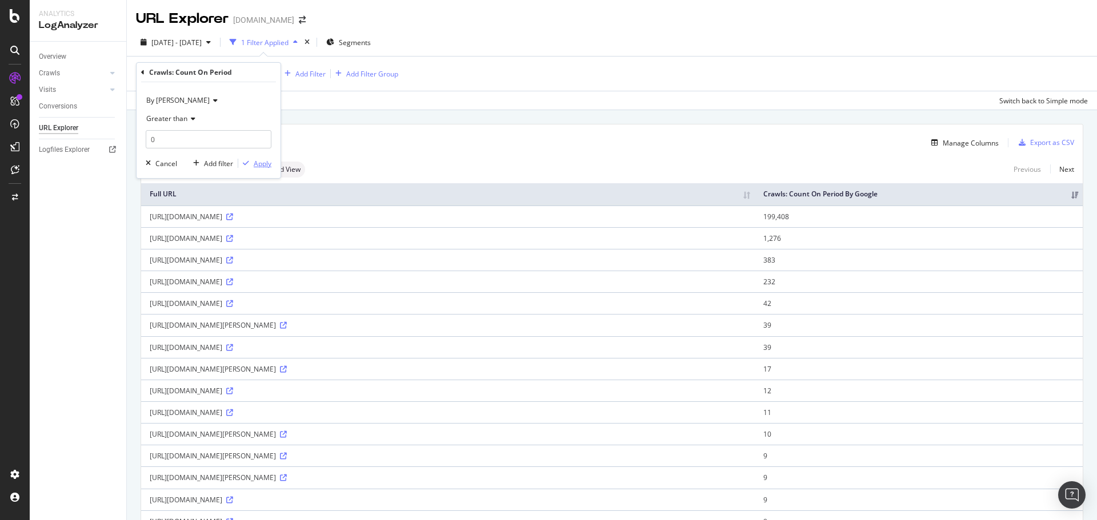
click at [254, 159] on div "Apply" at bounding box center [263, 164] width 18 height 10
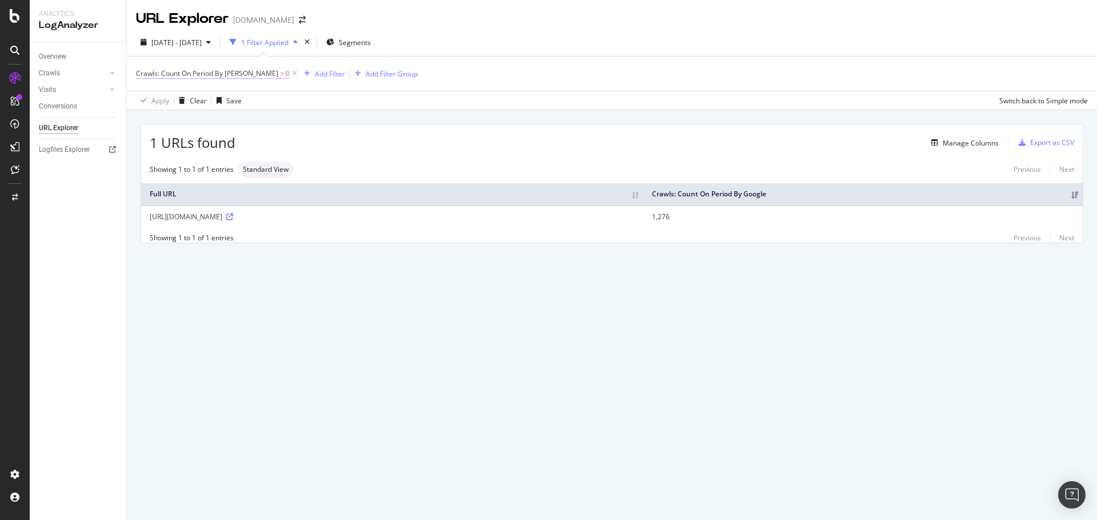
click at [246, 73] on span "Crawls: Count On Period By [PERSON_NAME]" at bounding box center [207, 74] width 142 height 10
click at [187, 103] on span "By [PERSON_NAME]" at bounding box center [177, 100] width 63 height 10
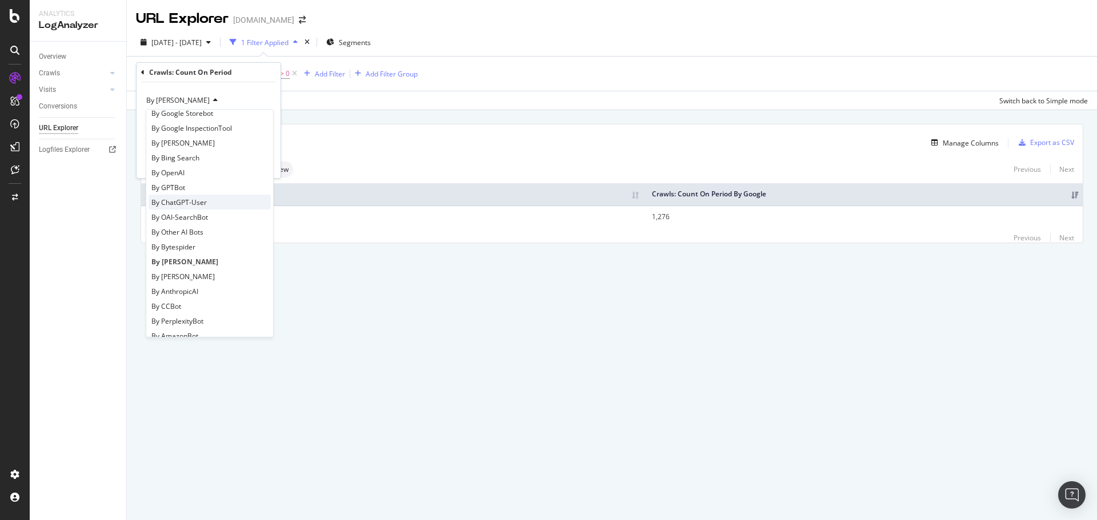
scroll to position [171, 0]
click at [185, 262] on span "By [PERSON_NAME]" at bounding box center [182, 265] width 63 height 10
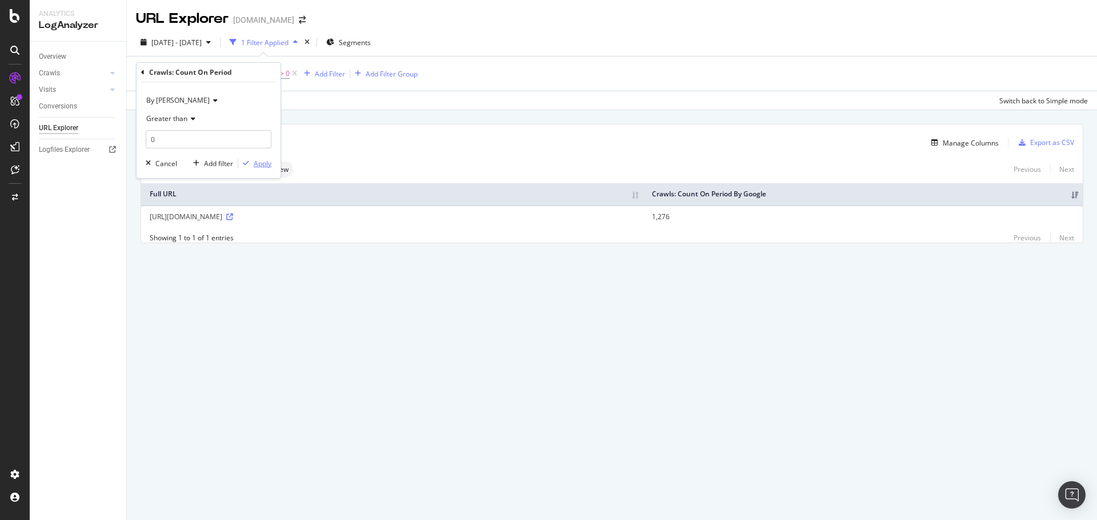
click at [260, 164] on div "Apply" at bounding box center [263, 164] width 18 height 10
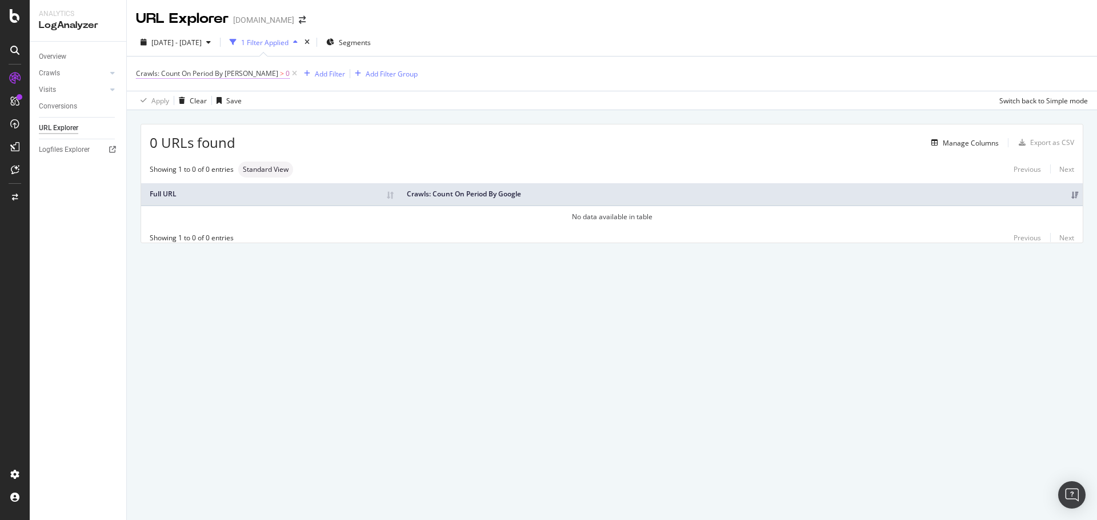
click at [245, 73] on span "Crawls: Count On Period By [PERSON_NAME]" at bounding box center [207, 74] width 142 height 10
click at [185, 100] on span "By [PERSON_NAME]" at bounding box center [177, 100] width 63 height 10
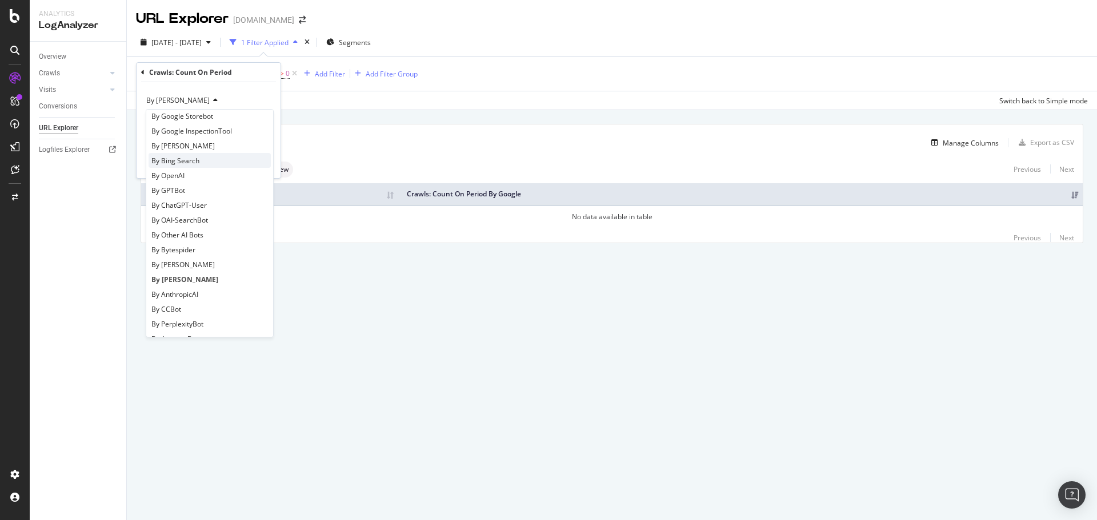
scroll to position [228, 0]
click at [176, 236] on span "By CCBot" at bounding box center [166, 237] width 30 height 10
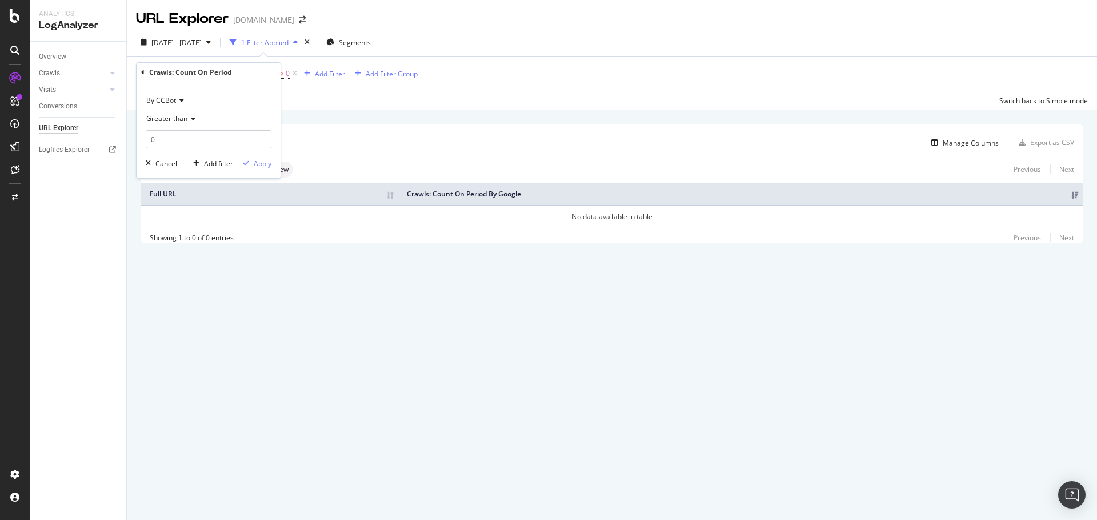
click at [262, 159] on div "Apply" at bounding box center [263, 164] width 18 height 10
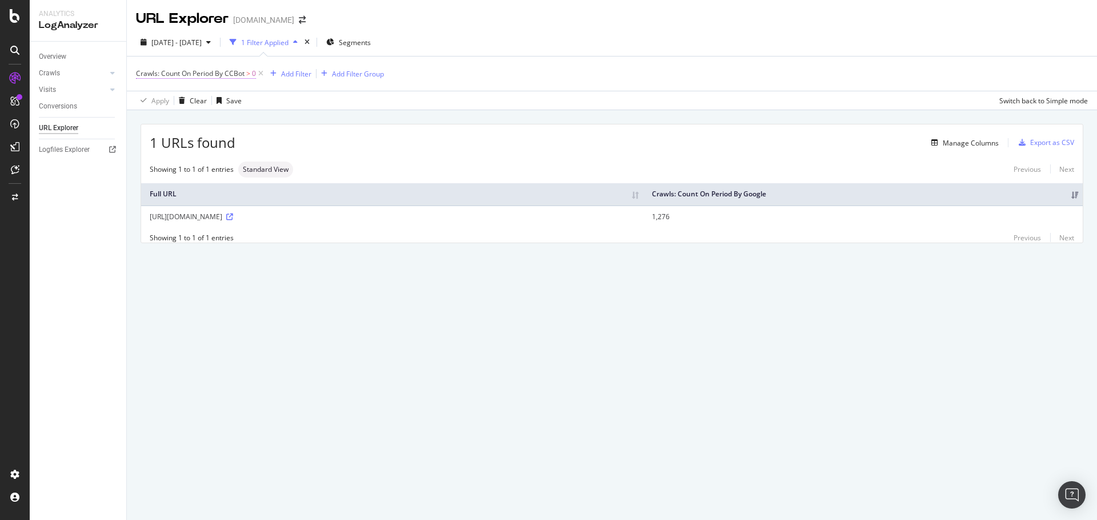
click at [241, 73] on span "Crawls: Count On Period By CCBot" at bounding box center [190, 74] width 109 height 10
click at [178, 101] on icon at bounding box center [180, 100] width 8 height 7
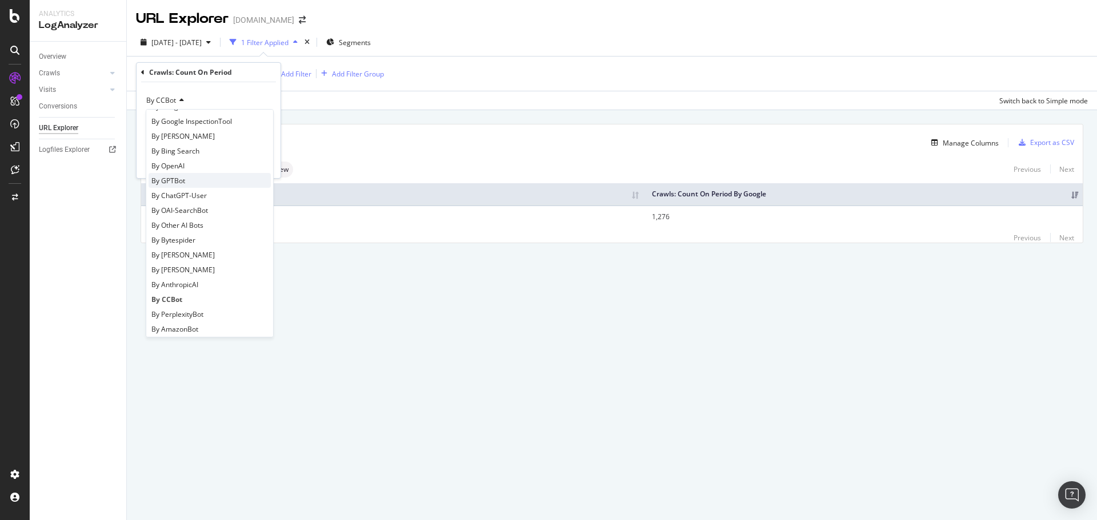
scroll to position [247, 0]
click at [202, 312] on span "By Perplexity-User" at bounding box center [180, 308] width 59 height 10
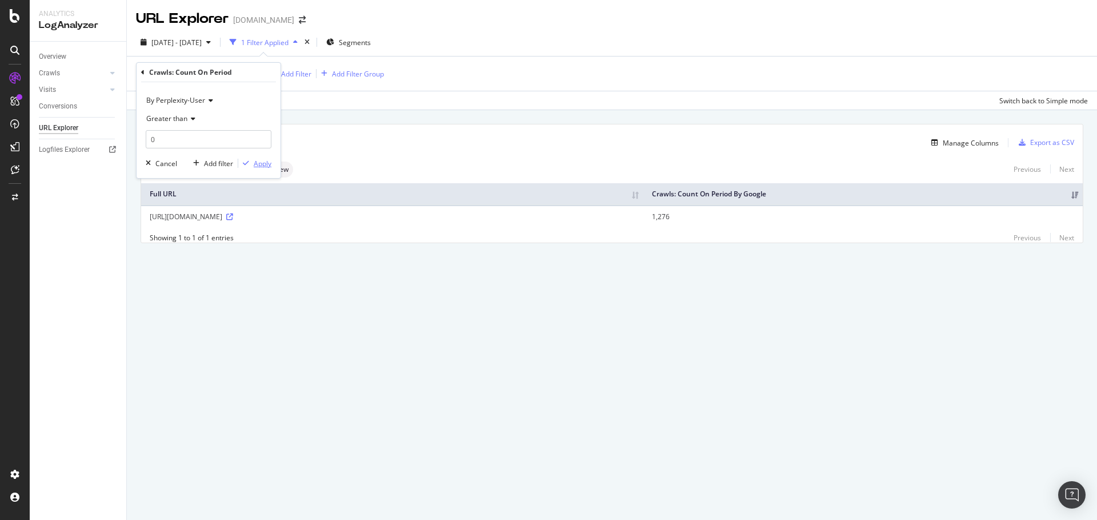
click at [261, 165] on div "Apply" at bounding box center [263, 164] width 18 height 10
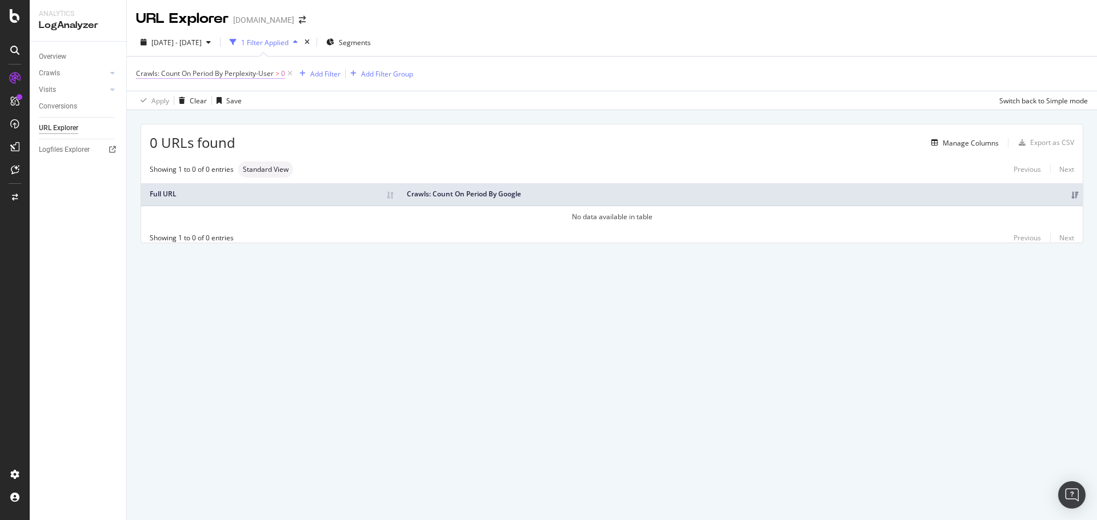
click at [254, 75] on span "Crawls: Count On Period By Perplexity-User" at bounding box center [205, 74] width 138 height 10
click at [183, 103] on span "By Perplexity-User" at bounding box center [175, 100] width 59 height 10
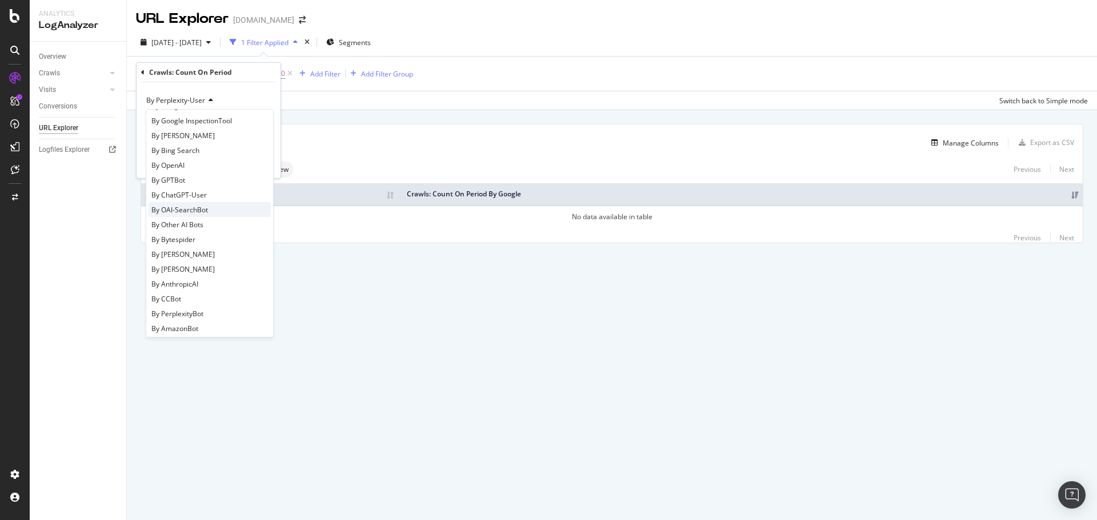
scroll to position [247, 0]
click at [197, 237] on span "By PerplexityBot" at bounding box center [177, 234] width 52 height 10
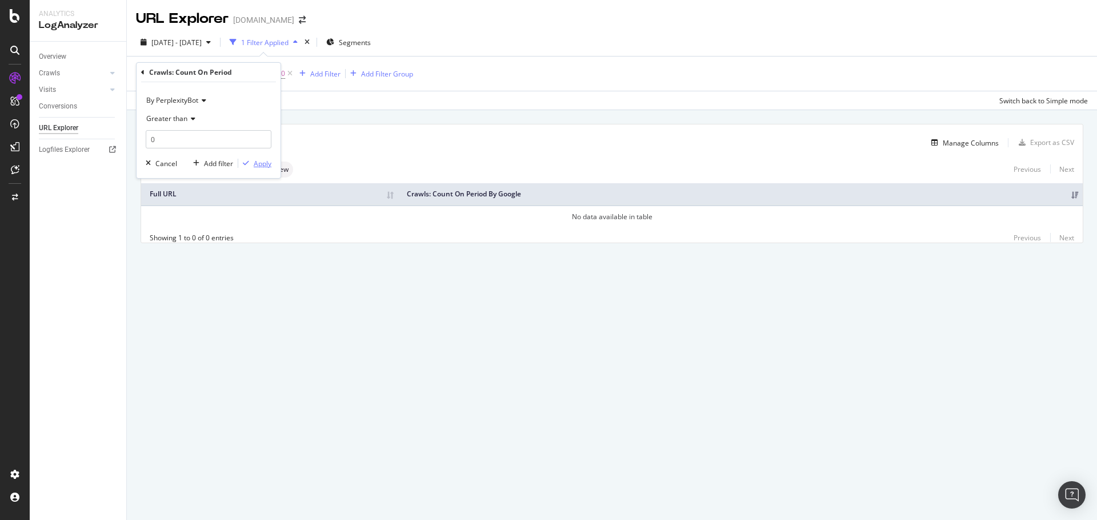
click at [260, 163] on div "Apply" at bounding box center [263, 164] width 18 height 10
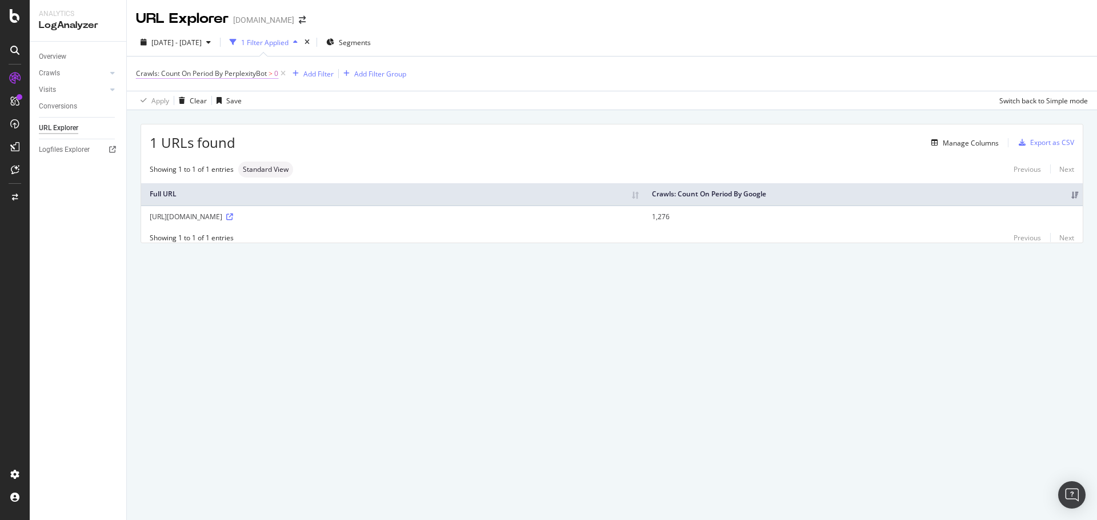
click at [233, 73] on span "Crawls: Count On Period By PerplexityBot" at bounding box center [201, 74] width 131 height 10
click at [193, 103] on span "By PerplexityBot" at bounding box center [172, 100] width 52 height 10
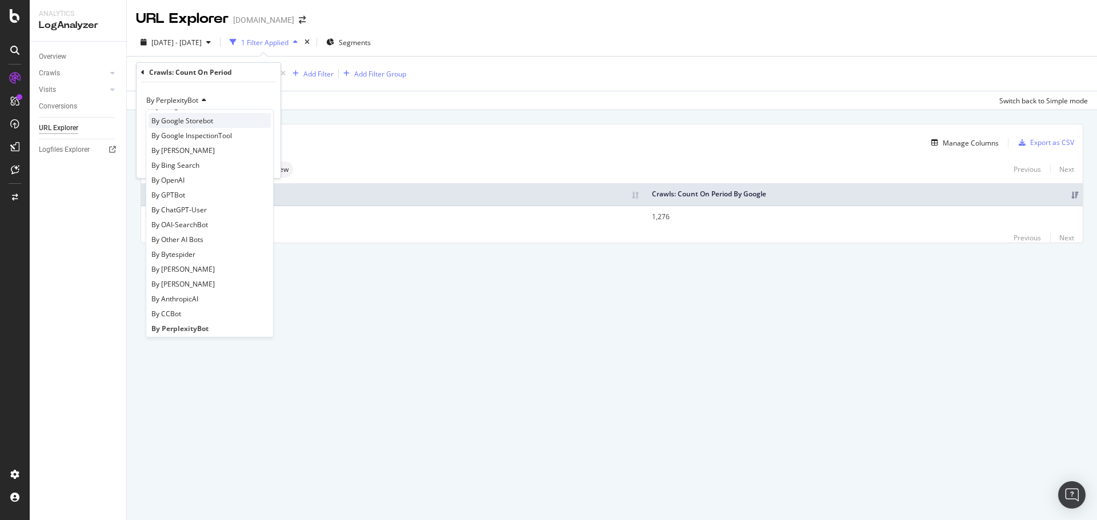
scroll to position [171, 0]
click at [188, 324] on span "By AmazonBot" at bounding box center [174, 324] width 47 height 10
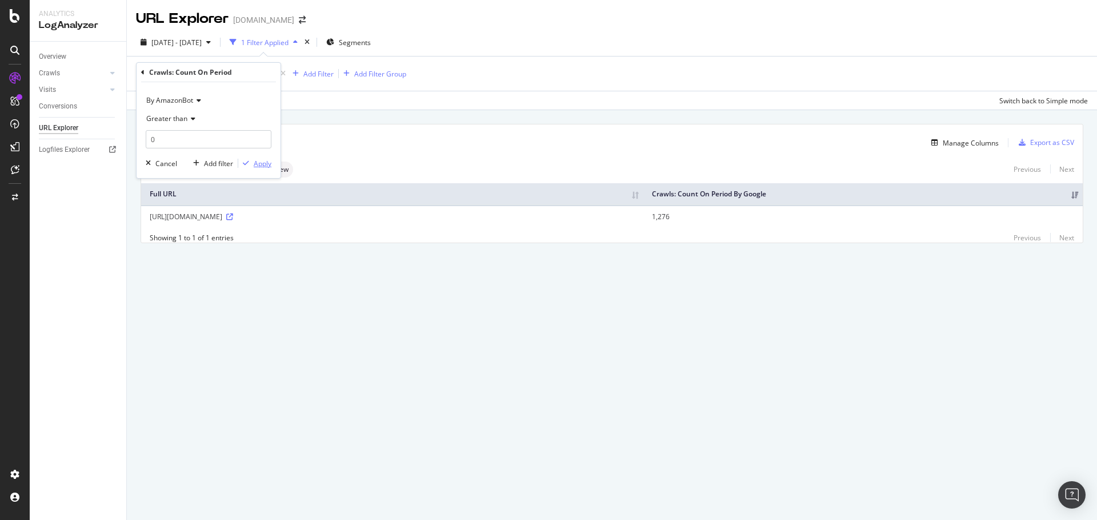
click at [267, 164] on div "Apply" at bounding box center [263, 164] width 18 height 10
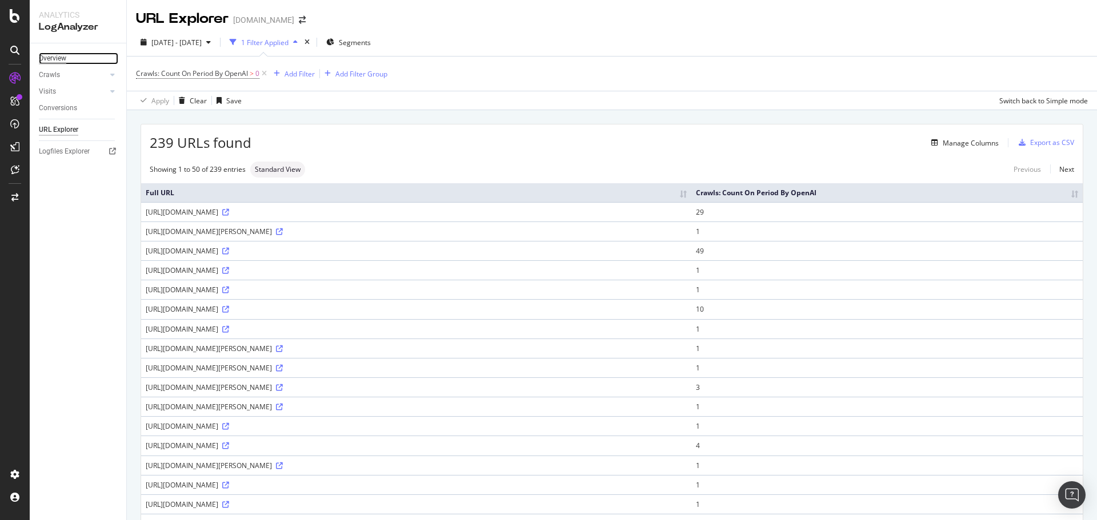
click at [51, 57] on div "Overview" at bounding box center [52, 59] width 27 height 12
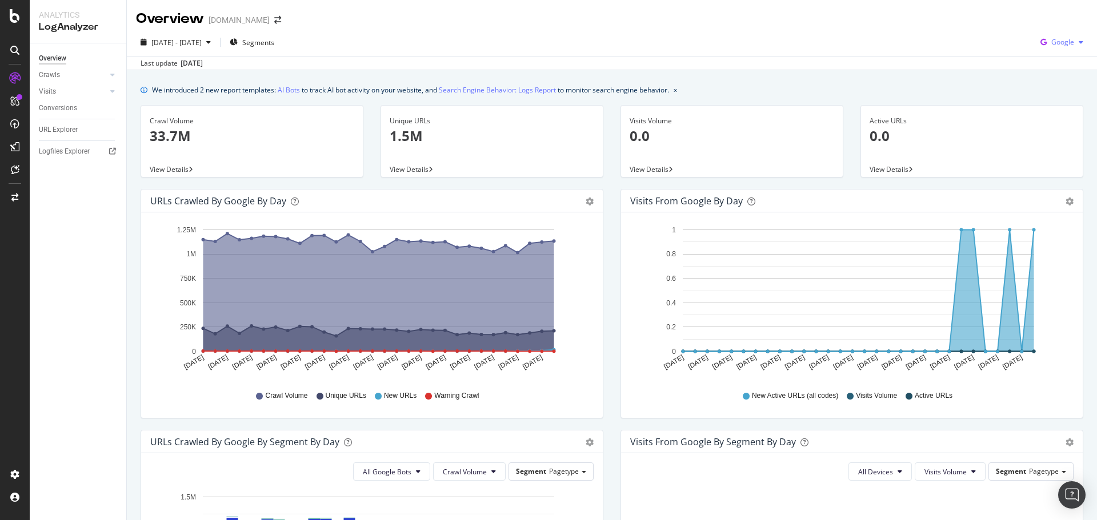
click at [1051, 40] on span "Google" at bounding box center [1062, 42] width 23 height 10
click at [1054, 106] on span "OpenAI" at bounding box center [1062, 107] width 42 height 10
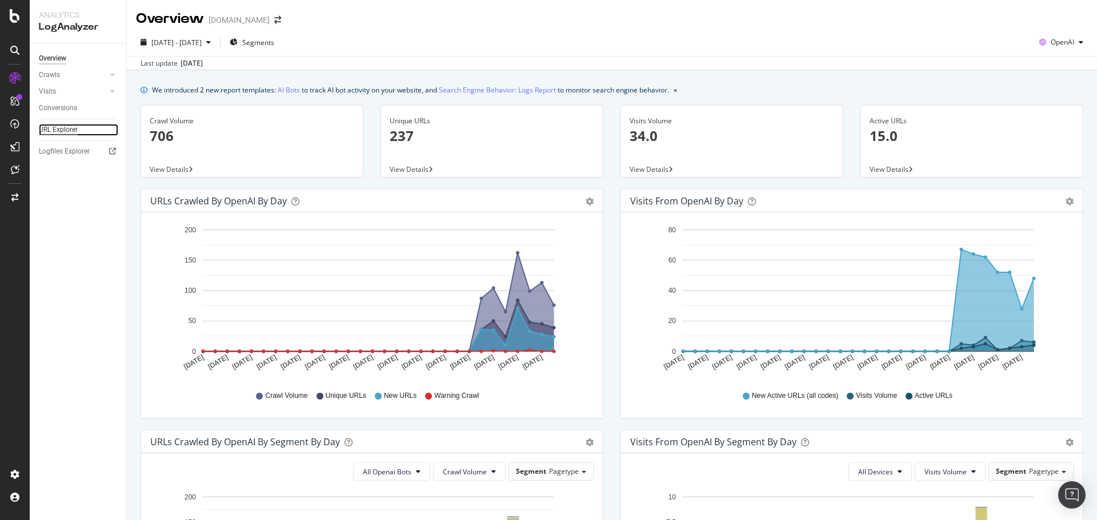
click at [70, 130] on div "URL Explorer" at bounding box center [58, 130] width 39 height 12
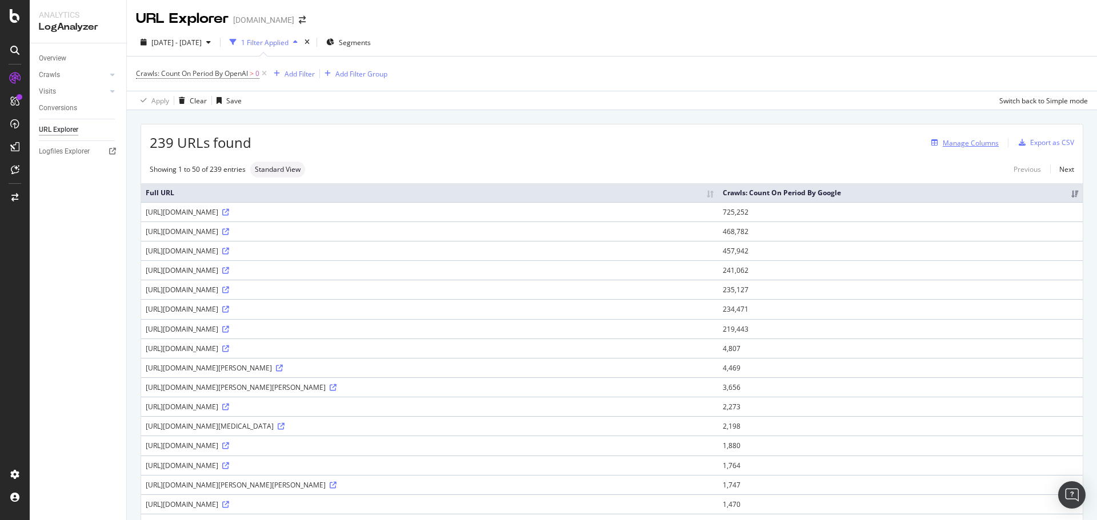
click at [971, 145] on div "Manage Columns" at bounding box center [971, 143] width 56 height 10
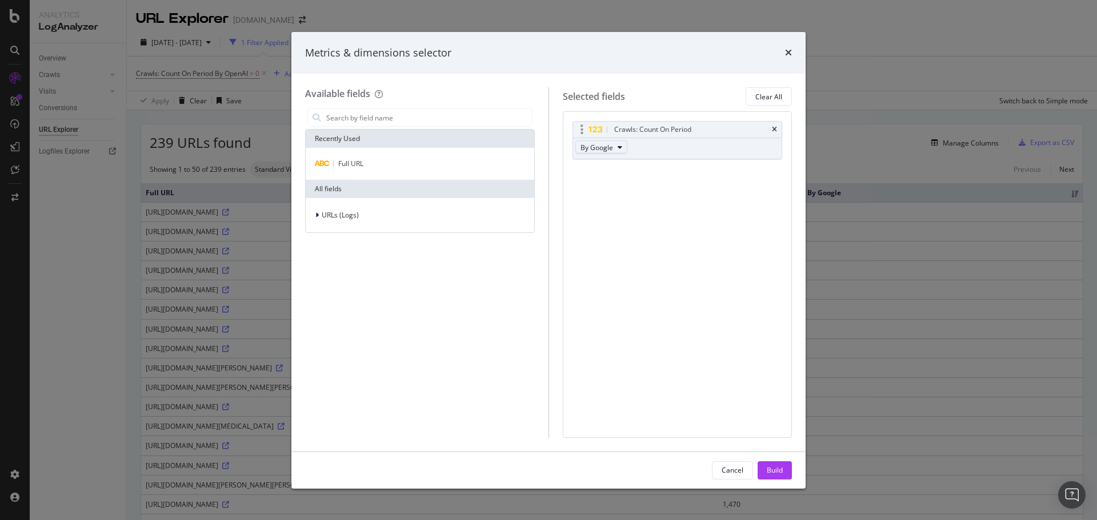
click at [611, 143] on span "By Google" at bounding box center [596, 148] width 33 height 10
click at [641, 230] on span "By OpenAI" at bounding box center [630, 235] width 90 height 10
click at [782, 466] on div "Build" at bounding box center [775, 471] width 16 height 10
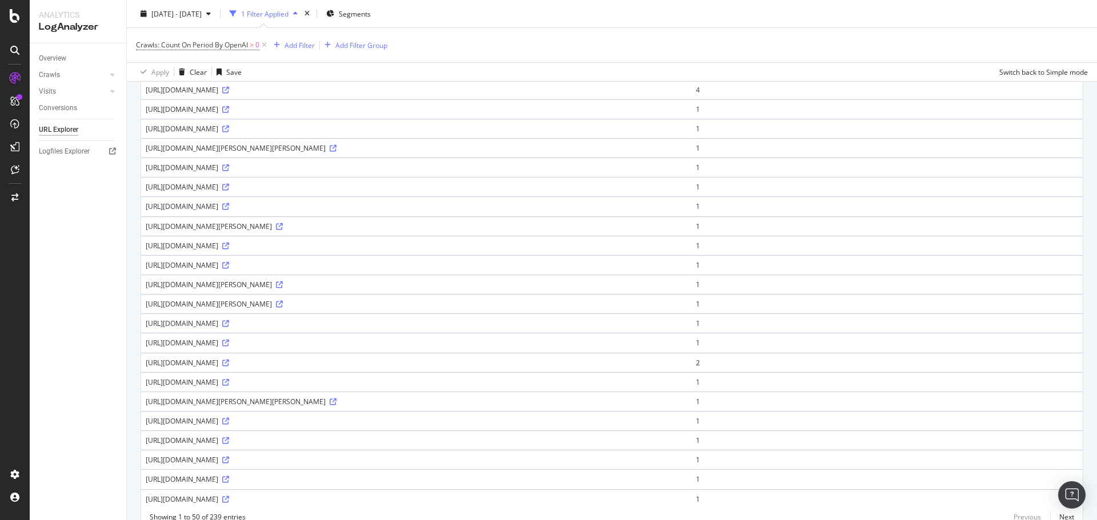
scroll to position [719, 0]
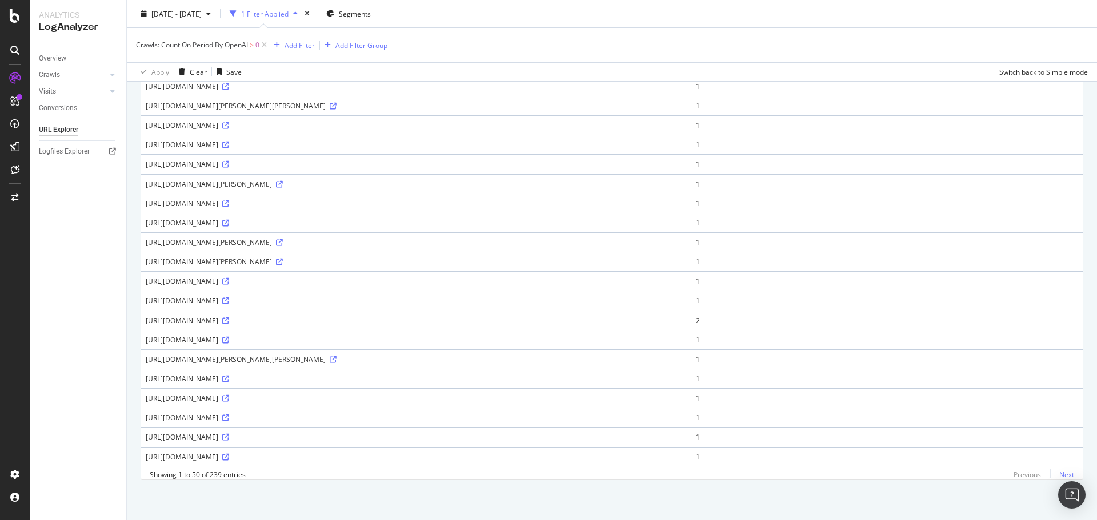
click at [1051, 473] on link "Next" at bounding box center [1062, 475] width 24 height 17
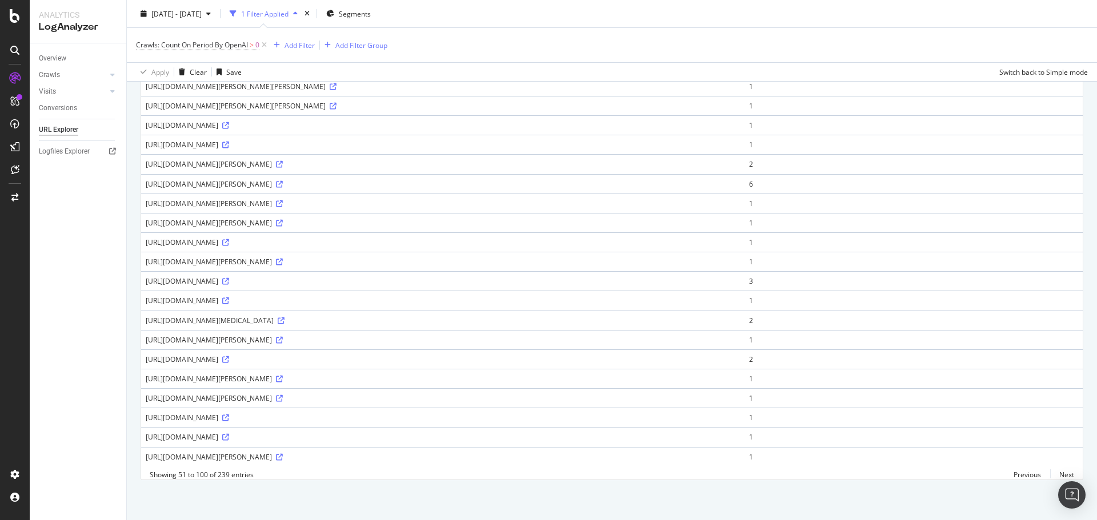
scroll to position [739, 0]
click at [1058, 474] on link "Next" at bounding box center [1062, 475] width 24 height 17
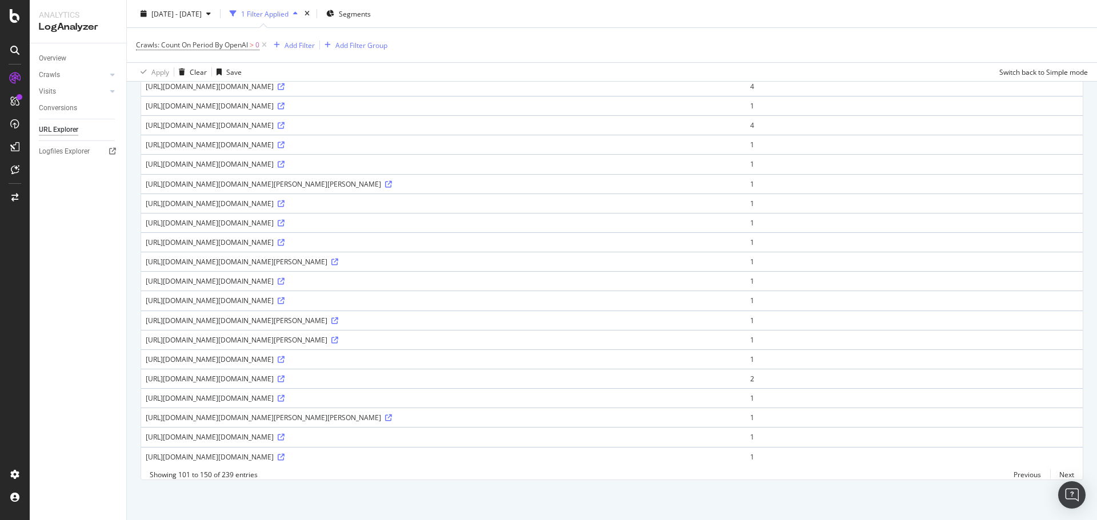
scroll to position [618, 0]
